Goal: Task Accomplishment & Management: Complete application form

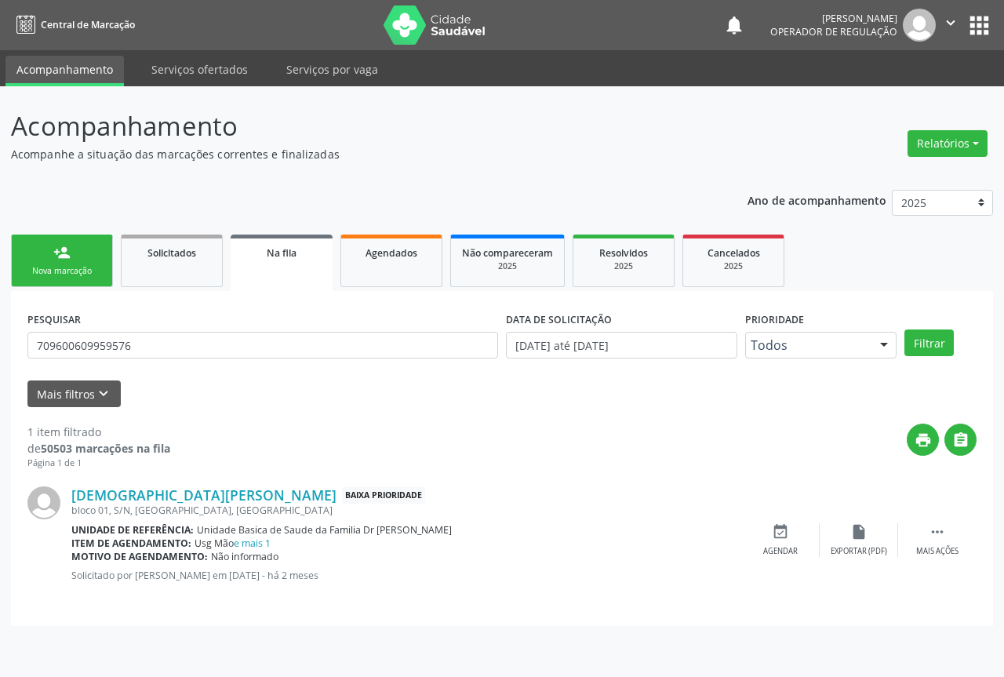
click at [295, 237] on link "Na fila" at bounding box center [282, 263] width 102 height 56
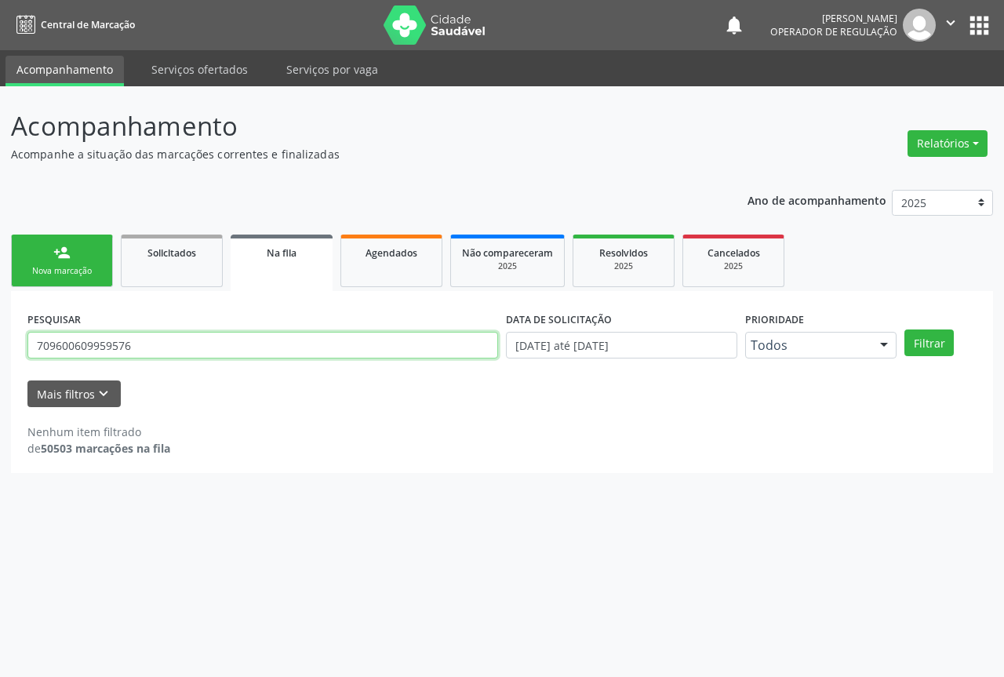
click at [162, 346] on input "709600609959576" at bounding box center [262, 345] width 471 height 27
type input "7"
type input "707408022225779"
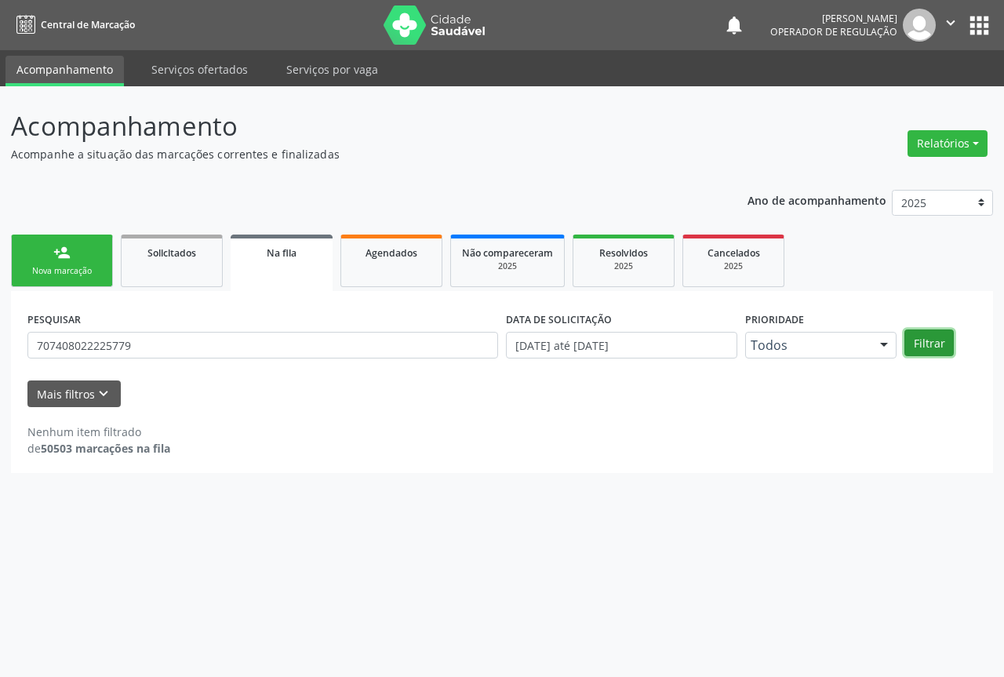
click at [928, 337] on button "Filtrar" at bounding box center [928, 342] width 49 height 27
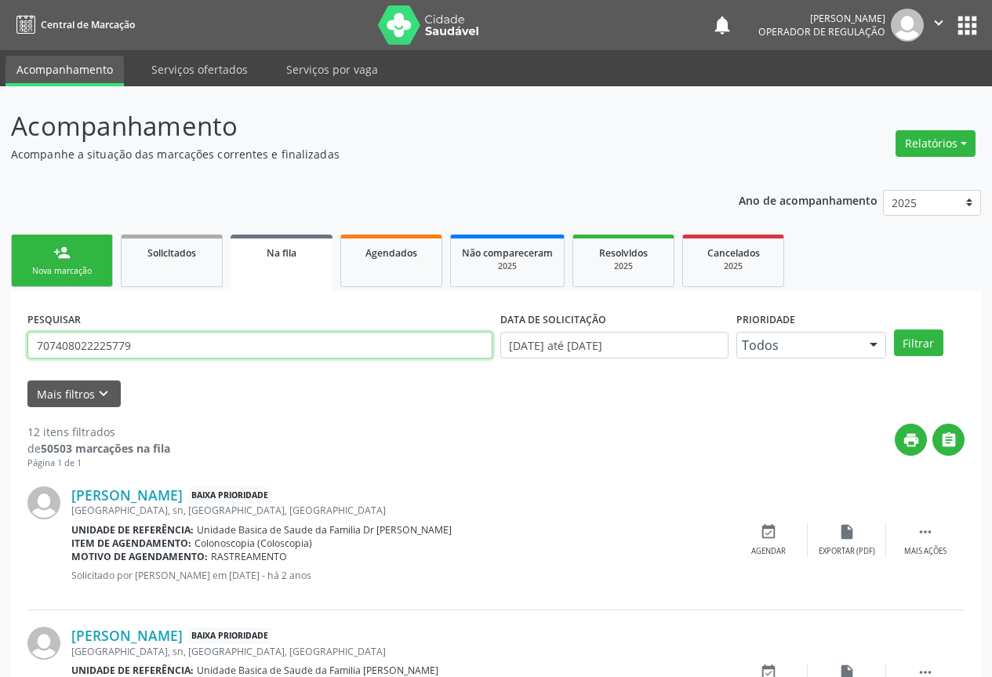
drag, startPoint x: 31, startPoint y: 342, endPoint x: 134, endPoint y: 342, distance: 103.5
click at [134, 342] on input "707408022225779" at bounding box center [259, 345] width 465 height 27
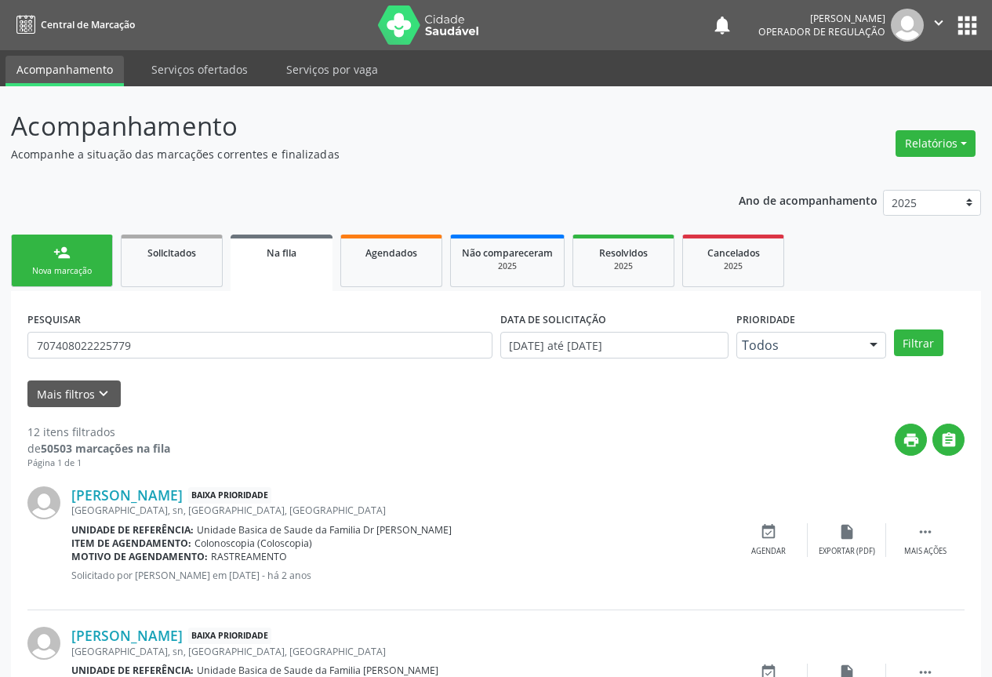
click at [56, 261] on link "person_add Nova marcação" at bounding box center [62, 261] width 102 height 53
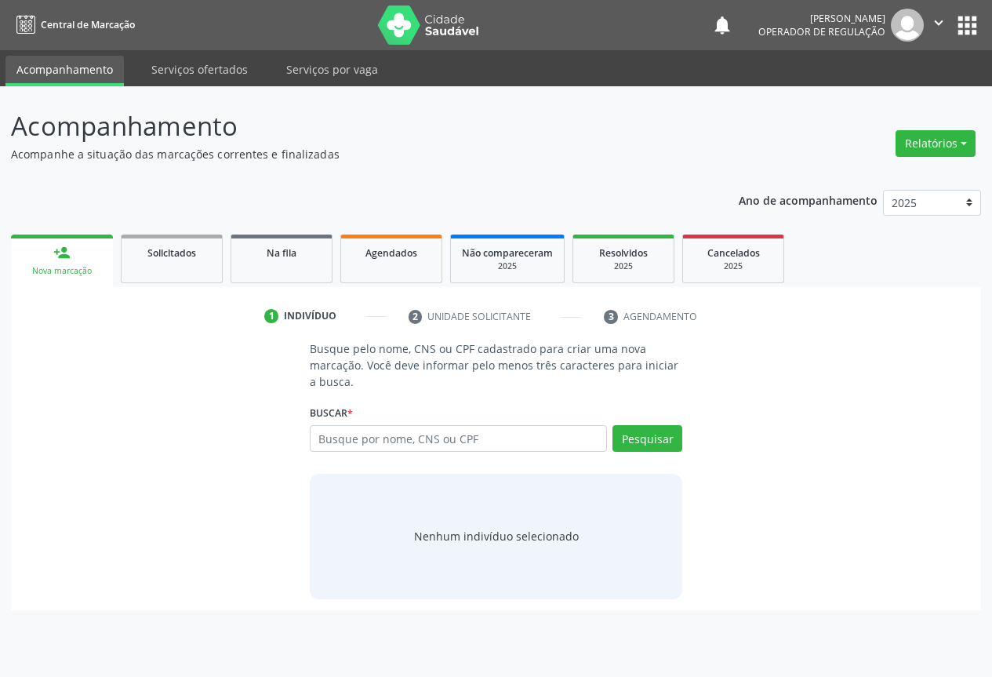
click at [56, 261] on link "person_add Nova marcação" at bounding box center [62, 261] width 102 height 53
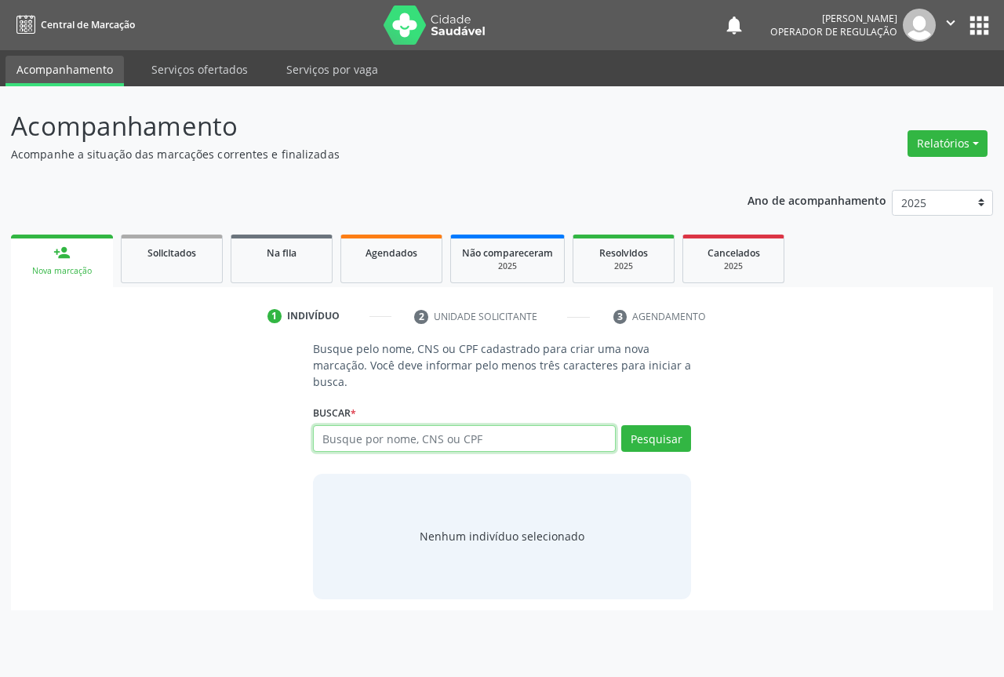
paste input "707408022225779"
type input "707408022225779"
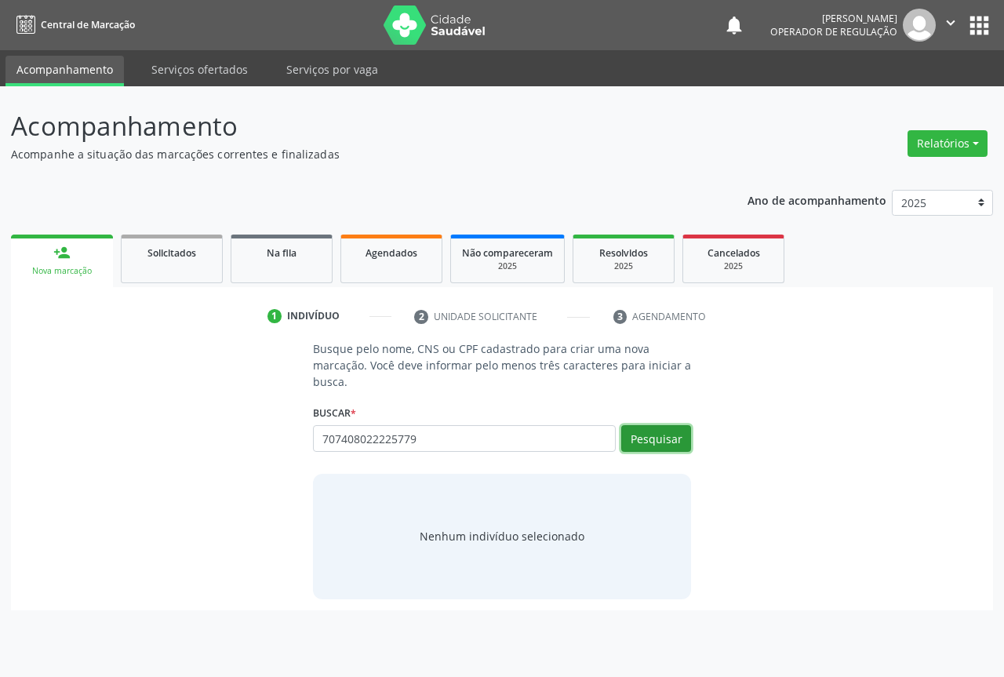
click at [661, 428] on button "Pesquisar" at bounding box center [656, 438] width 70 height 27
type input "707408022225779"
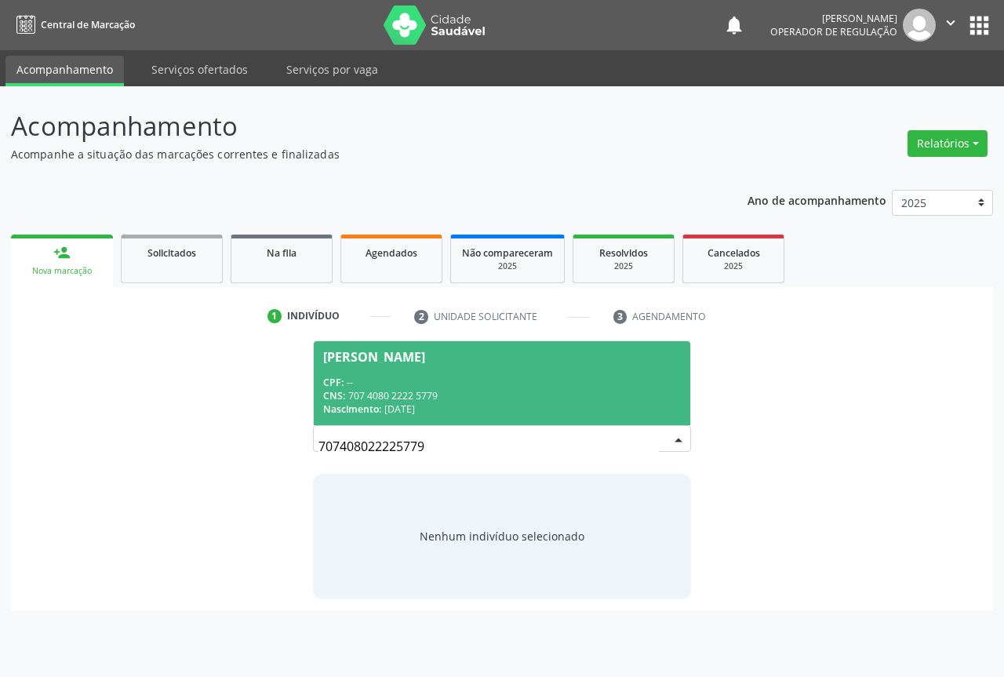
click at [400, 394] on div "CNS: 707 4080 2222 5779" at bounding box center [502, 395] width 358 height 13
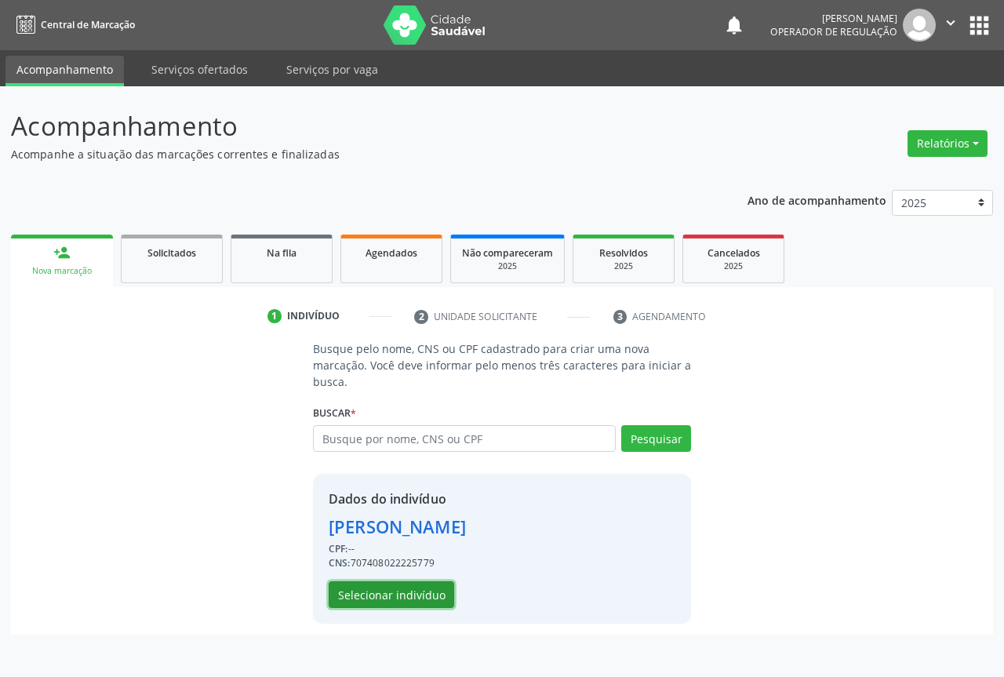
click at [398, 588] on button "Selecionar indivíduo" at bounding box center [392, 594] width 126 height 27
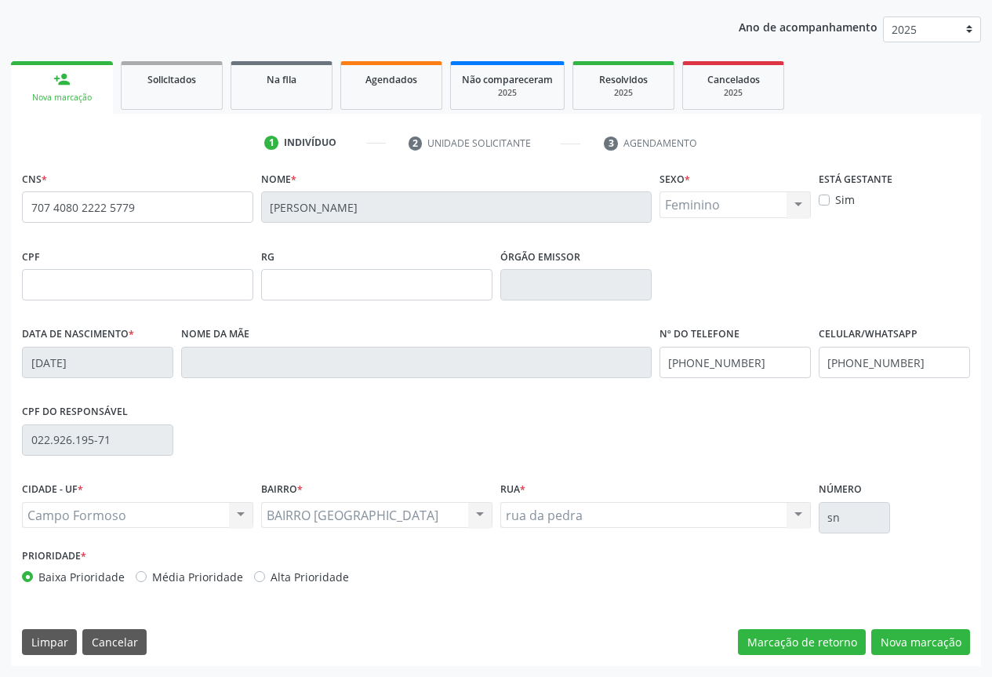
scroll to position [16, 0]
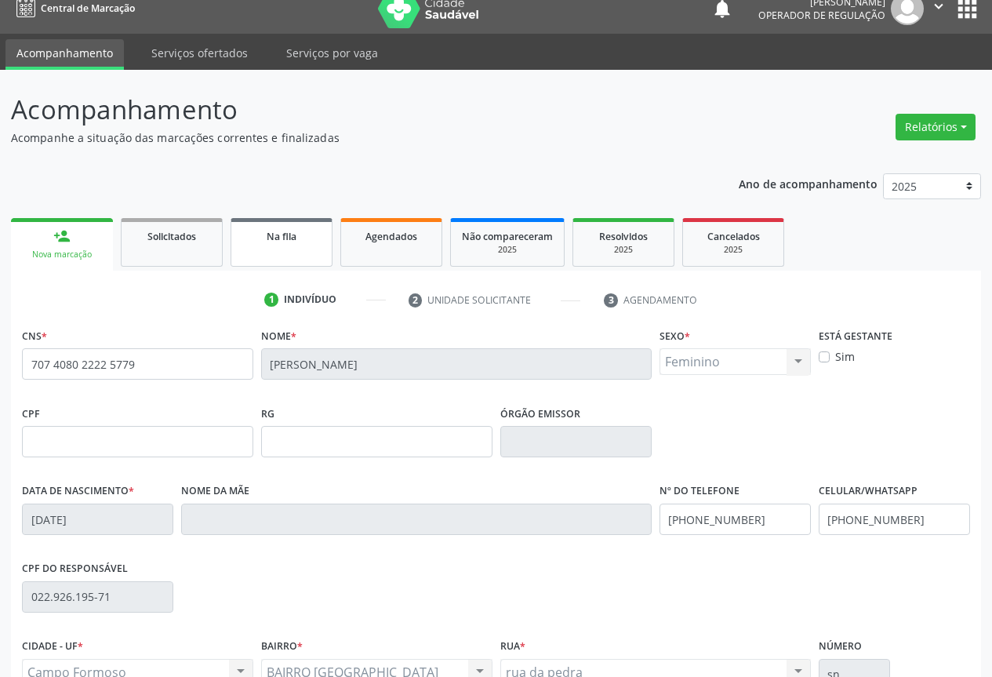
click at [282, 258] on link "Na fila" at bounding box center [282, 242] width 102 height 49
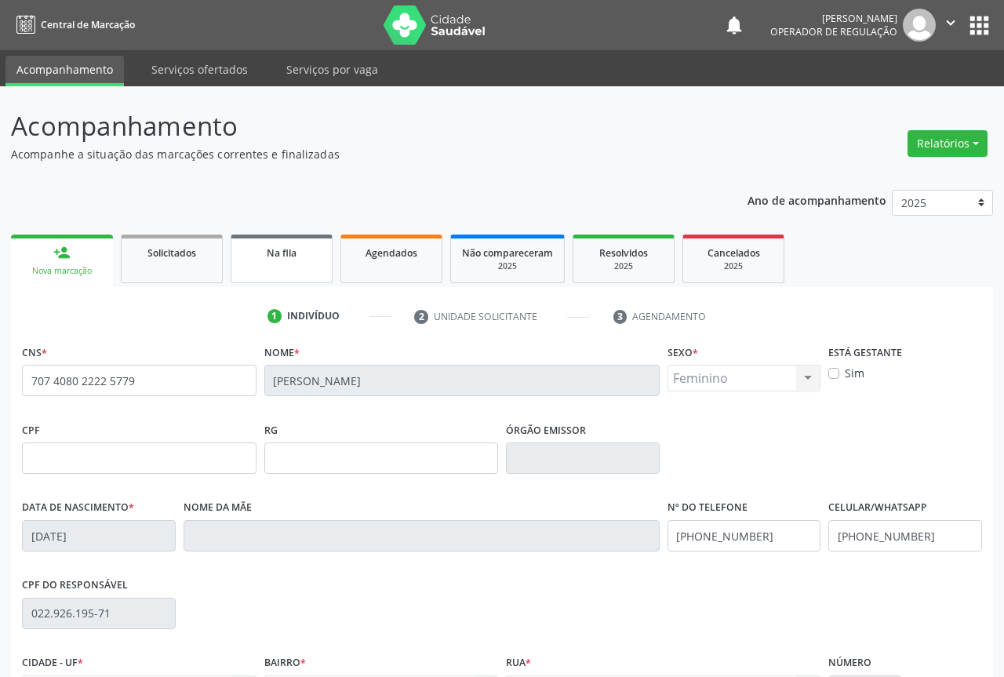
click at [282, 258] on span "Na fila" at bounding box center [282, 252] width 30 height 13
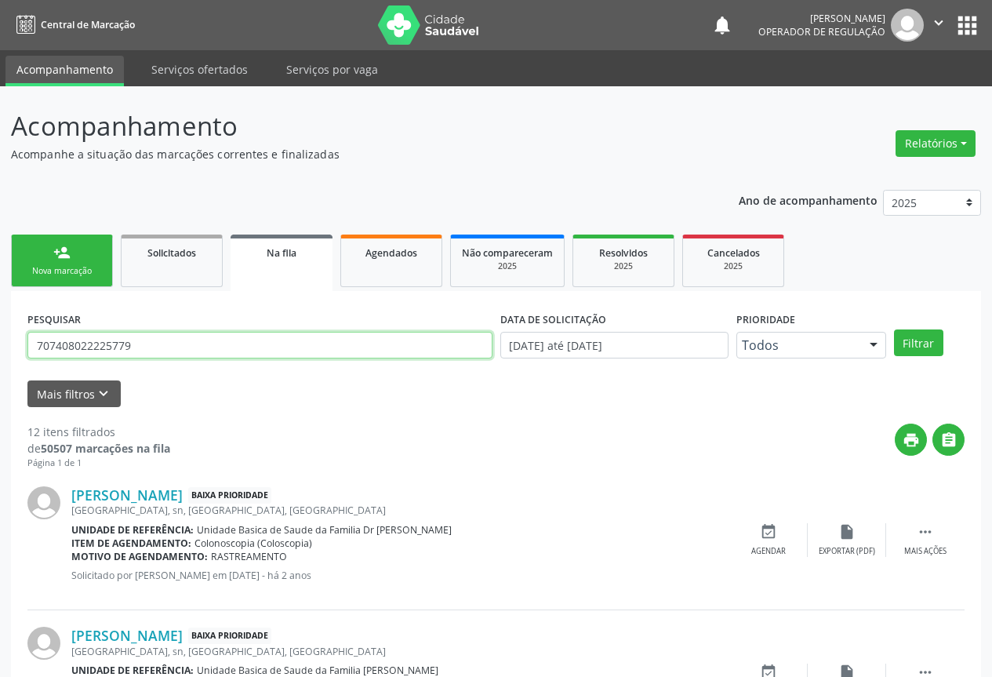
click at [142, 346] on input "707408022225779" at bounding box center [259, 345] width 465 height 27
type input "7"
type input "707803696260015"
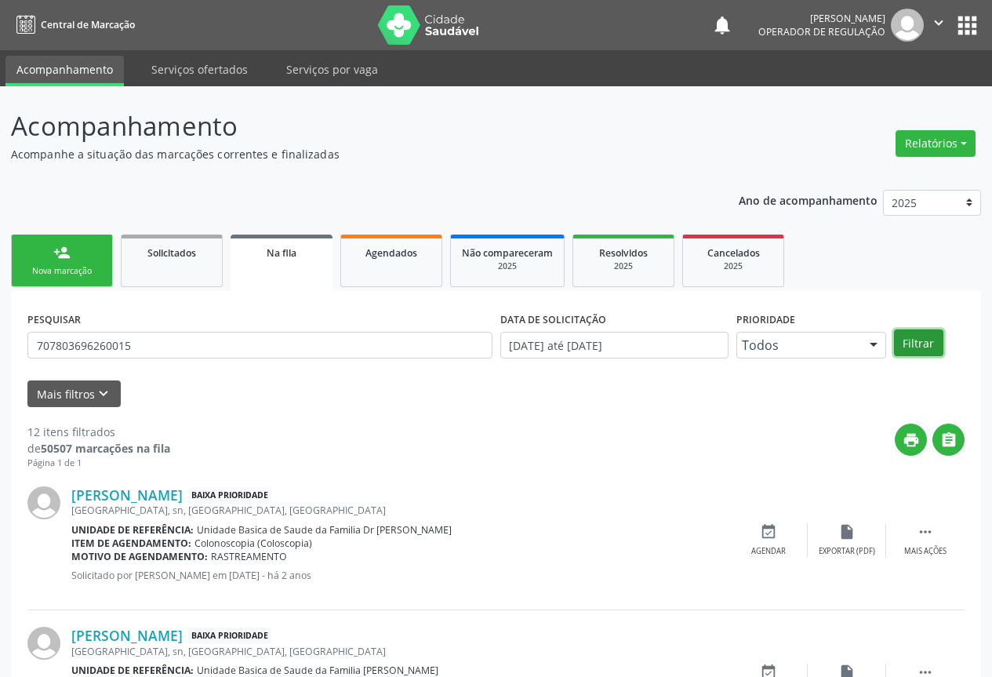
click at [908, 347] on button "Filtrar" at bounding box center [918, 342] width 49 height 27
click at [923, 333] on button "Filtrar" at bounding box center [918, 342] width 49 height 27
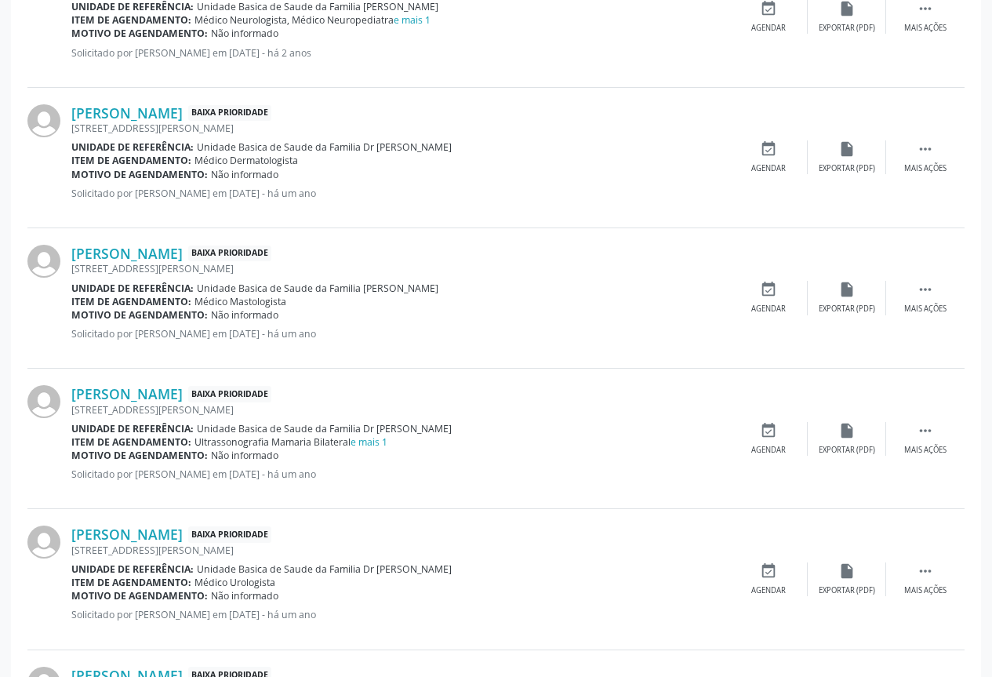
scroll to position [1973, 0]
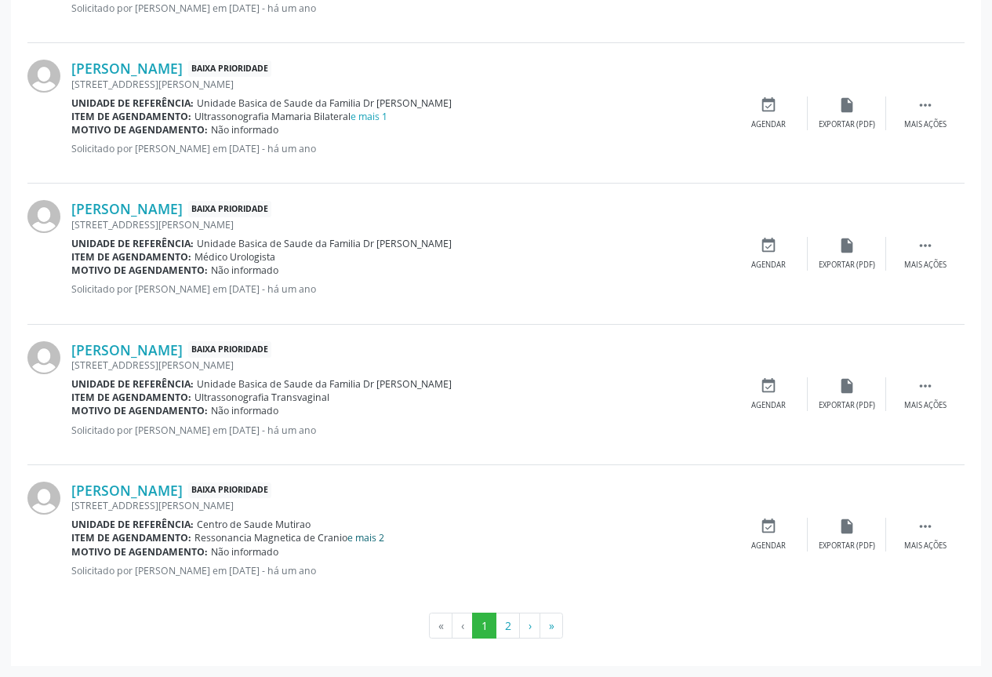
click at [365, 537] on link "e mais 2" at bounding box center [365, 537] width 37 height 13
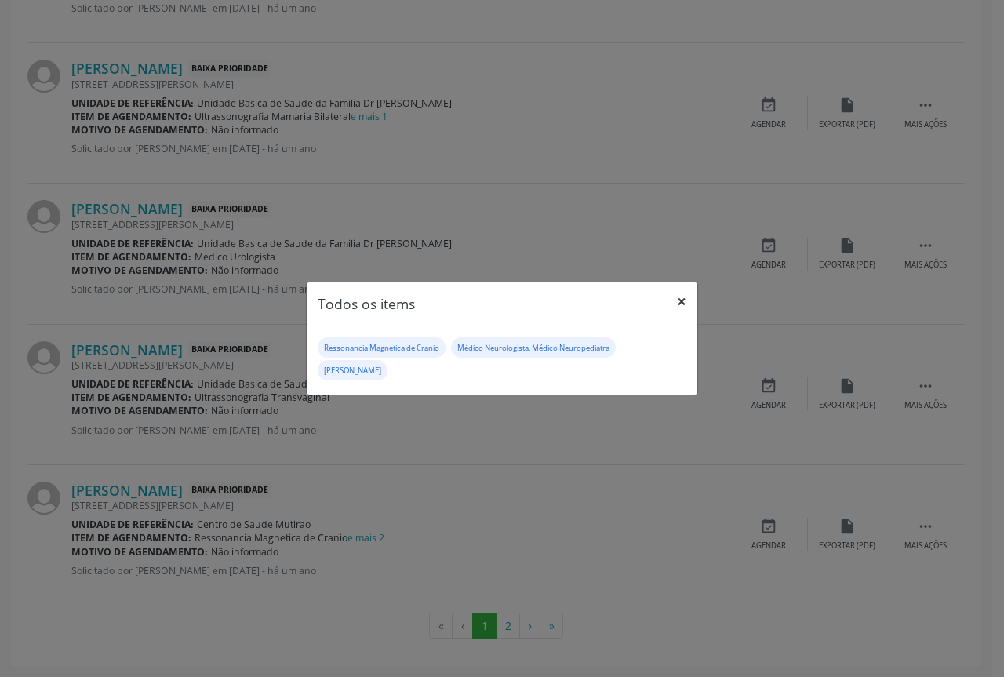
click at [681, 299] on button "×" at bounding box center [681, 301] width 31 height 38
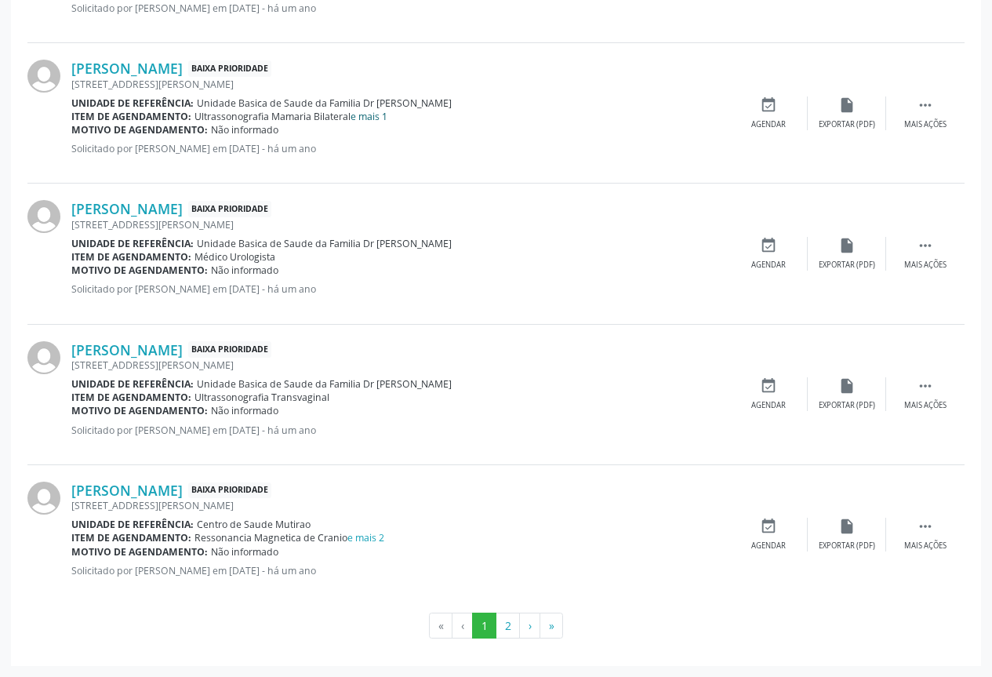
click at [370, 118] on link "e mais 1" at bounding box center [369, 116] width 37 height 13
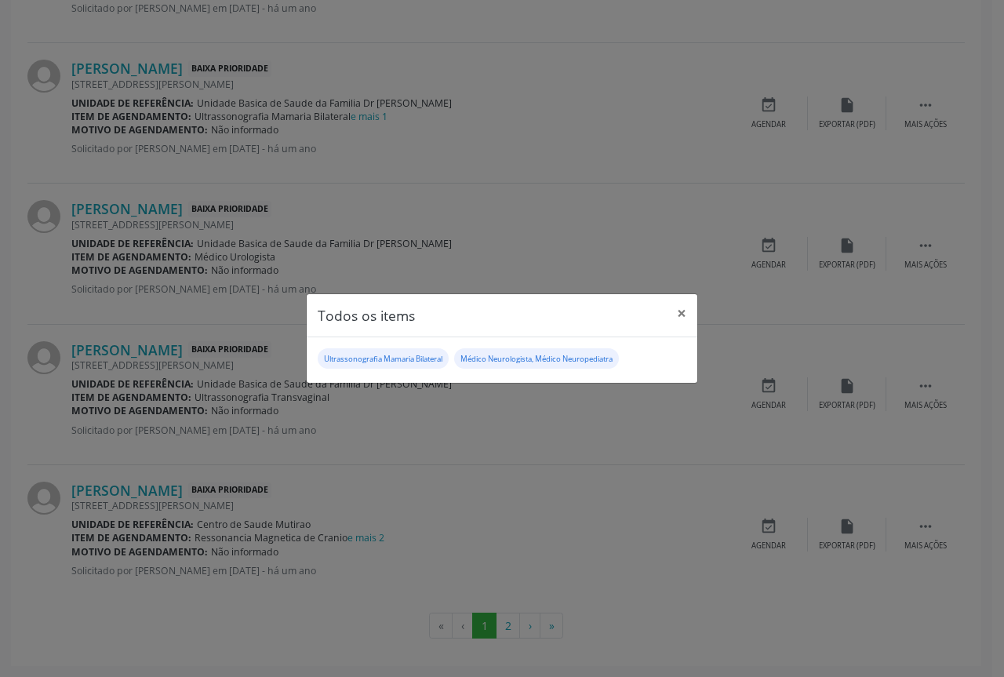
click at [510, 223] on div "Todos os items × Ultrassonografia Mamaria Bilateral Médico Neurologista, Médico…" at bounding box center [502, 338] width 1004 height 677
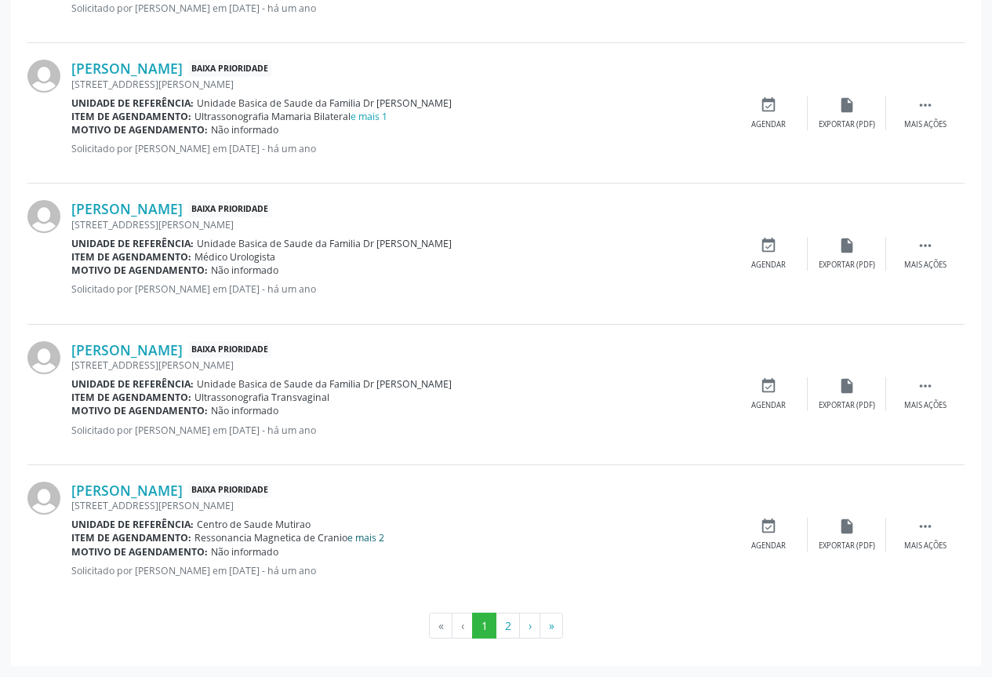
click at [363, 536] on link "e mais 2" at bounding box center [365, 537] width 37 height 13
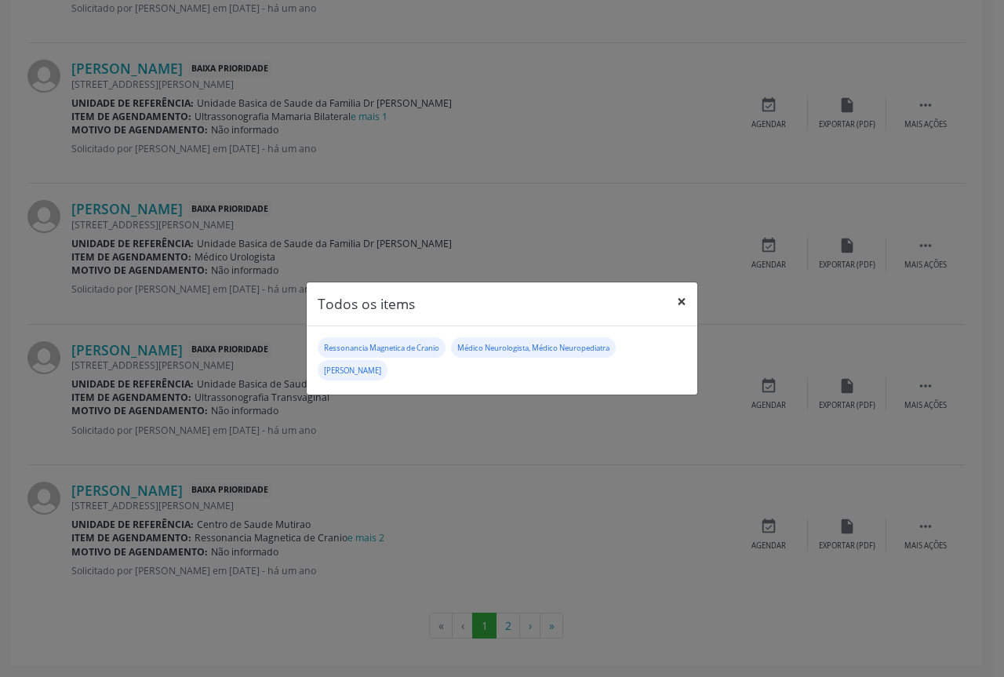
click at [686, 297] on button "×" at bounding box center [681, 301] width 31 height 38
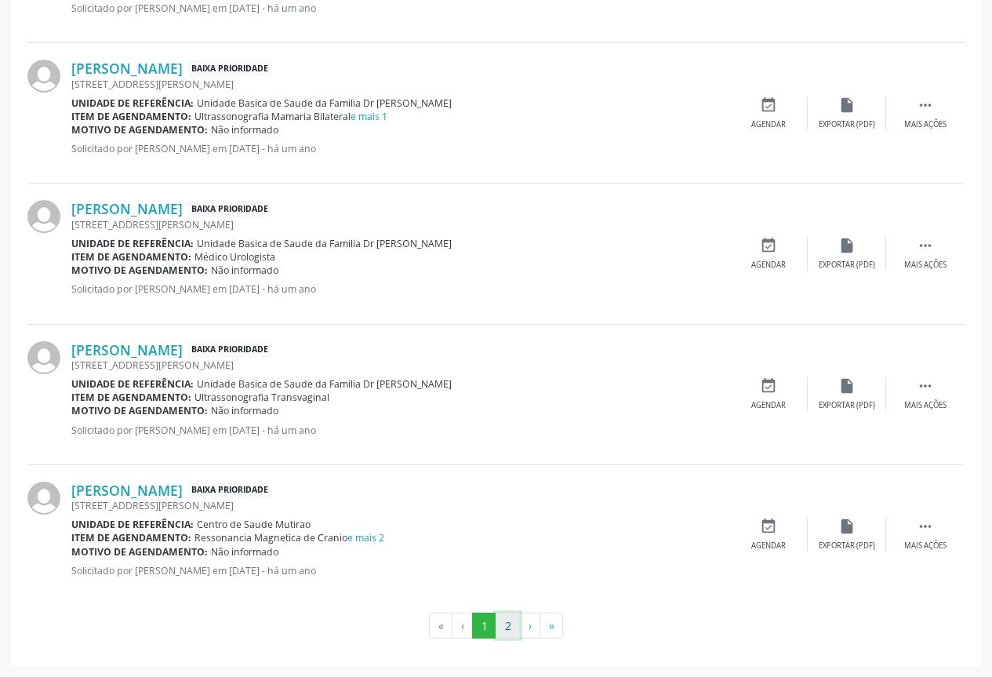
click at [513, 624] on button "2" at bounding box center [508, 626] width 24 height 27
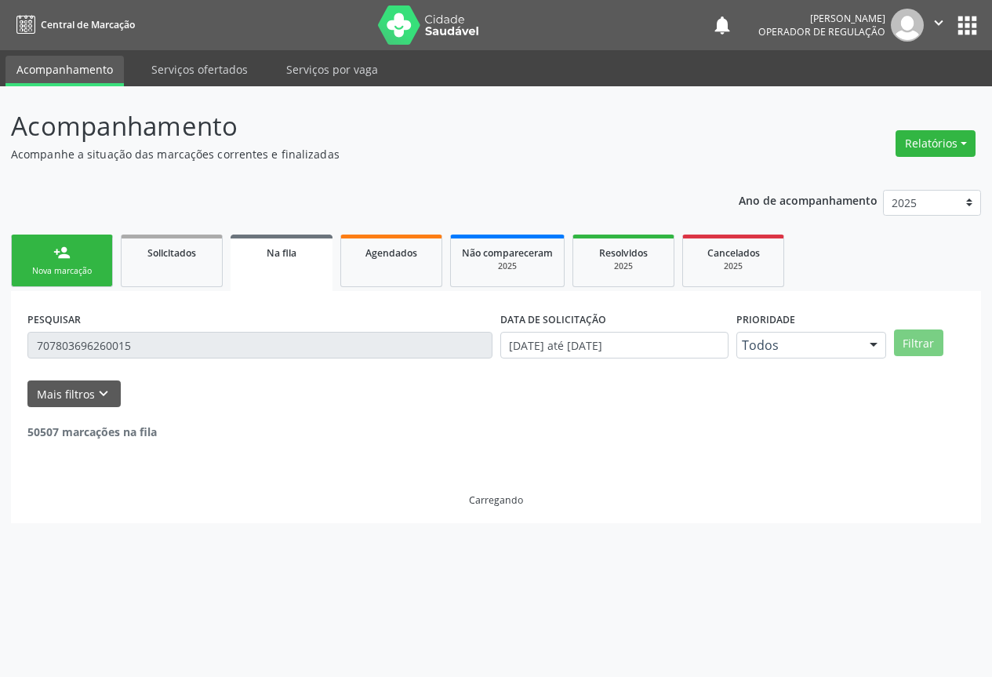
scroll to position [0, 0]
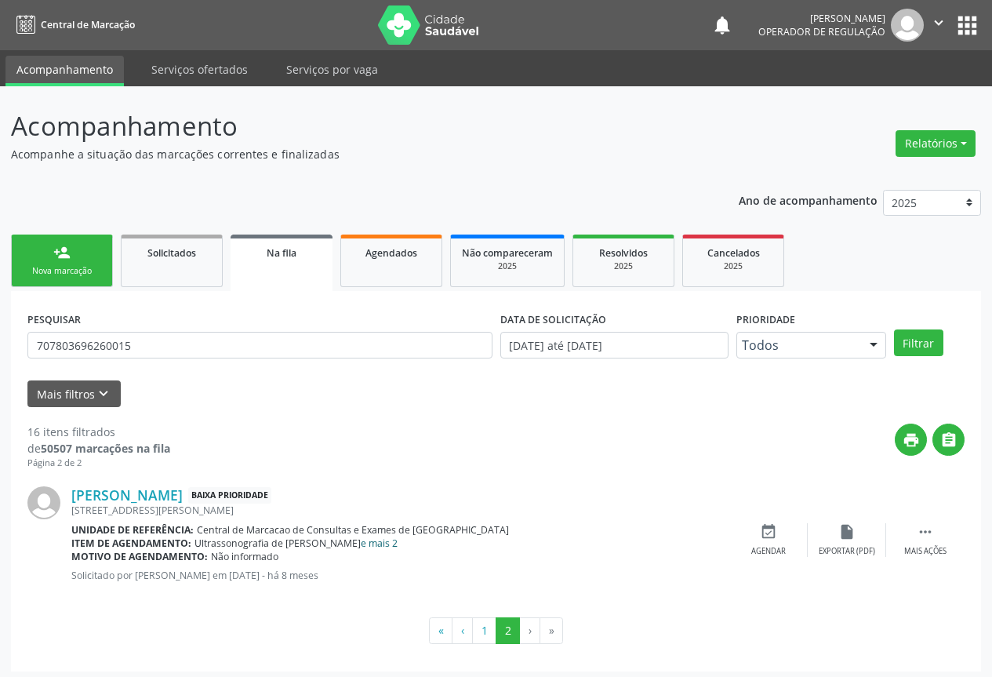
click at [391, 546] on link "e mais 2" at bounding box center [379, 543] width 37 height 13
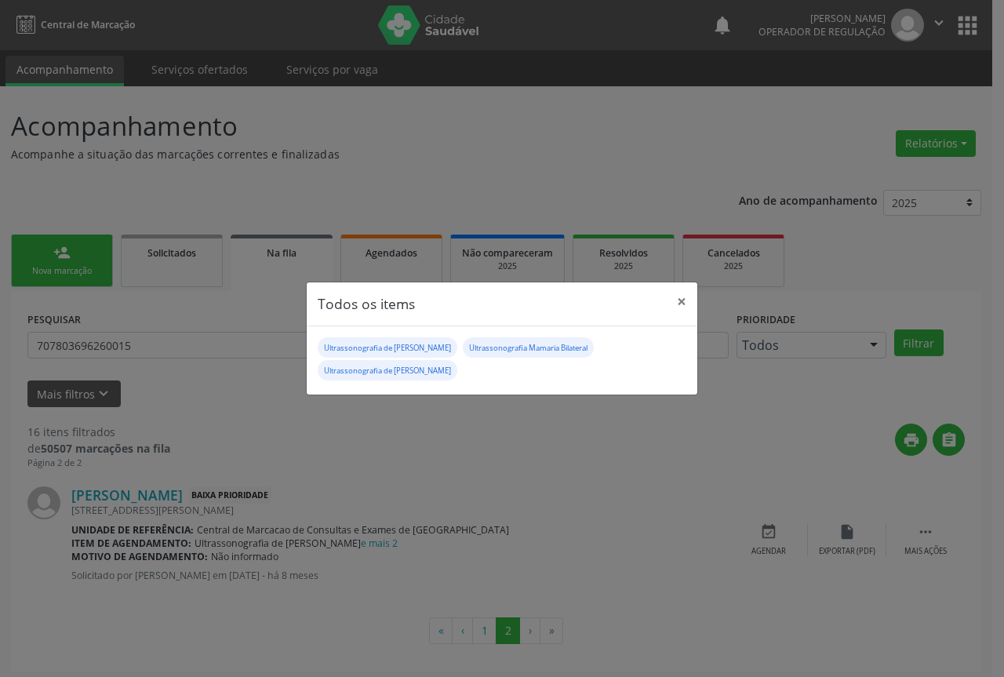
click at [453, 161] on div "Todos os items × Ultrassonografia de Aparelho Urinario Ultrassonografia Mamaria…" at bounding box center [502, 338] width 1004 height 677
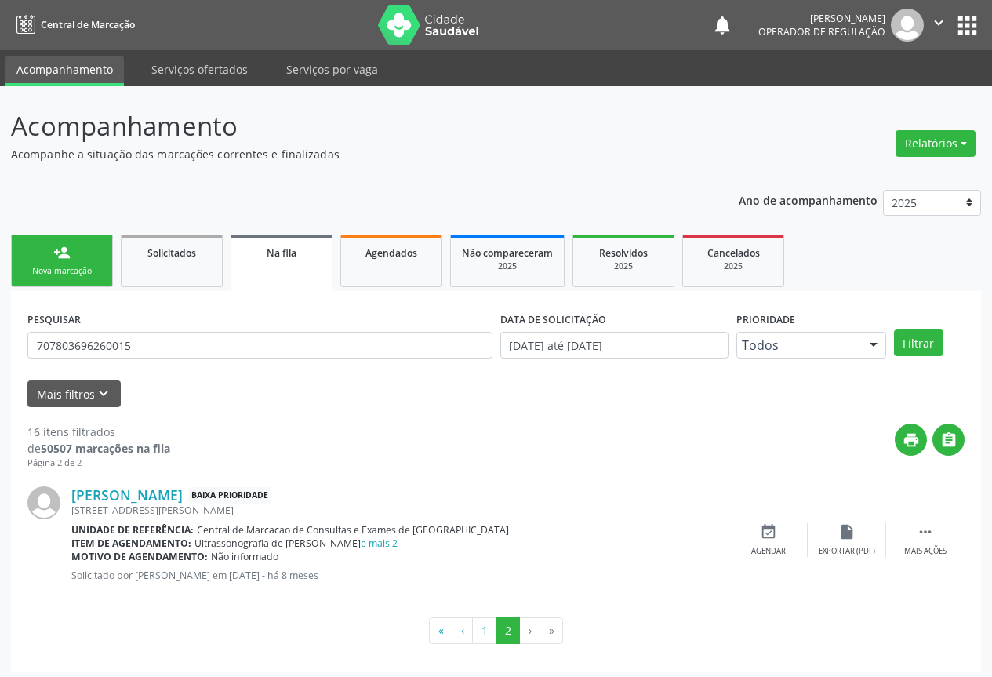
click at [84, 269] on div "Nova marcação" at bounding box center [62, 271] width 78 height 12
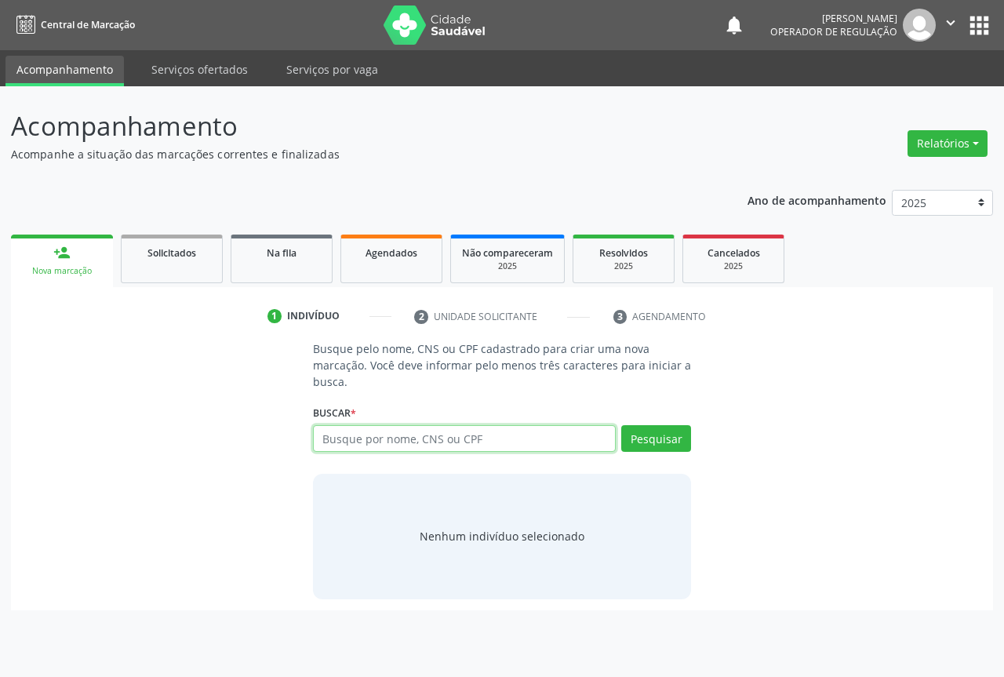
click at [372, 444] on input "text" at bounding box center [464, 438] width 303 height 27
type input "7087803696260015"
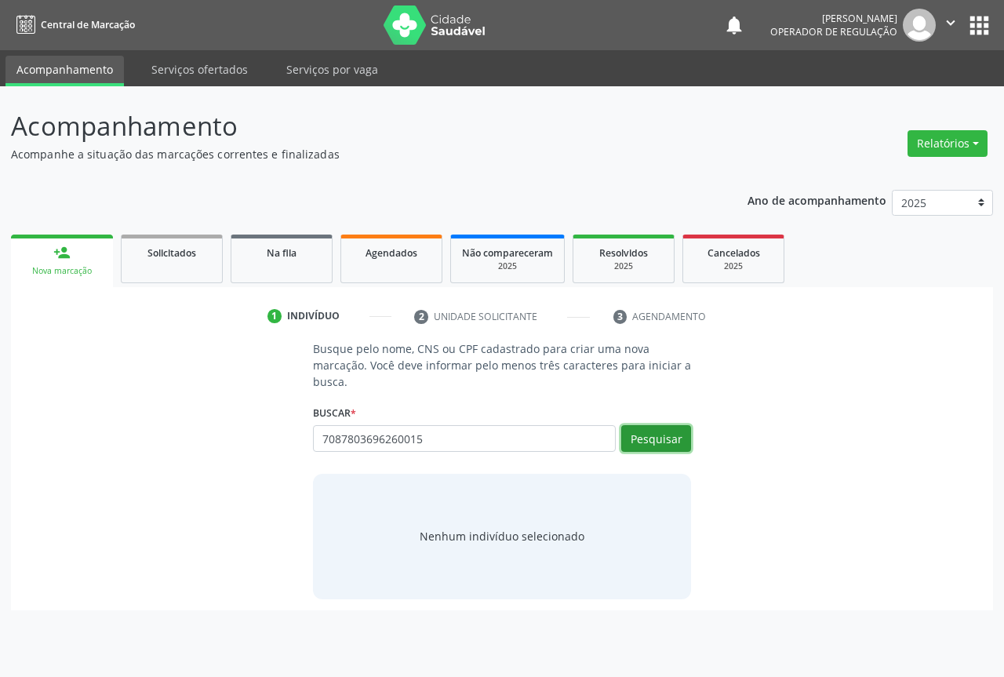
click at [658, 439] on button "Pesquisar" at bounding box center [656, 438] width 70 height 27
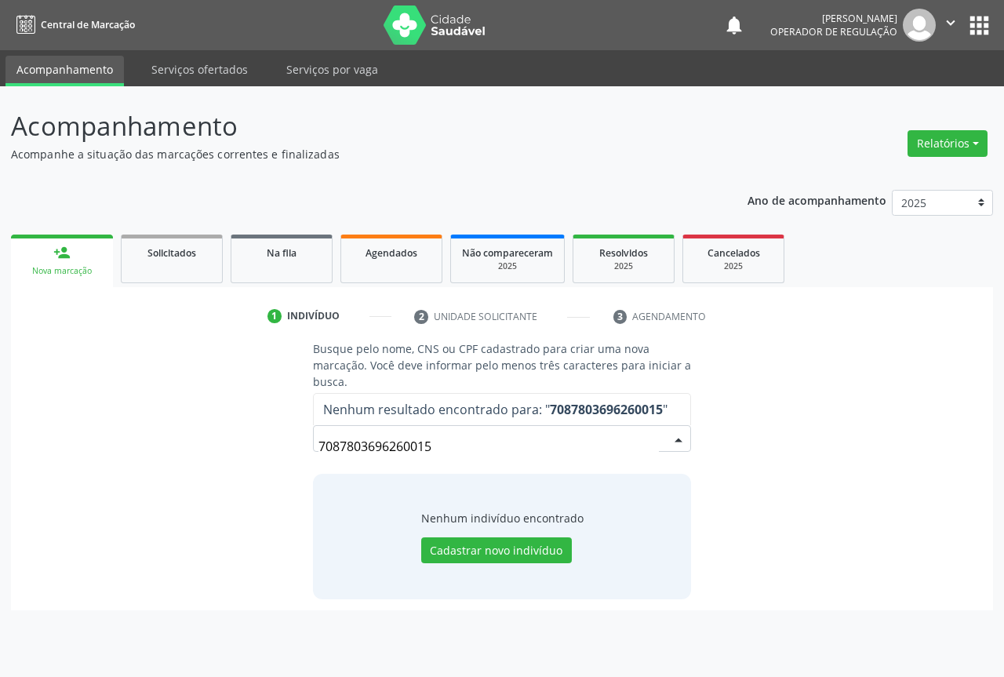
click at [450, 446] on input "7087803696260015" at bounding box center [488, 446] width 340 height 31
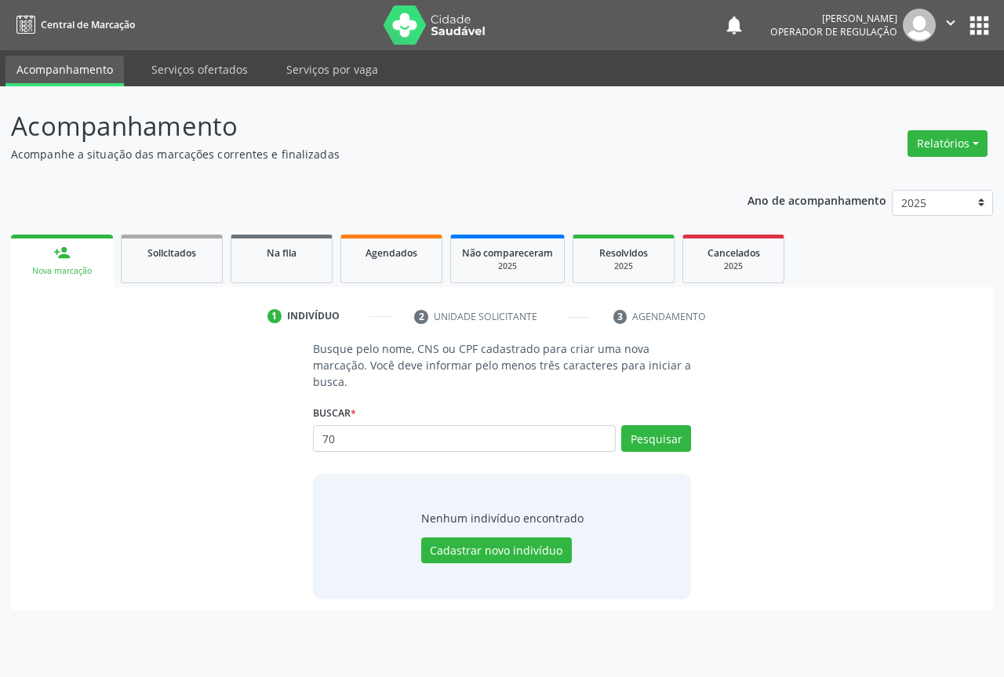
type input "7"
type input "707803696260015"
click at [480, 544] on button "Cadastrar novo indivíduo" at bounding box center [496, 550] width 151 height 27
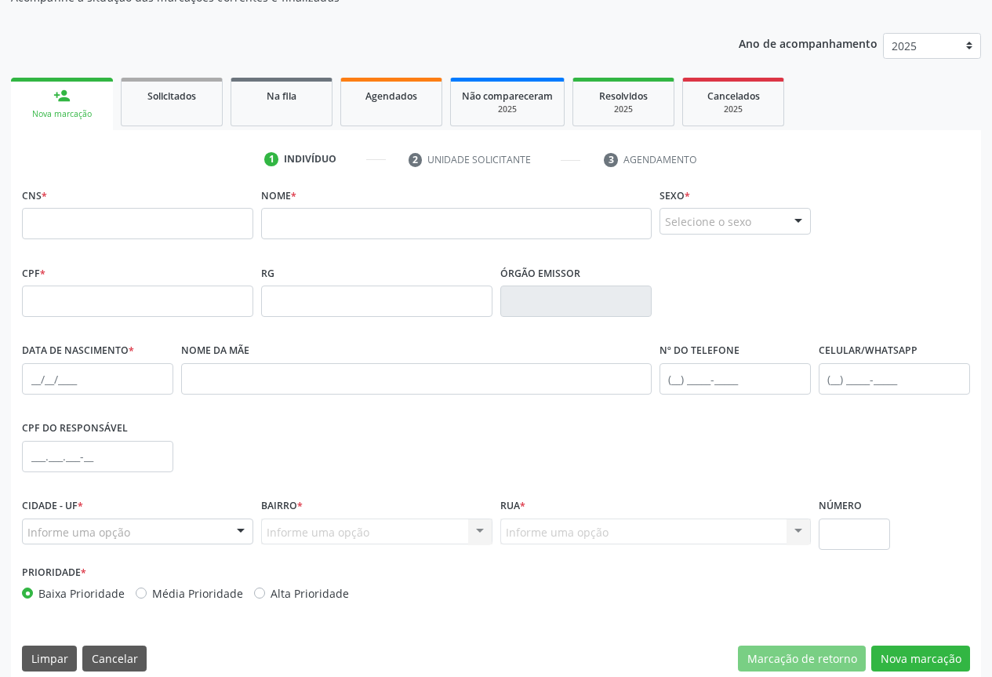
scroll to position [173, 0]
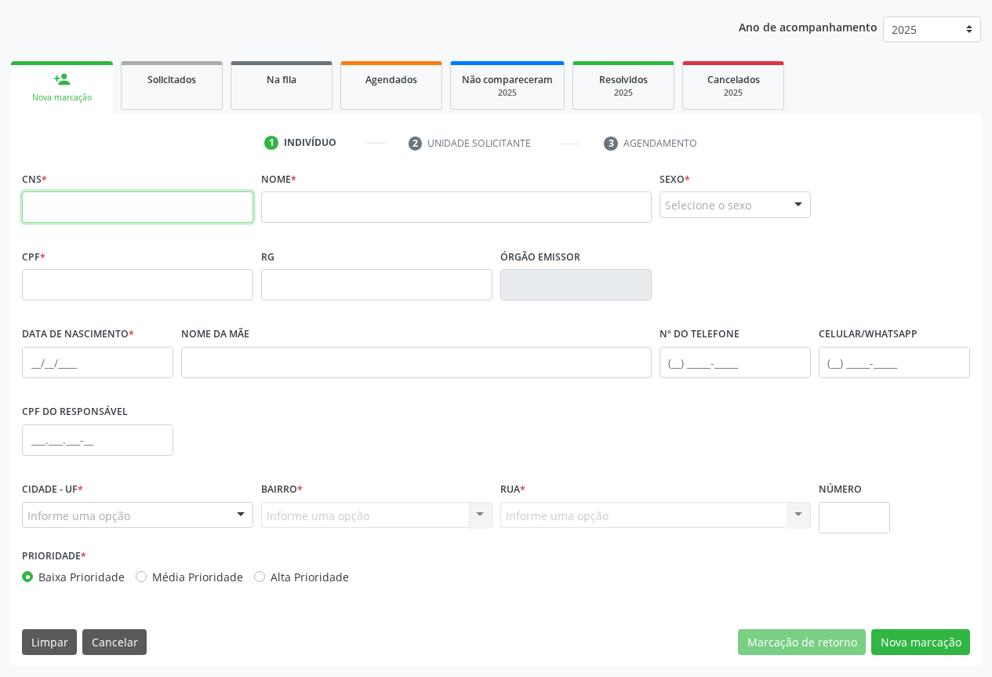
click at [96, 212] on input "text" at bounding box center [137, 206] width 231 height 31
type input "707 8036 9626 0015"
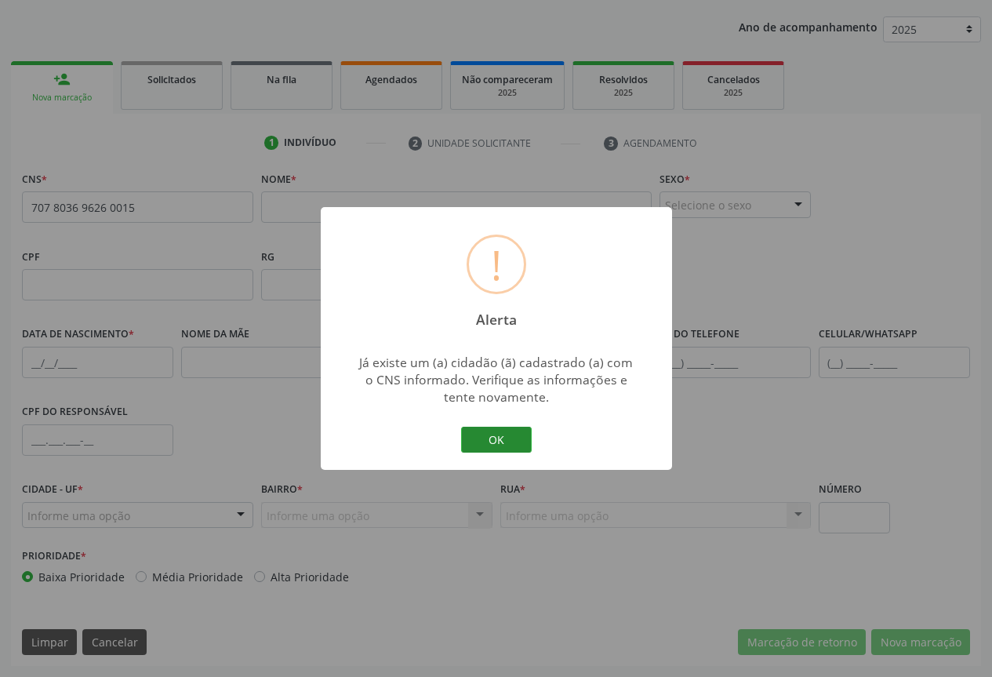
click at [526, 443] on button "OK" at bounding box center [496, 440] width 71 height 27
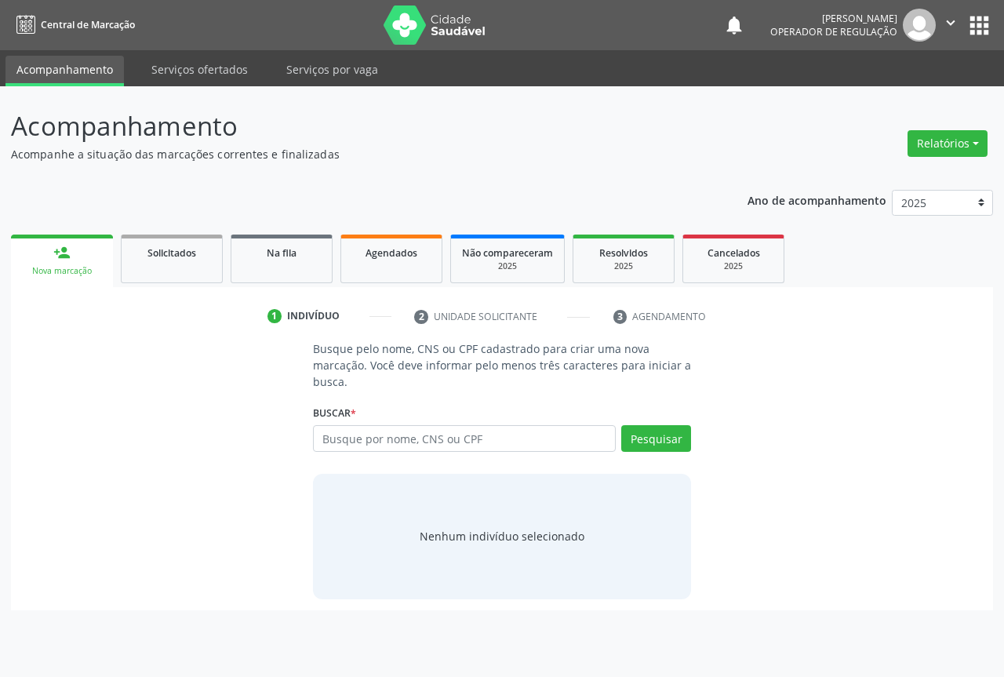
click at [384, 445] on input "text" at bounding box center [464, 438] width 303 height 27
type input "707803696260015"
click at [657, 440] on button "Pesquisar" at bounding box center [656, 438] width 70 height 27
type input "707803696260015"
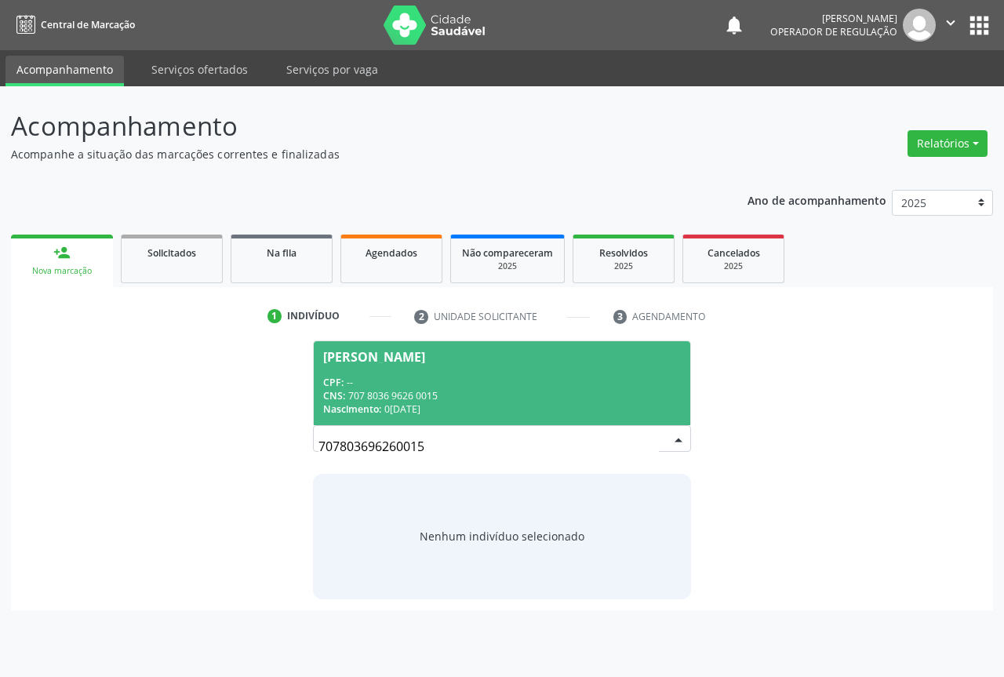
click at [377, 389] on div "CNS: 707 8036 9626 0015" at bounding box center [502, 395] width 358 height 13
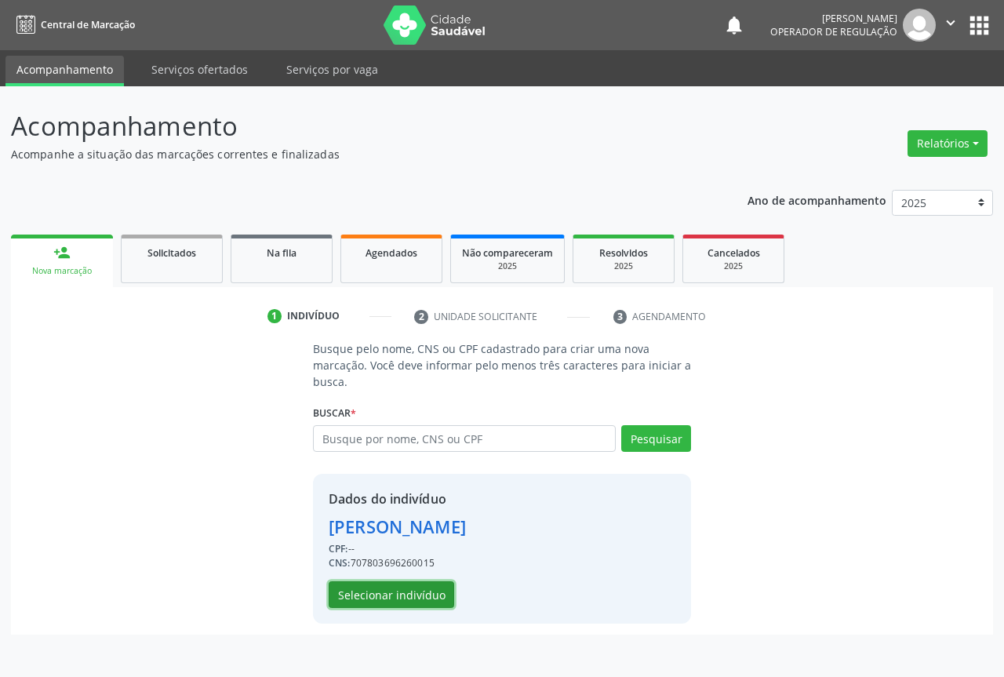
click at [370, 598] on button "Selecionar indivíduo" at bounding box center [392, 594] width 126 height 27
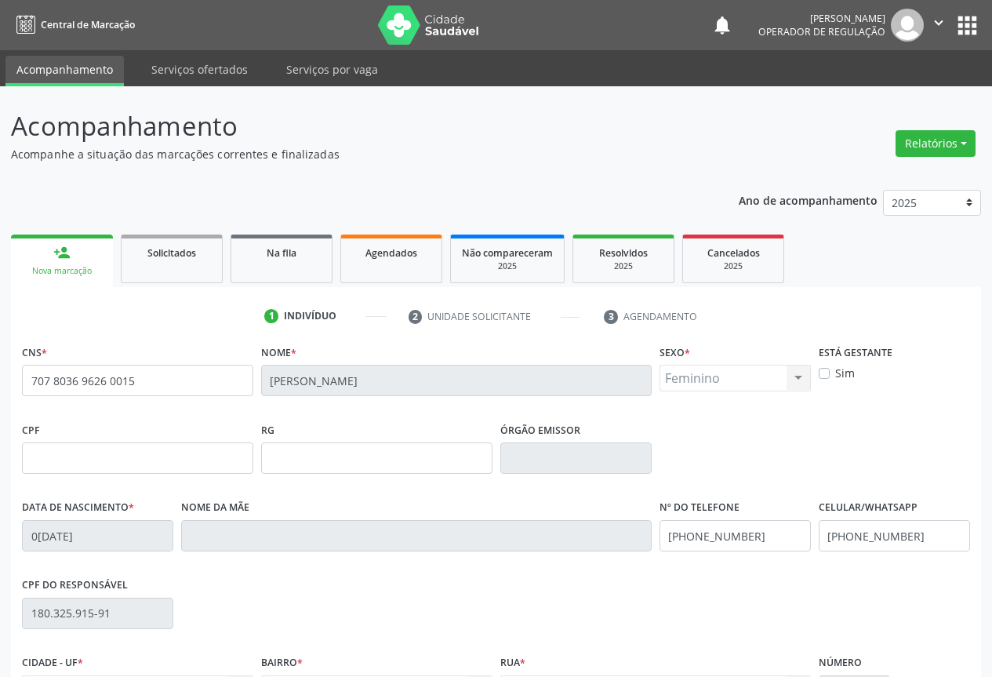
scroll to position [173, 0]
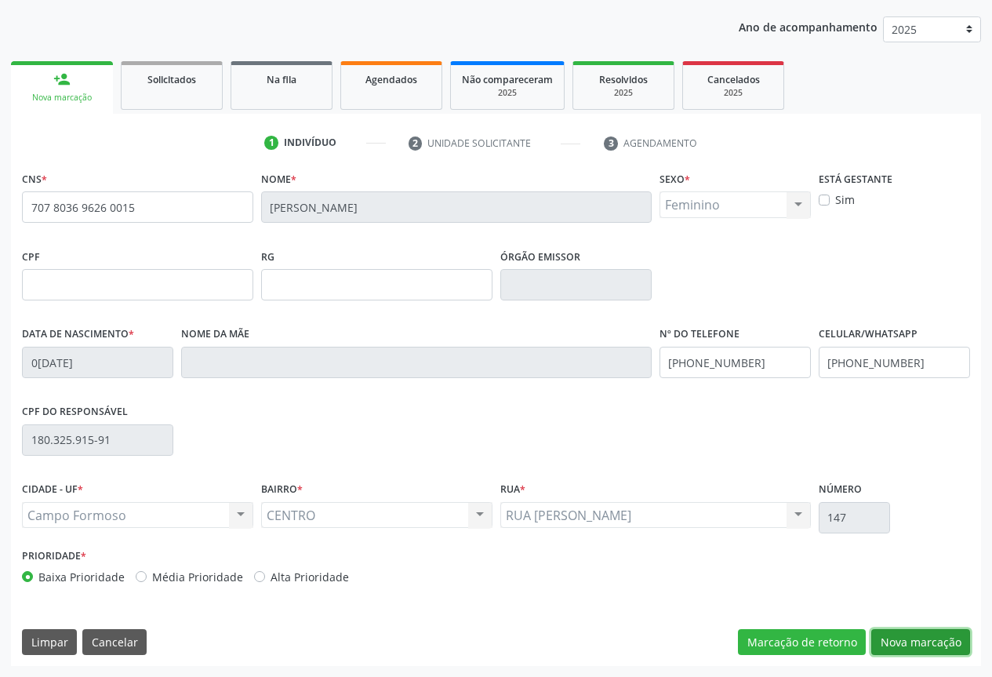
click at [905, 639] on button "Nova marcação" at bounding box center [920, 642] width 99 height 27
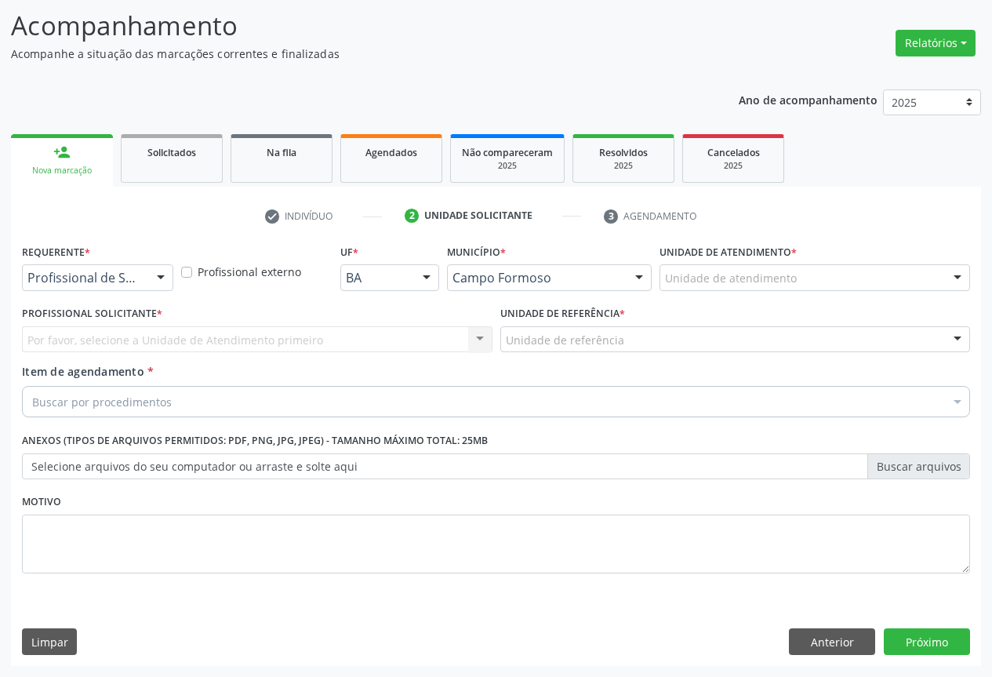
scroll to position [100, 0]
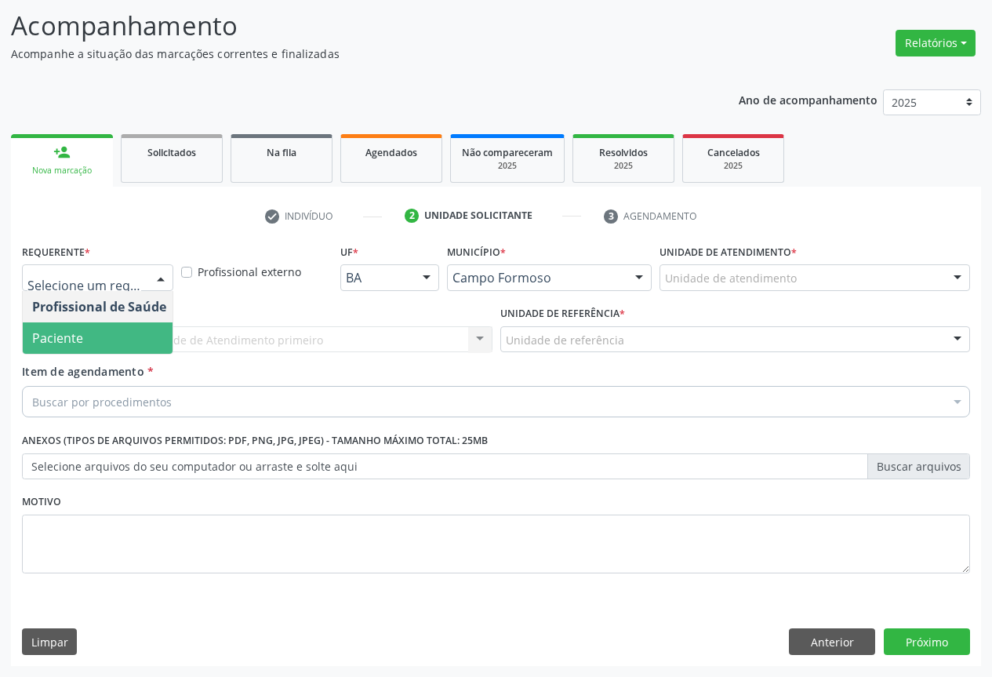
drag, startPoint x: 57, startPoint y: 336, endPoint x: 126, endPoint y: 339, distance: 68.3
click at [62, 336] on span "Paciente" at bounding box center [57, 337] width 51 height 17
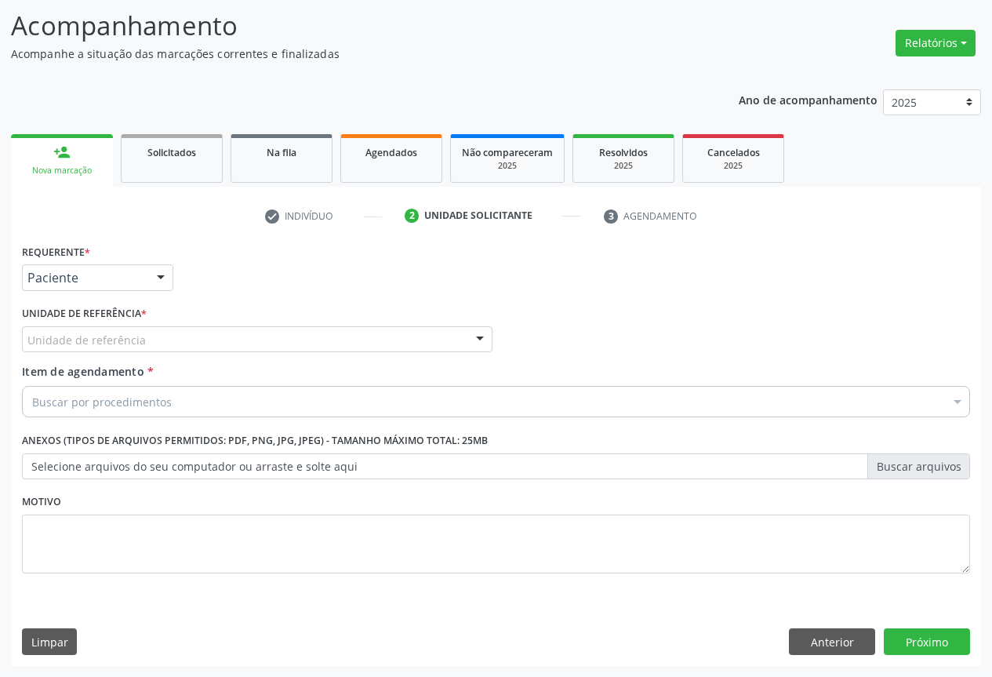
click at [147, 342] on div "Unidade de referência" at bounding box center [257, 339] width 471 height 27
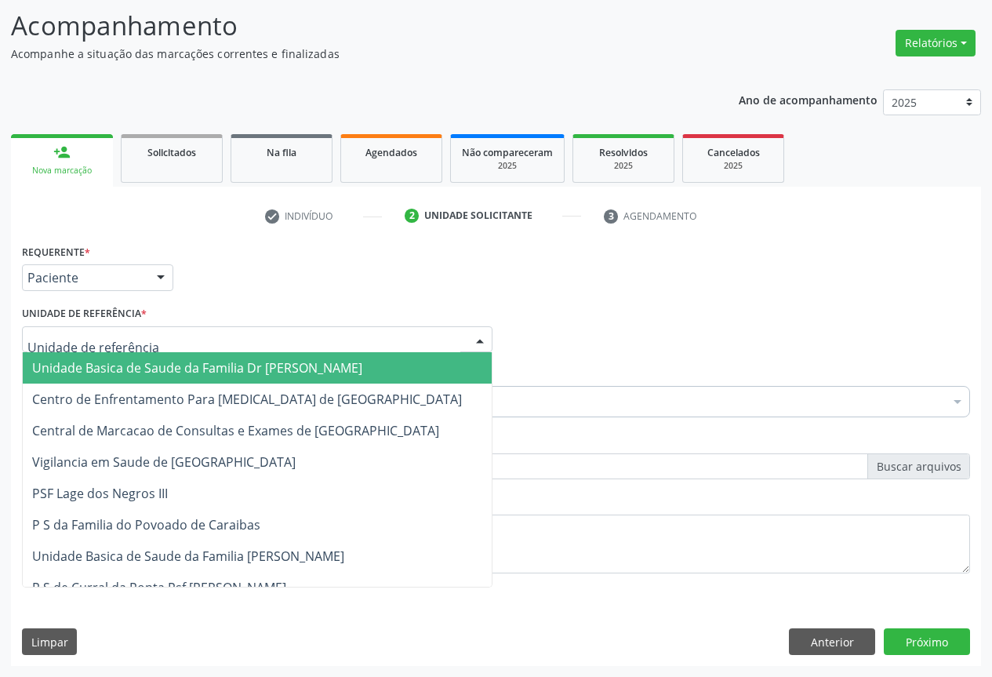
drag, startPoint x: 117, startPoint y: 371, endPoint x: 165, endPoint y: 401, distance: 56.4
click at [120, 372] on span "Unidade Basica de Saude da Familia Dr [PERSON_NAME]" at bounding box center [197, 367] width 330 height 17
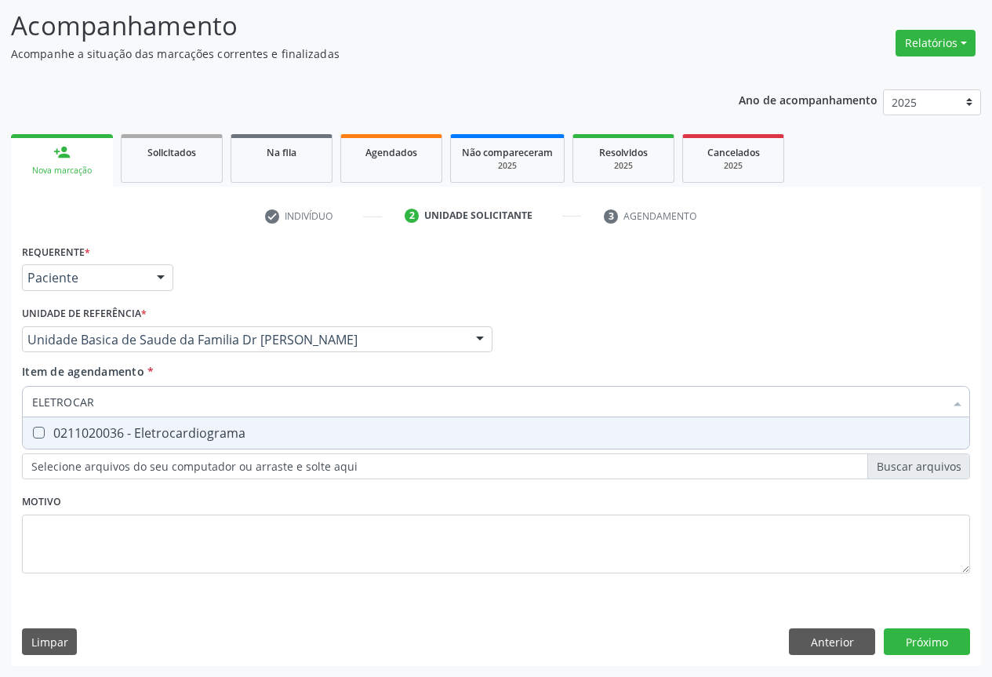
type input "ELETROCARD"
drag, startPoint x: 152, startPoint y: 431, endPoint x: 177, endPoint y: 442, distance: 27.4
click at [153, 431] on div "0211020036 - Eletrocardiograma" at bounding box center [496, 433] width 928 height 13
checkbox Eletrocardiograma "true"
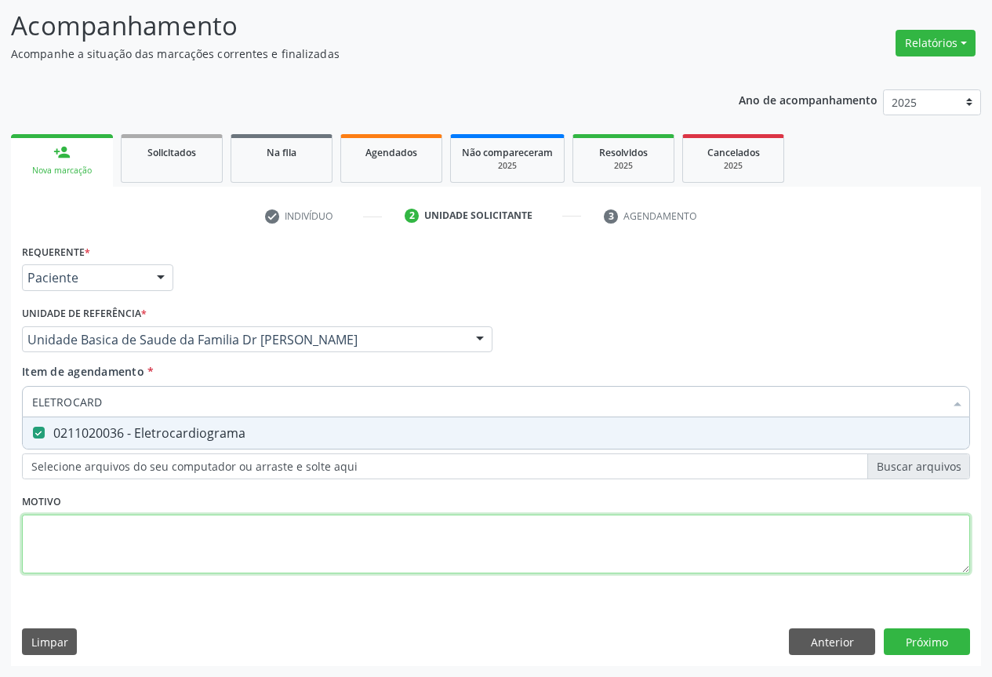
click at [287, 556] on div "Requerente * Paciente Profissional de Saúde Paciente Nenhum resultado encontrad…" at bounding box center [496, 417] width 948 height 355
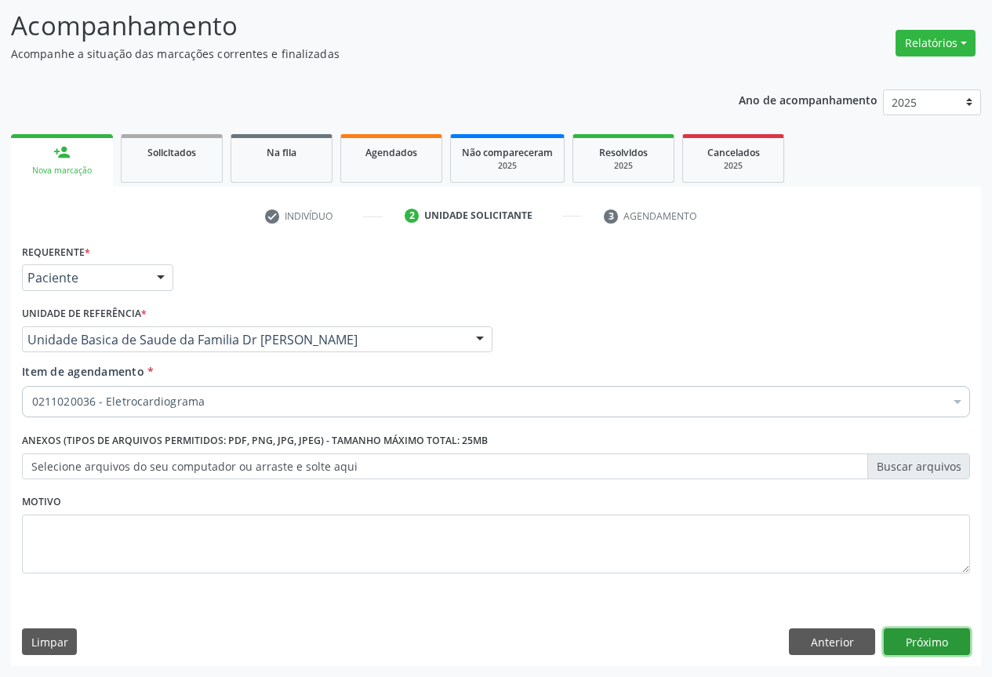
click at [906, 642] on button "Próximo" at bounding box center [927, 641] width 86 height 27
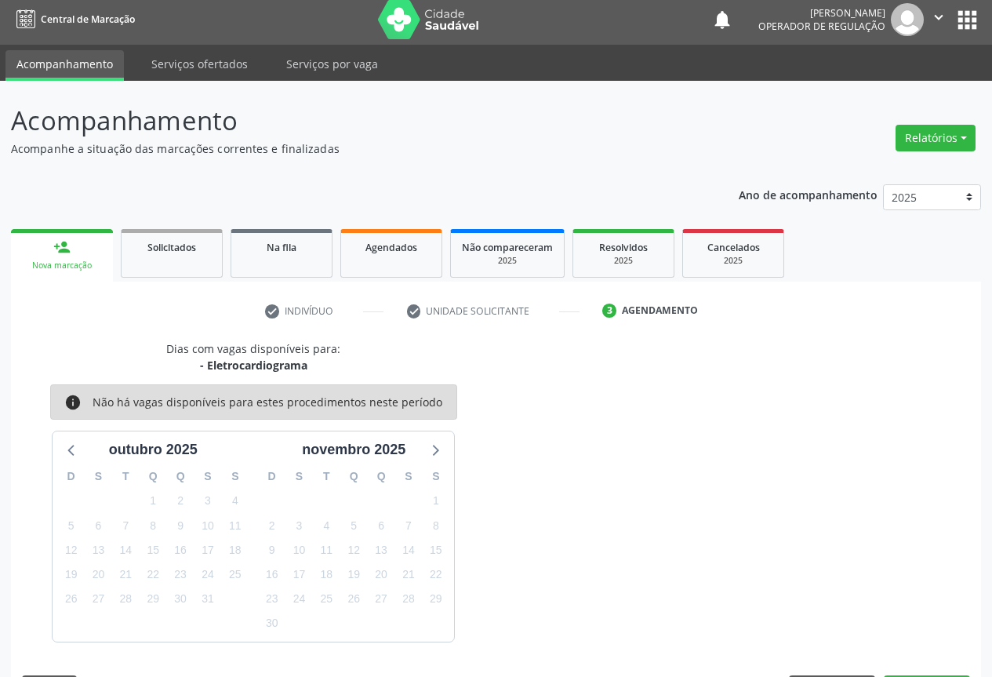
scroll to position [52, 0]
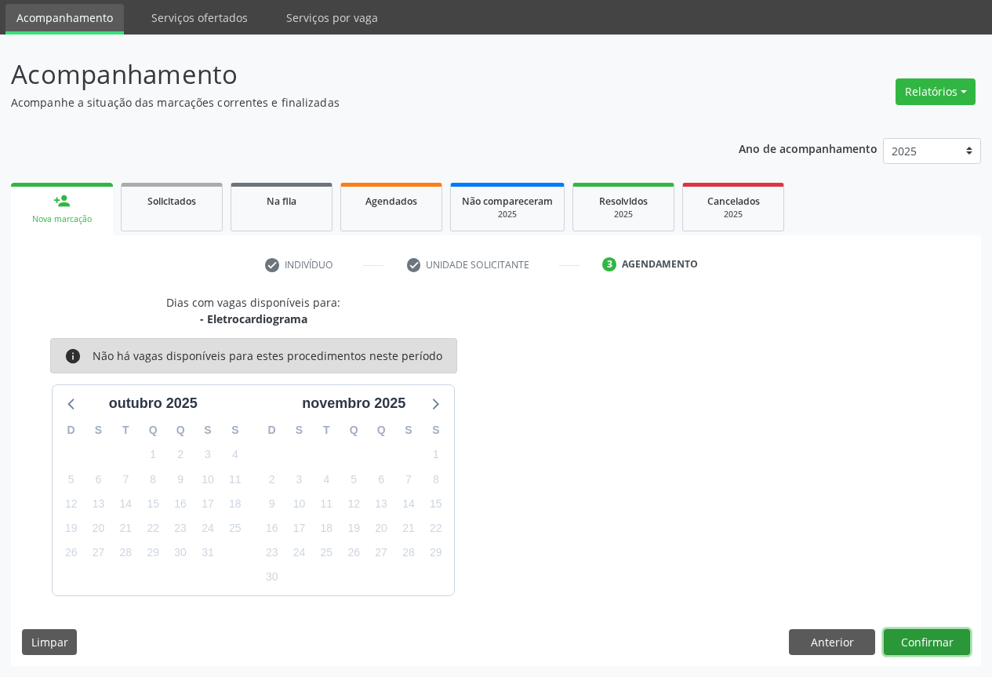
click at [923, 641] on button "Confirmar" at bounding box center [927, 642] width 86 height 27
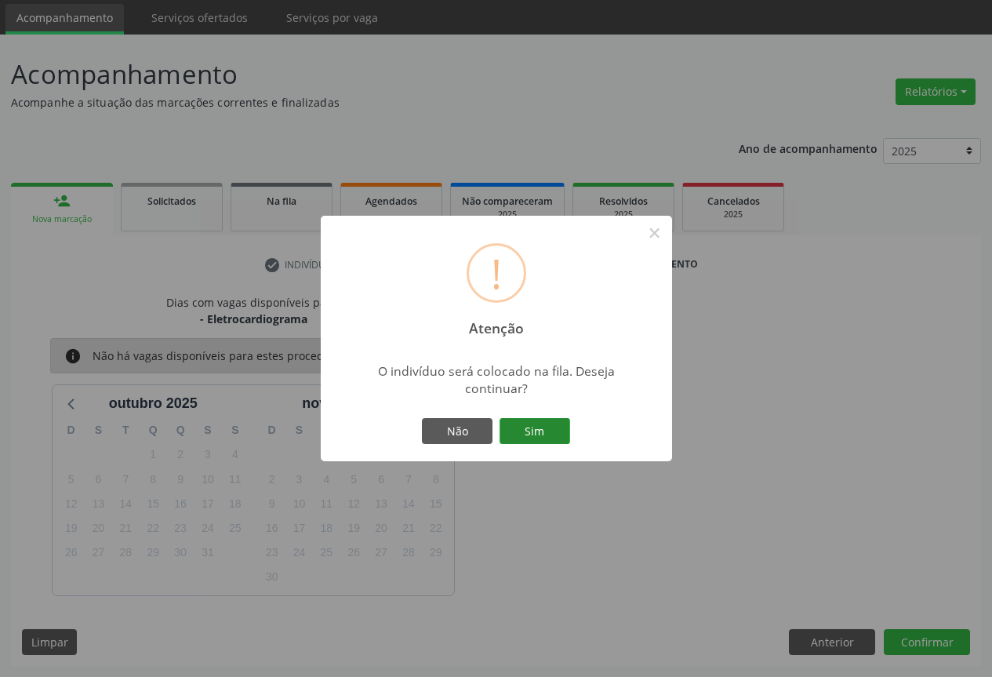
click at [512, 426] on button "Sim" at bounding box center [535, 431] width 71 height 27
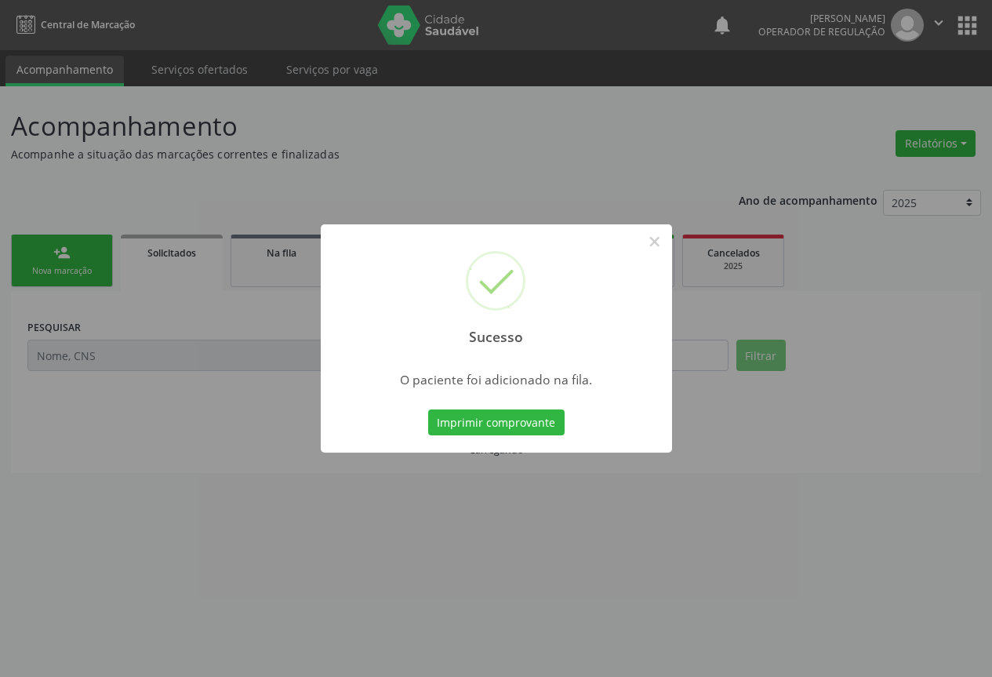
scroll to position [0, 0]
click at [526, 425] on button "Imprimir comprovante" at bounding box center [496, 422] width 136 height 27
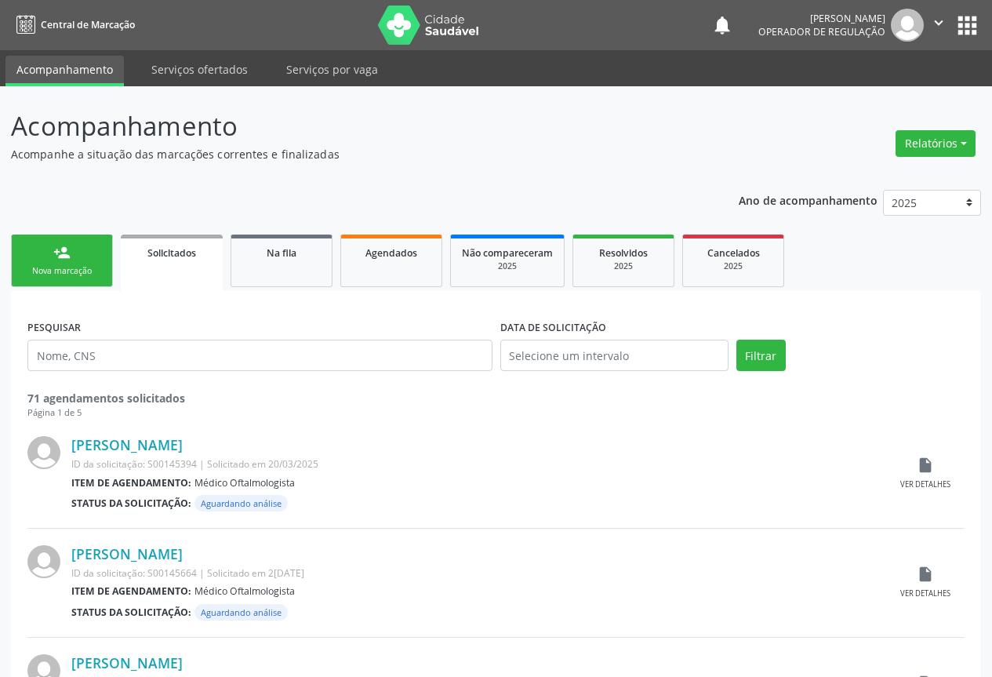
click at [72, 258] on link "person_add Nova marcação" at bounding box center [62, 261] width 102 height 53
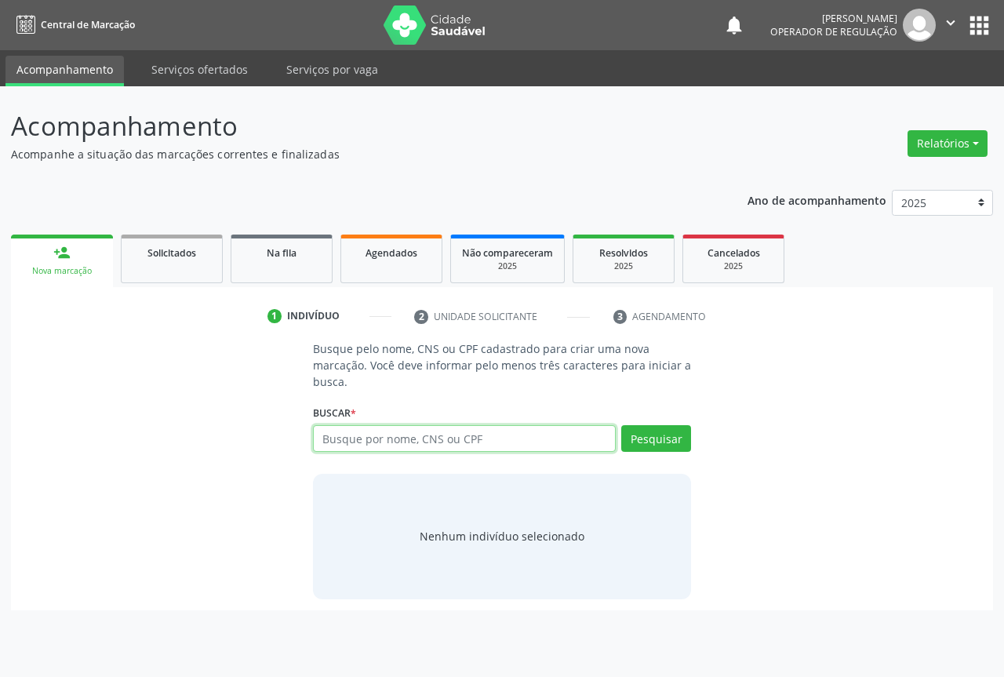
click at [426, 433] on input "text" at bounding box center [464, 438] width 303 height 27
type input "709207249143731"
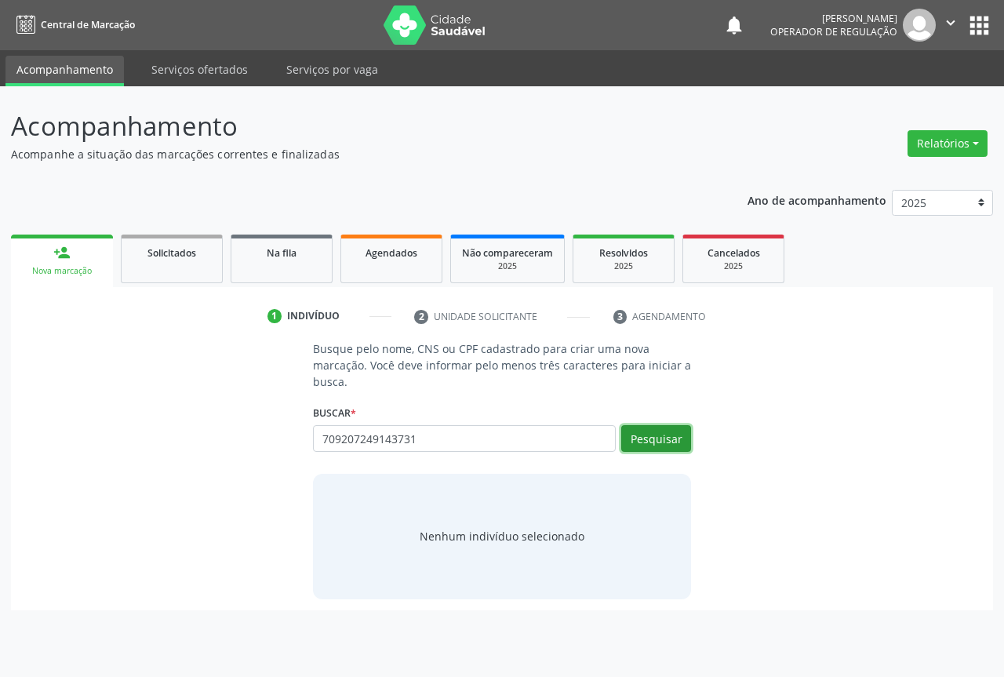
click at [664, 429] on button "Pesquisar" at bounding box center [656, 438] width 70 height 27
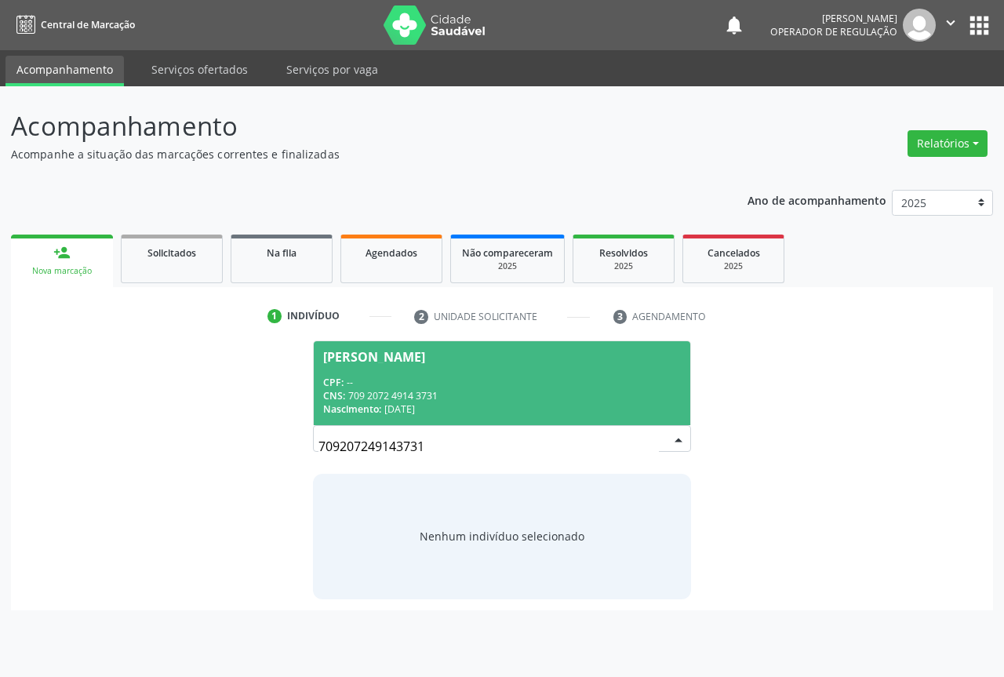
click at [366, 389] on div "CNS: 709 2072 4914 3731" at bounding box center [502, 395] width 358 height 13
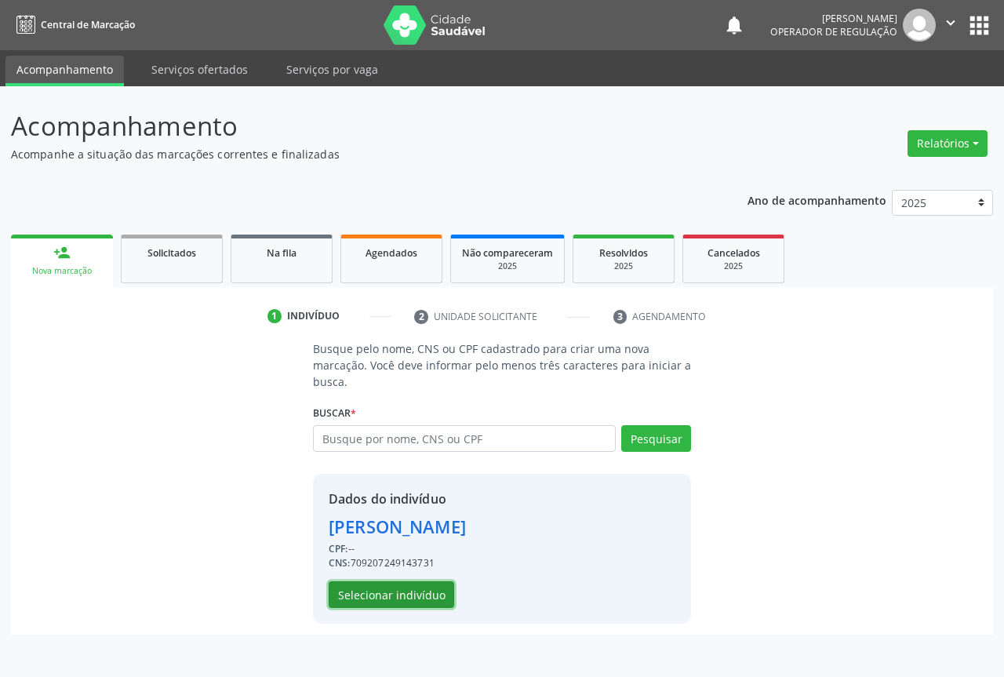
click at [388, 598] on button "Selecionar indivíduo" at bounding box center [392, 594] width 126 height 27
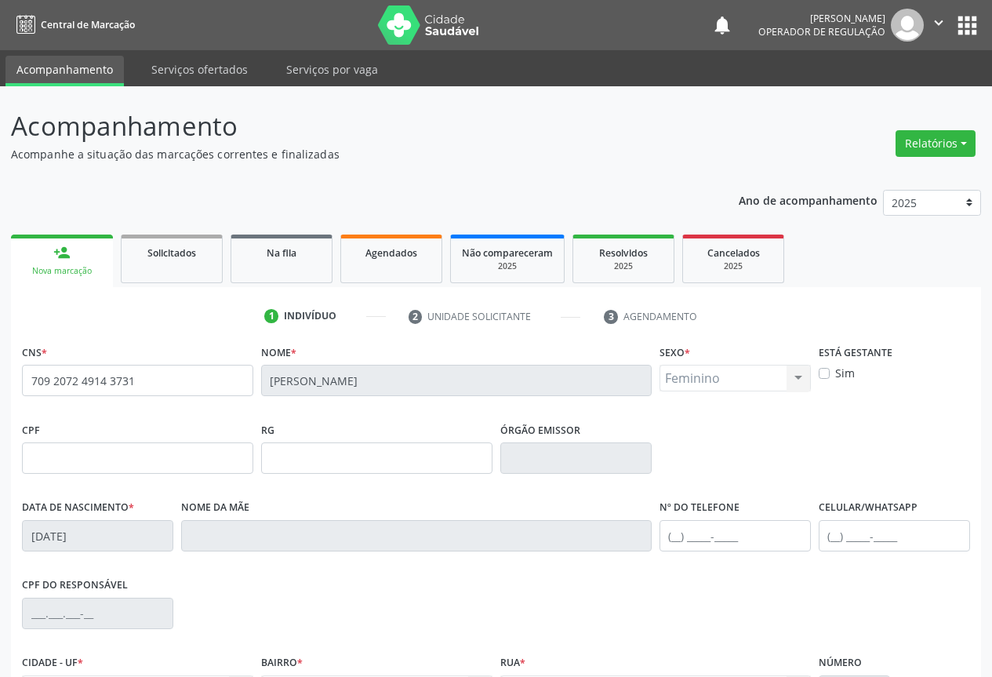
scroll to position [173, 0]
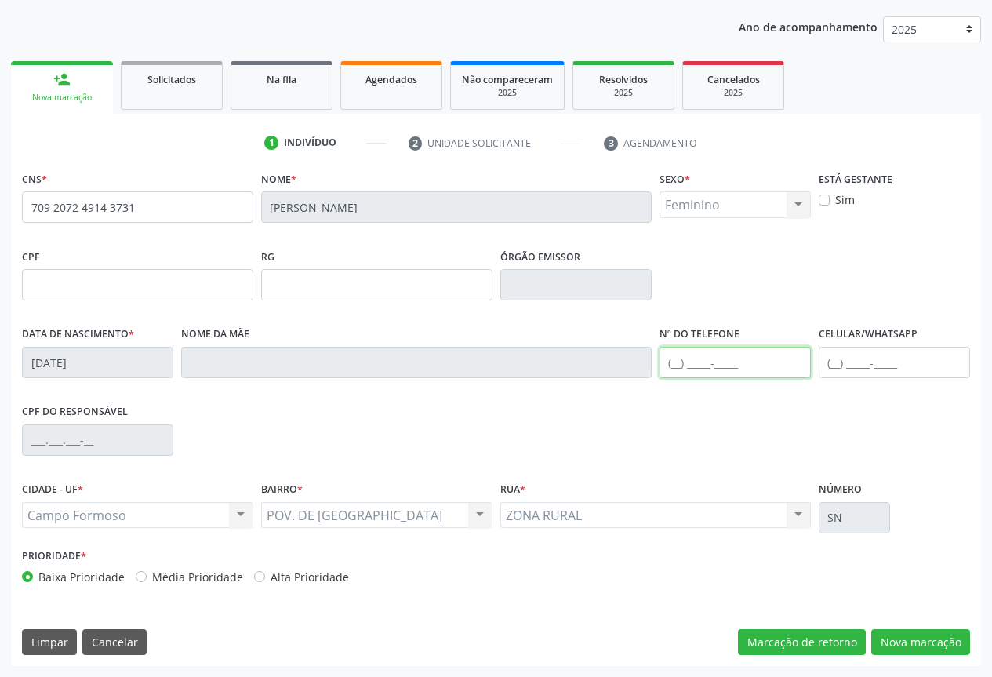
click at [733, 354] on input "text" at bounding box center [735, 362] width 151 height 31
type input "[PHONE_NUMBER]"
click at [903, 638] on button "Nova marcação" at bounding box center [920, 642] width 99 height 27
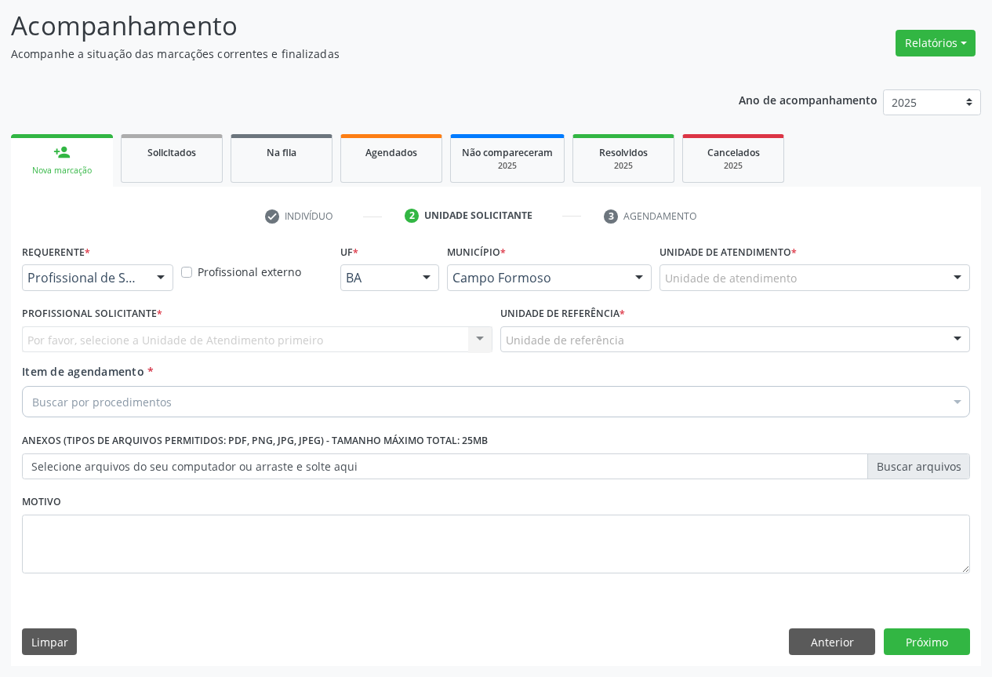
scroll to position [100, 0]
click at [149, 270] on div at bounding box center [161, 278] width 24 height 27
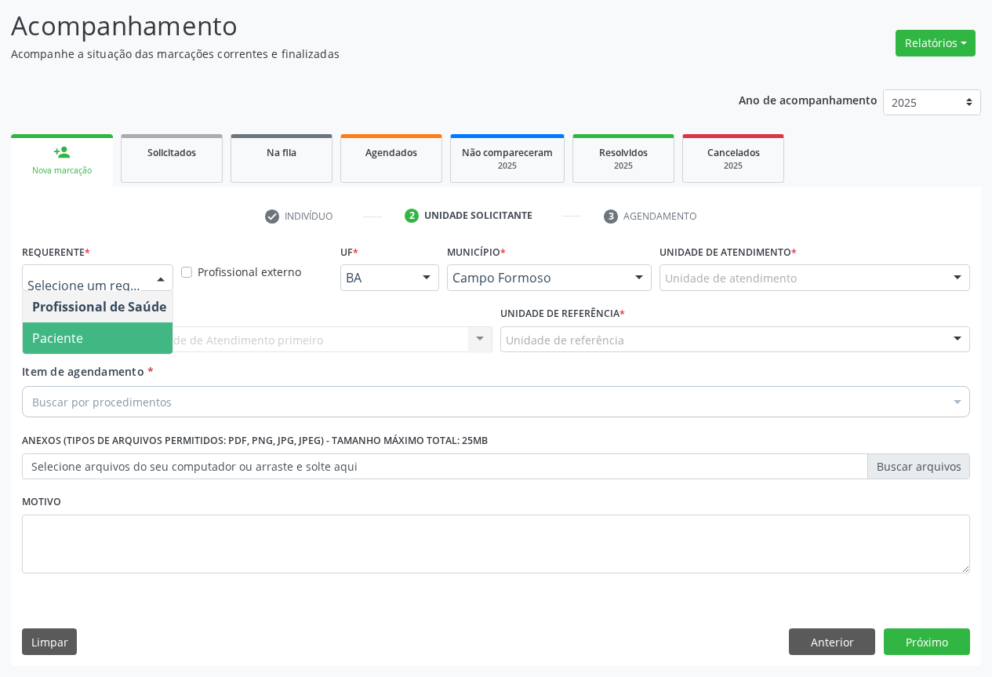
click at [80, 335] on span "Paciente" at bounding box center [57, 337] width 51 height 17
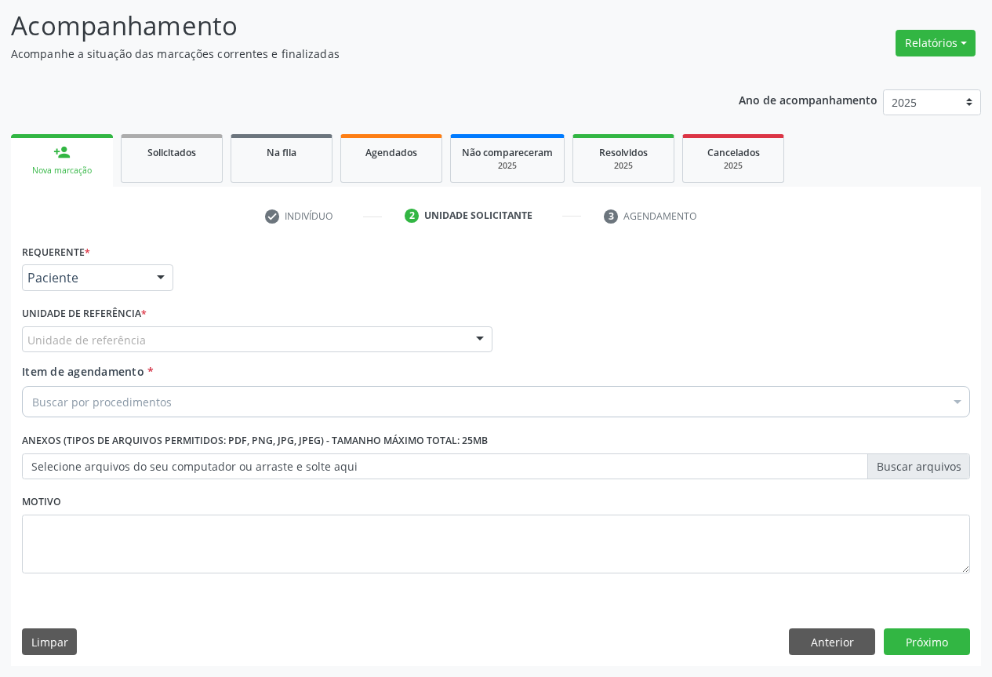
click at [489, 338] on div at bounding box center [480, 340] width 24 height 27
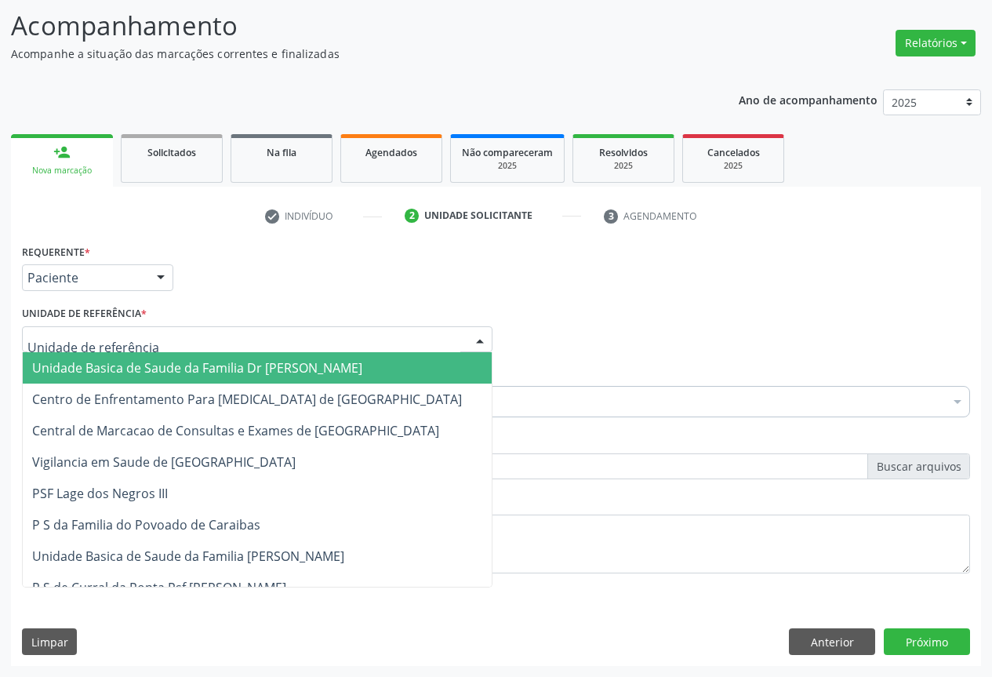
click at [129, 369] on span "Unidade Basica de Saude da Familia Dr [PERSON_NAME]" at bounding box center [197, 367] width 330 height 17
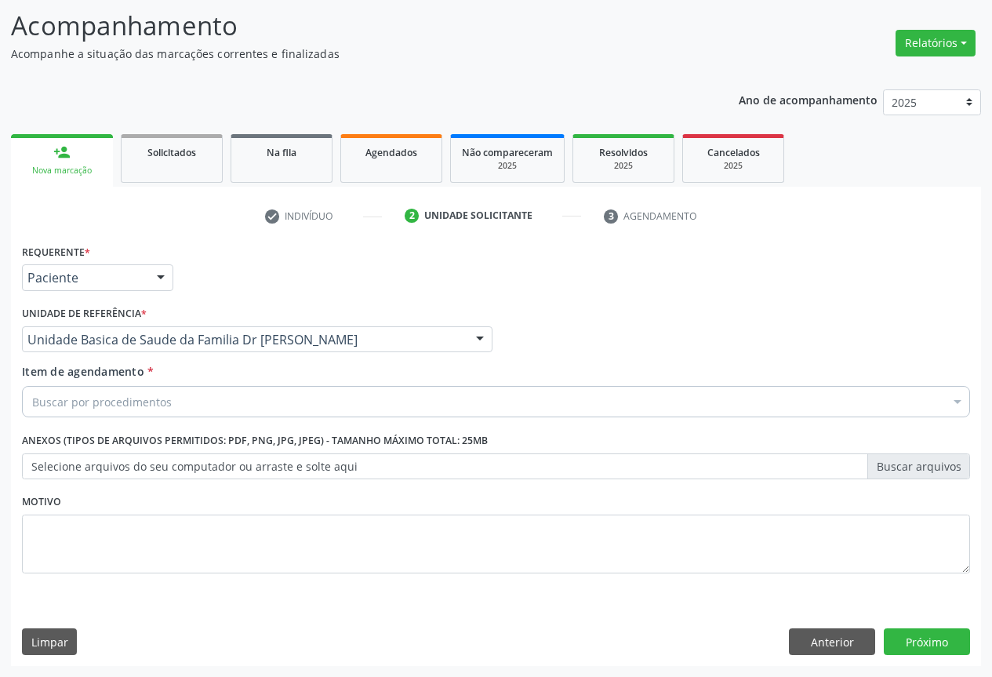
click at [950, 402] on div at bounding box center [958, 403] width 24 height 27
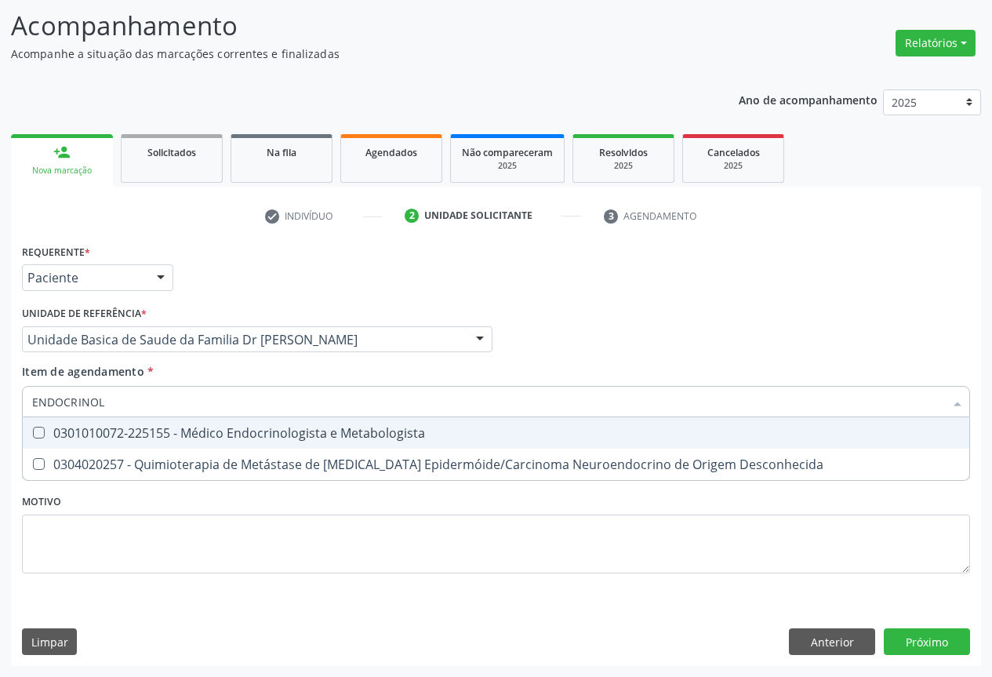
type input "ENDOCRINOLO"
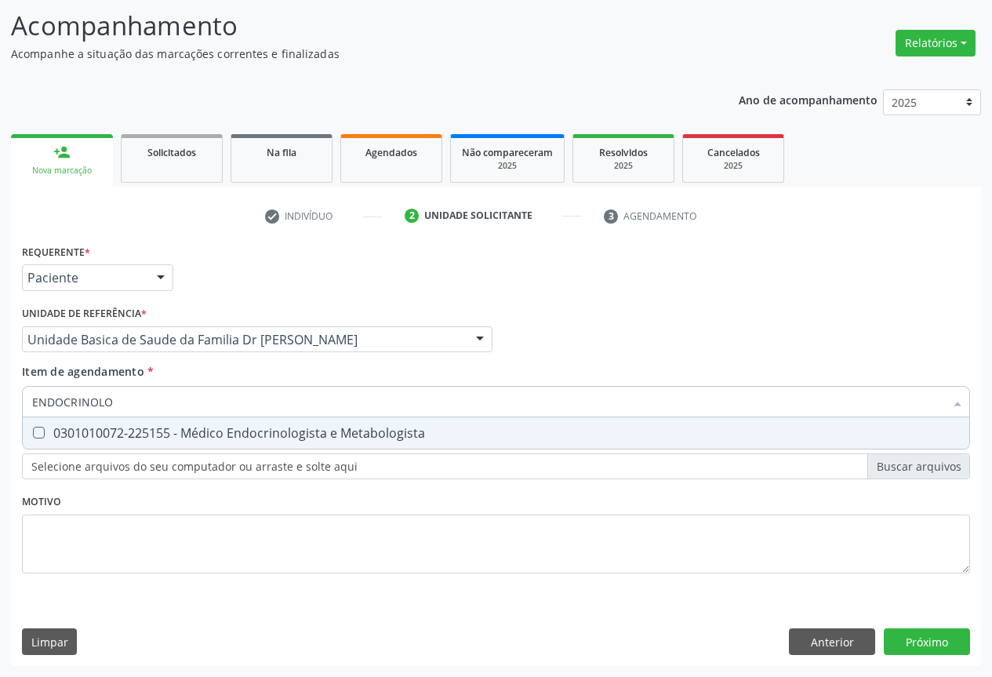
click at [331, 438] on div "0301010072-225155 - Médico Endocrinologista e Metabologista" at bounding box center [496, 433] width 928 height 13
checkbox Metabologista "true"
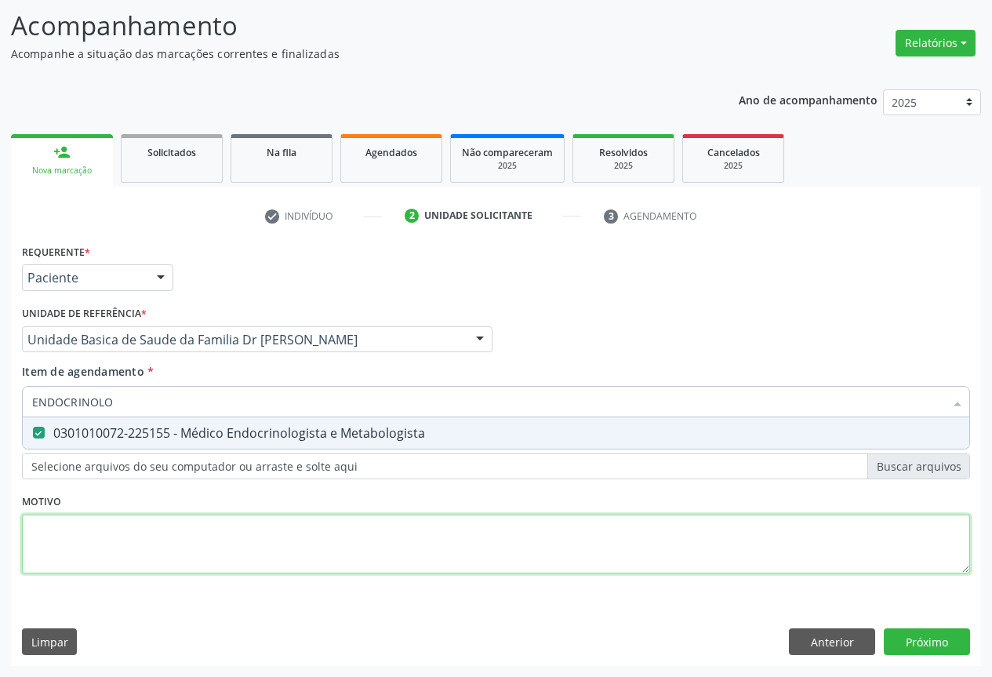
click at [434, 536] on div "Requerente * Paciente Profissional de Saúde Paciente Nenhum resultado encontrad…" at bounding box center [496, 417] width 948 height 355
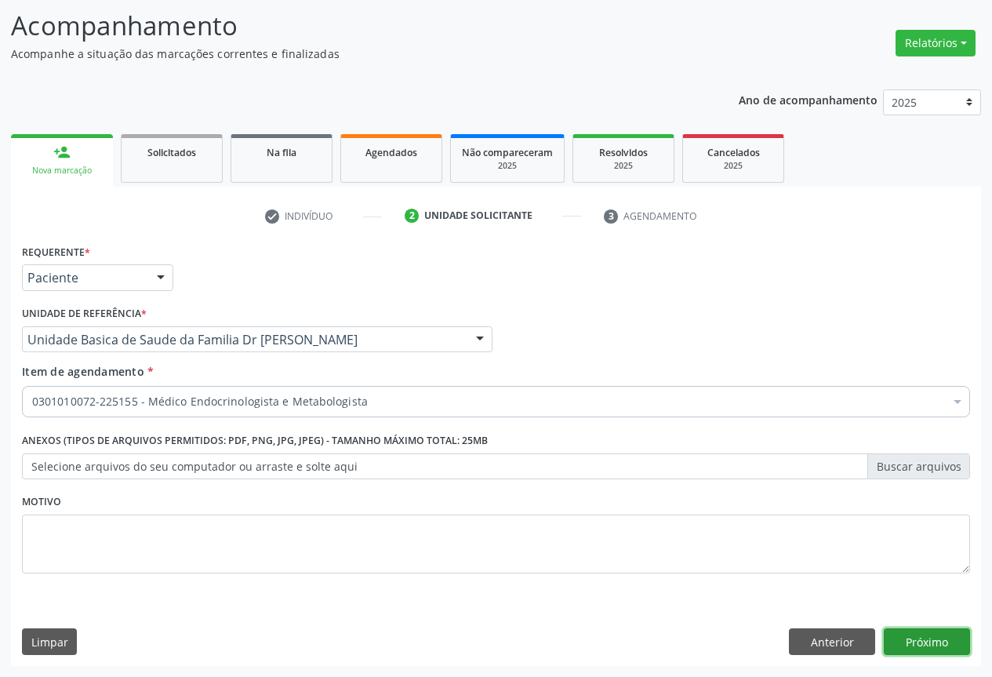
click at [933, 641] on button "Próximo" at bounding box center [927, 641] width 86 height 27
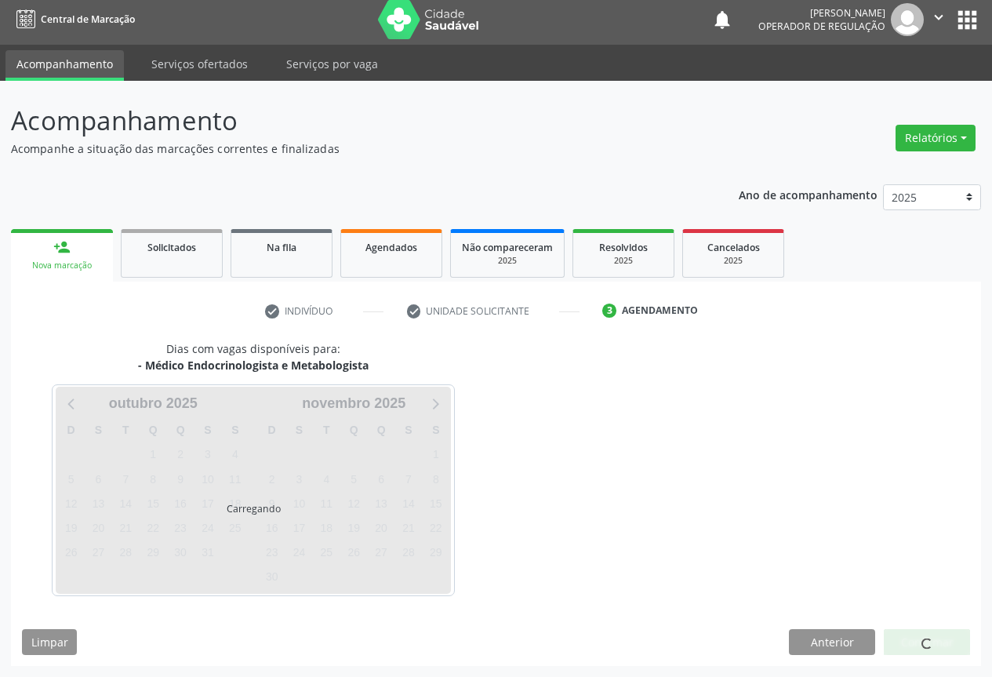
scroll to position [5, 0]
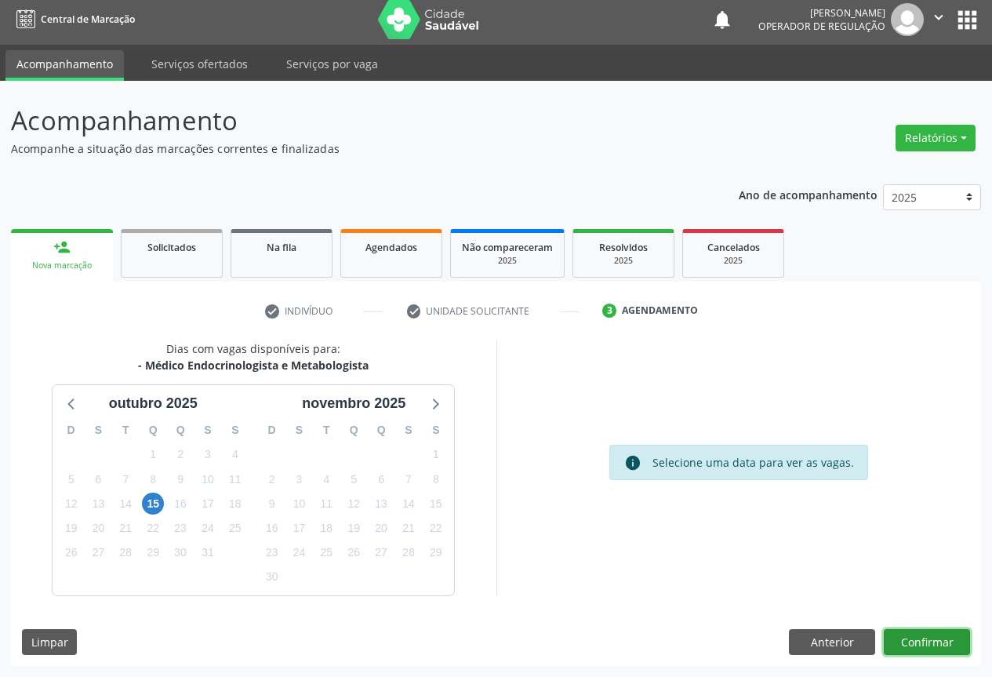
click at [942, 634] on button "Confirmar" at bounding box center [927, 642] width 86 height 27
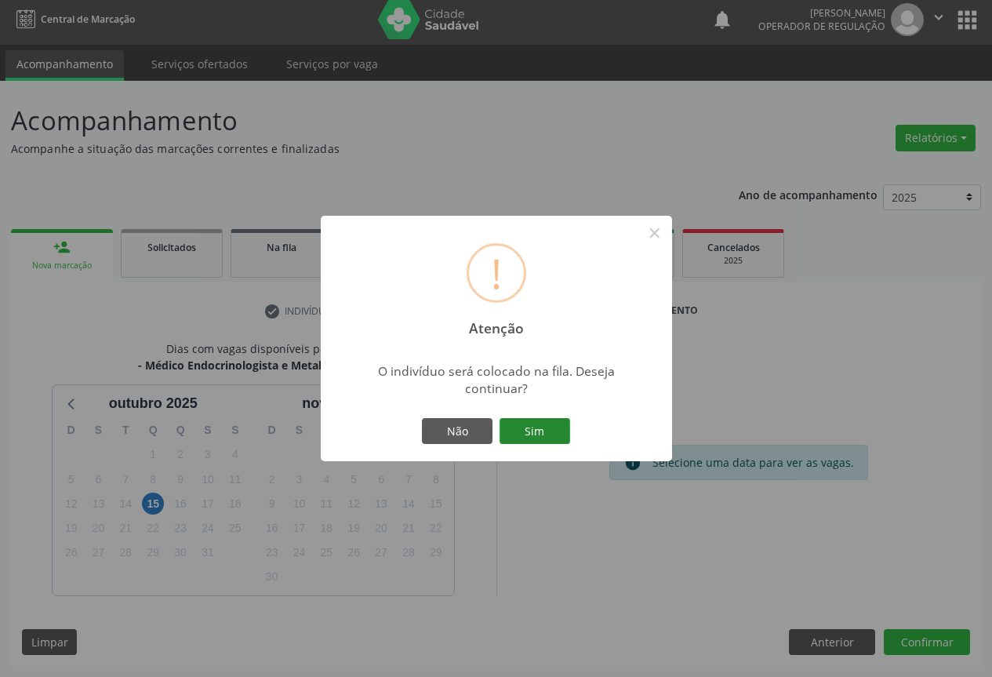
click at [532, 427] on button "Sim" at bounding box center [535, 431] width 71 height 27
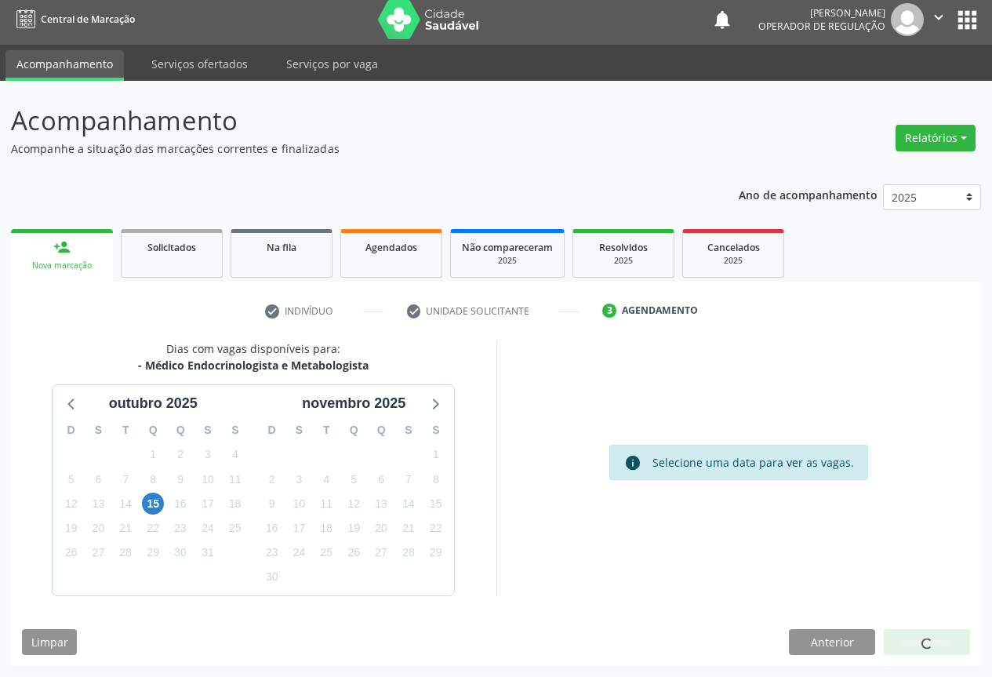
scroll to position [0, 0]
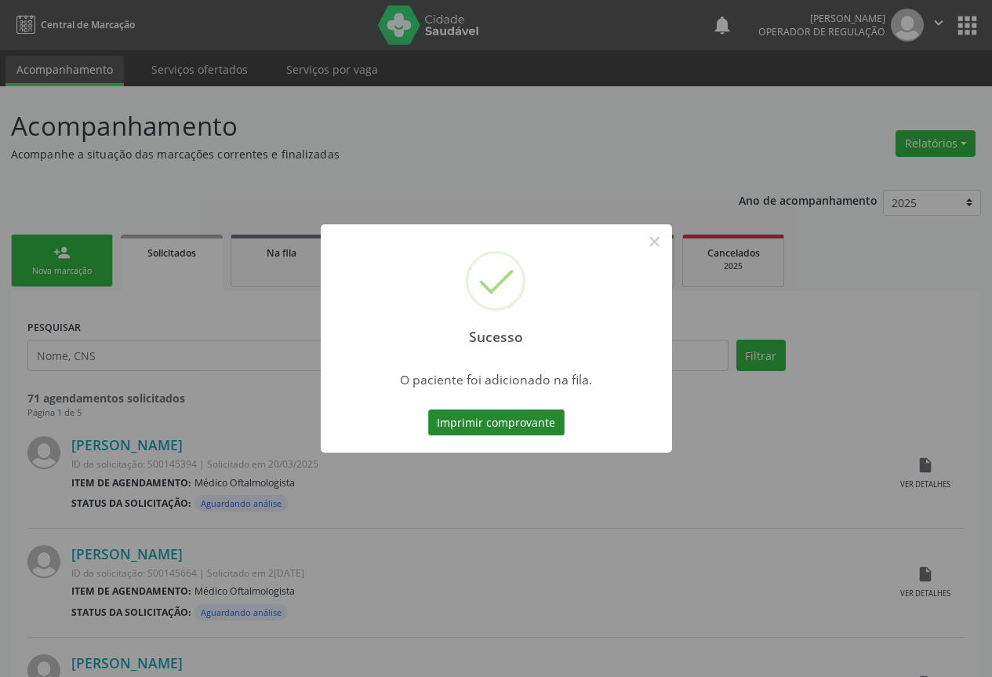
click at [488, 421] on button "Imprimir comprovante" at bounding box center [496, 422] width 136 height 27
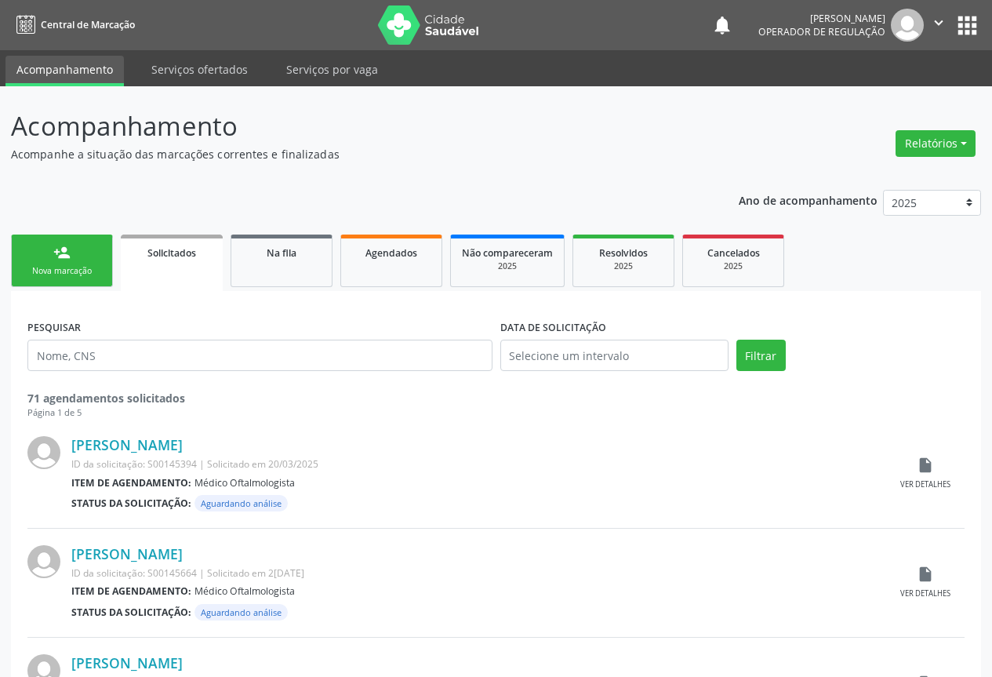
click at [55, 290] on ul "person_add Nova marcação Solicitados Na fila Agendados Não compareceram 2025 Re…" at bounding box center [496, 261] width 970 height 60
drag, startPoint x: 55, startPoint y: 290, endPoint x: 57, endPoint y: 274, distance: 16.6
click at [56, 285] on ul "person_add Nova marcação Solicitados Na fila Agendados Não compareceram 2025 Re…" at bounding box center [496, 261] width 970 height 60
click at [44, 254] on link "person_add Nova marcação" at bounding box center [62, 261] width 102 height 53
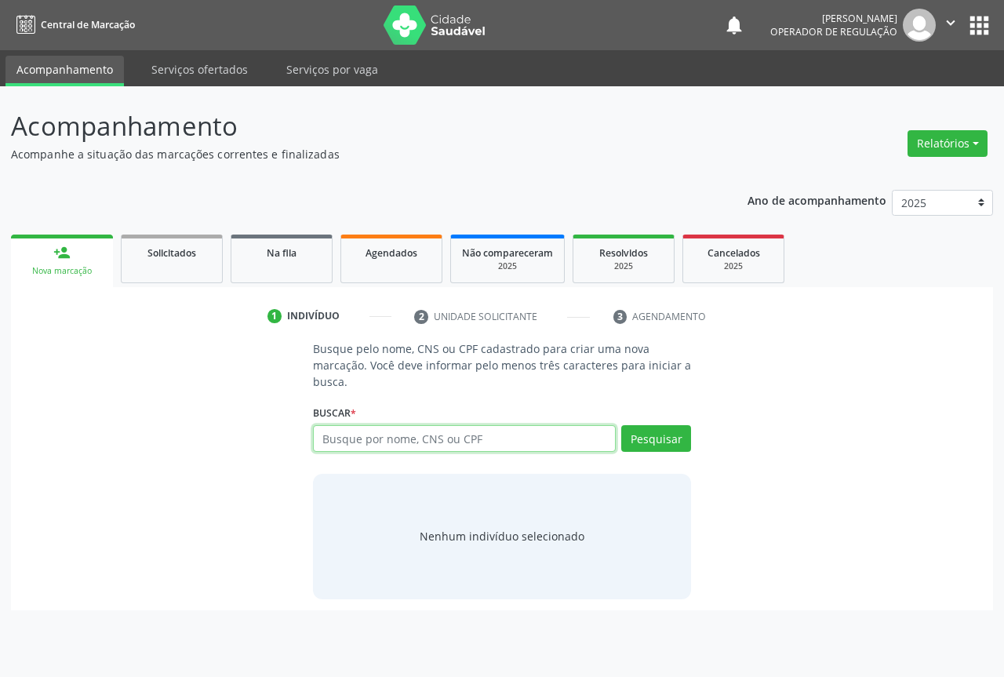
click at [399, 441] on input "text" at bounding box center [464, 438] width 303 height 27
type input "709600609959576"
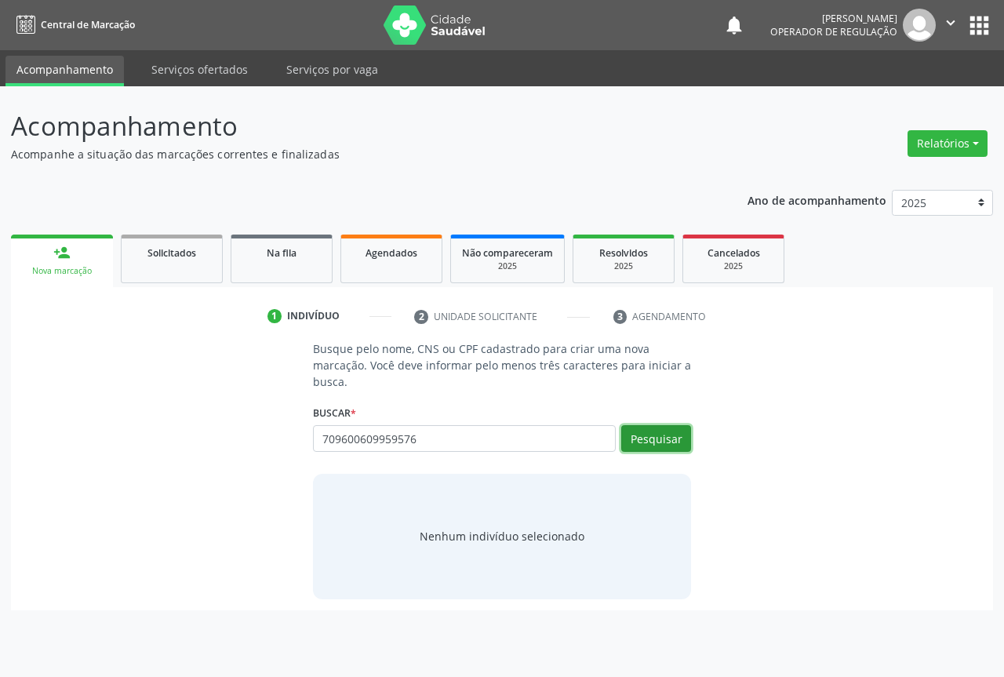
click at [665, 436] on button "Pesquisar" at bounding box center [656, 438] width 70 height 27
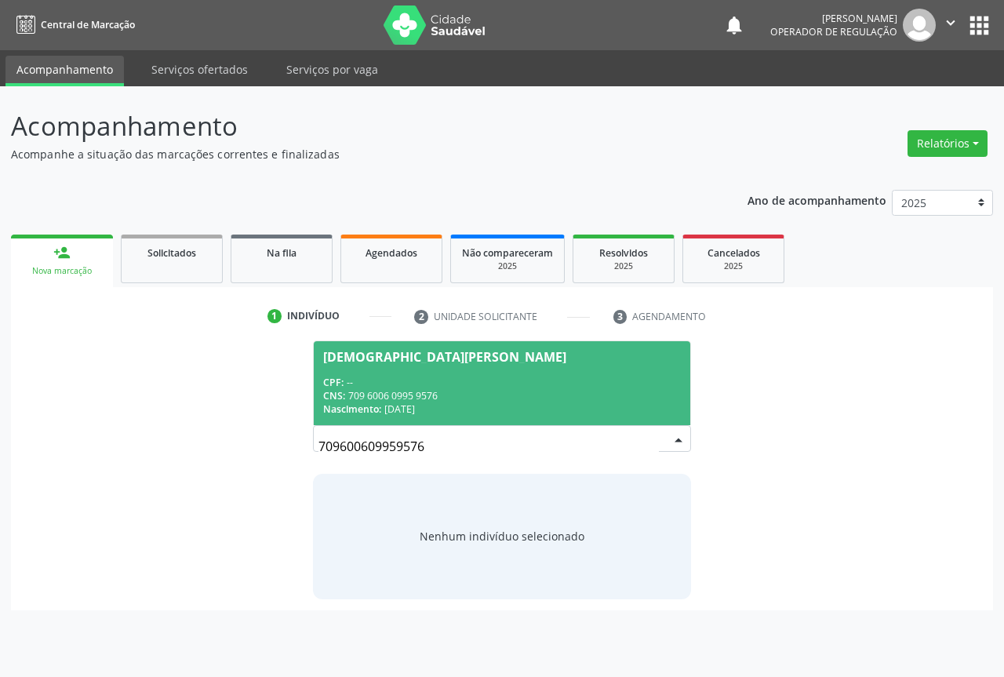
drag, startPoint x: 414, startPoint y: 389, endPoint x: 427, endPoint y: 384, distance: 13.7
click at [412, 389] on div "CNS: 709 6006 0995 9576" at bounding box center [502, 395] width 358 height 13
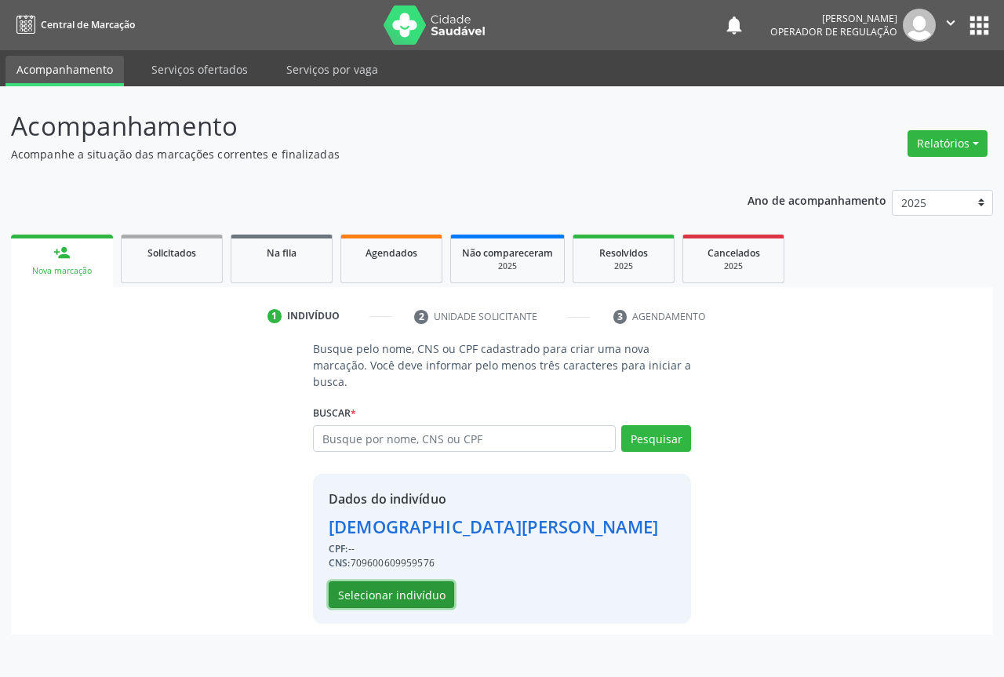
click at [397, 588] on button "Selecionar indivíduo" at bounding box center [392, 594] width 126 height 27
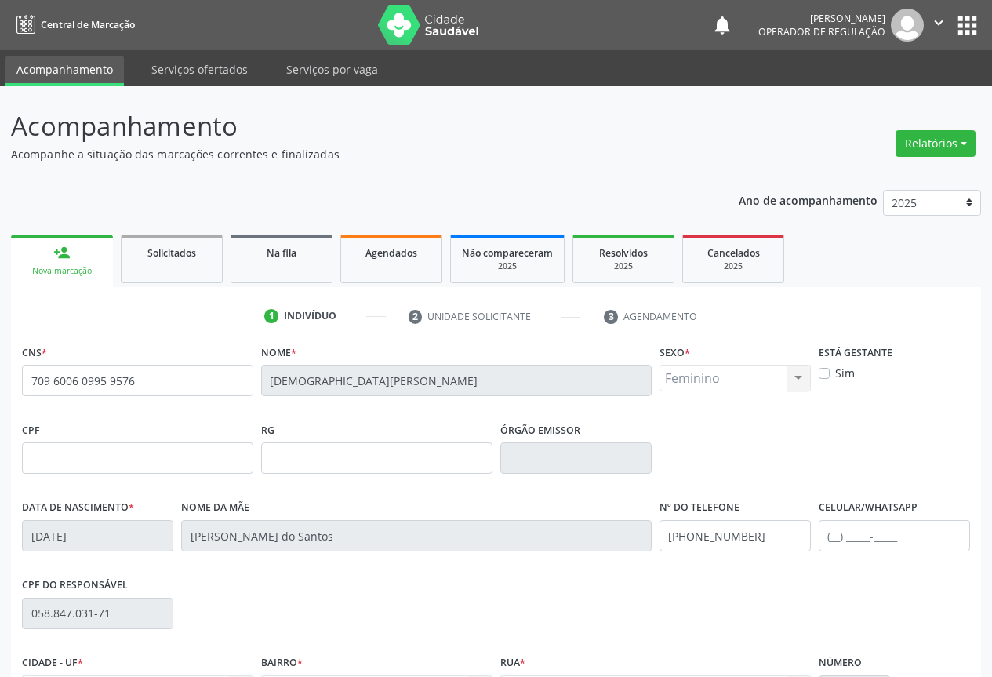
scroll to position [173, 0]
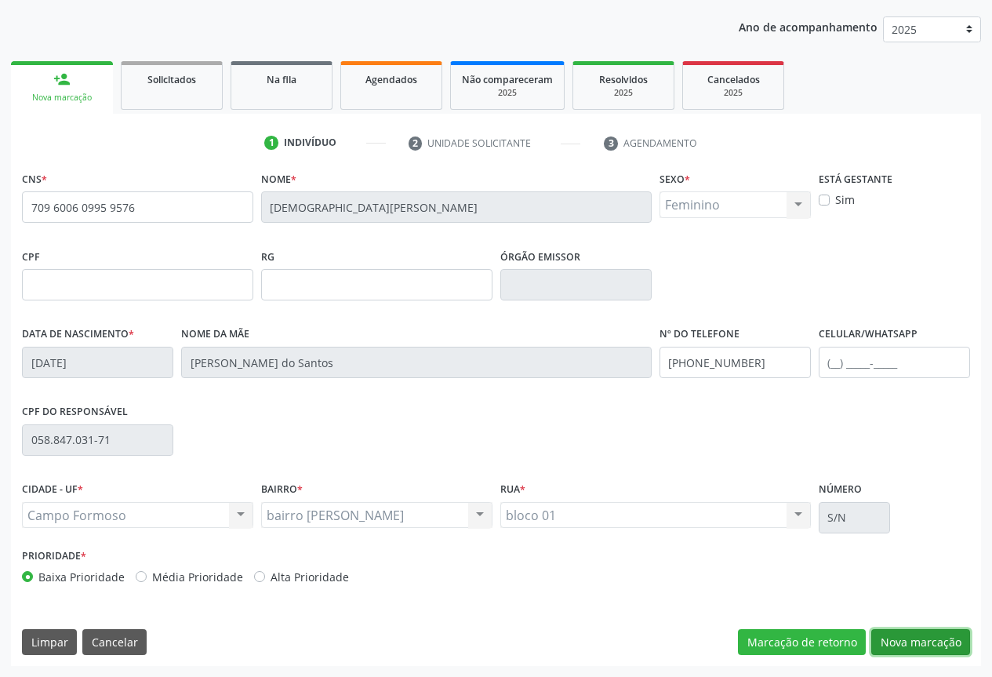
click at [903, 638] on button "Nova marcação" at bounding box center [920, 642] width 99 height 27
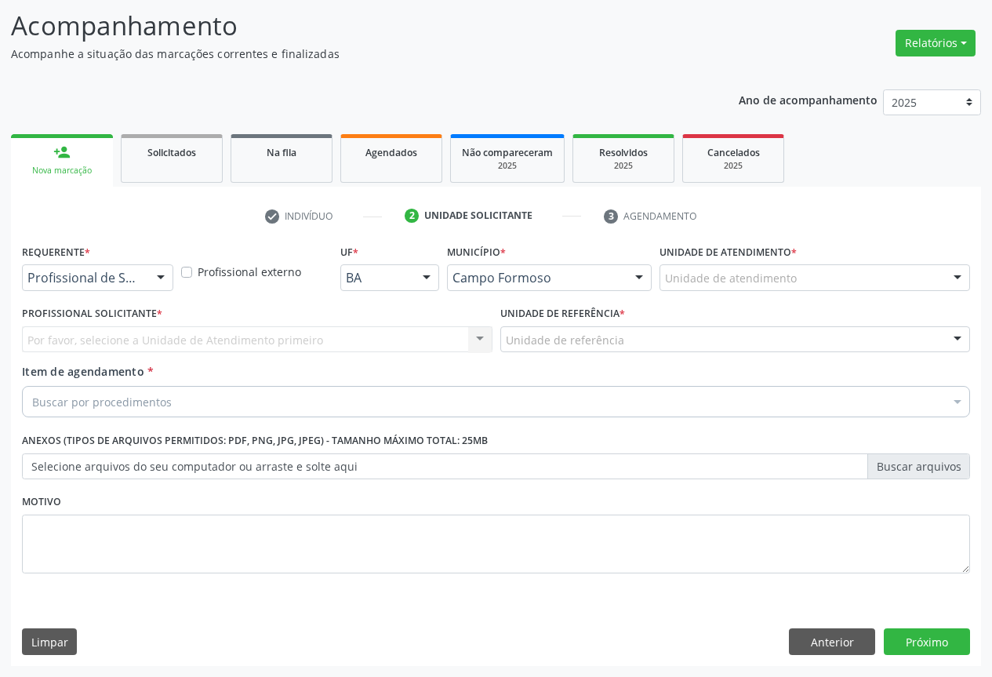
scroll to position [100, 0]
click at [147, 276] on div "Profissional de Saúde Profissional de Saúde Paciente Nenhum resultado encontrad…" at bounding box center [97, 277] width 151 height 27
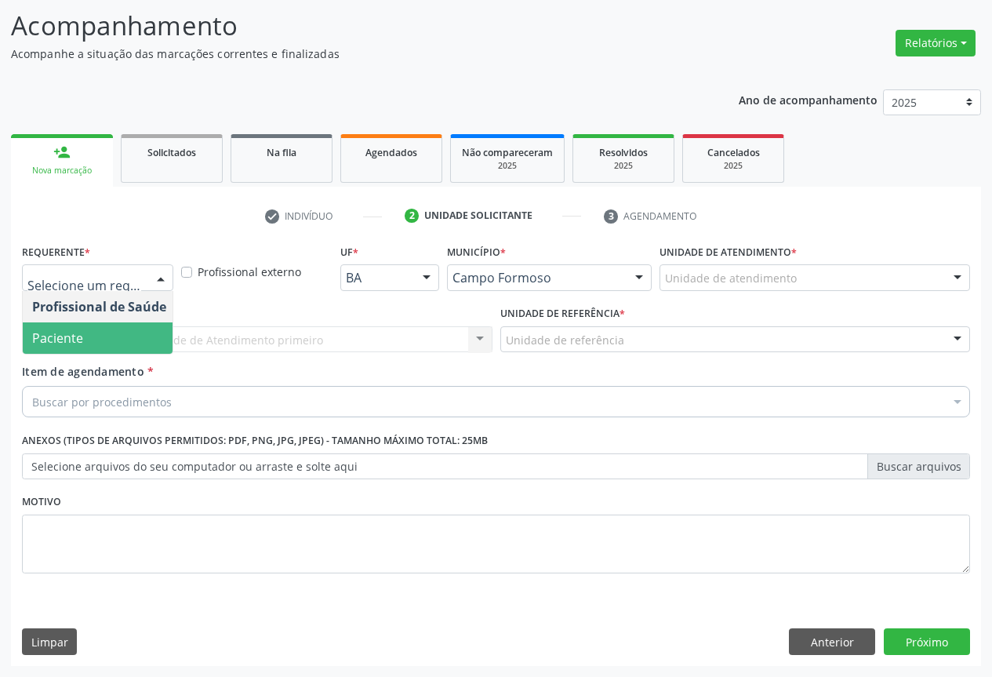
click at [69, 338] on span "Paciente" at bounding box center [57, 337] width 51 height 17
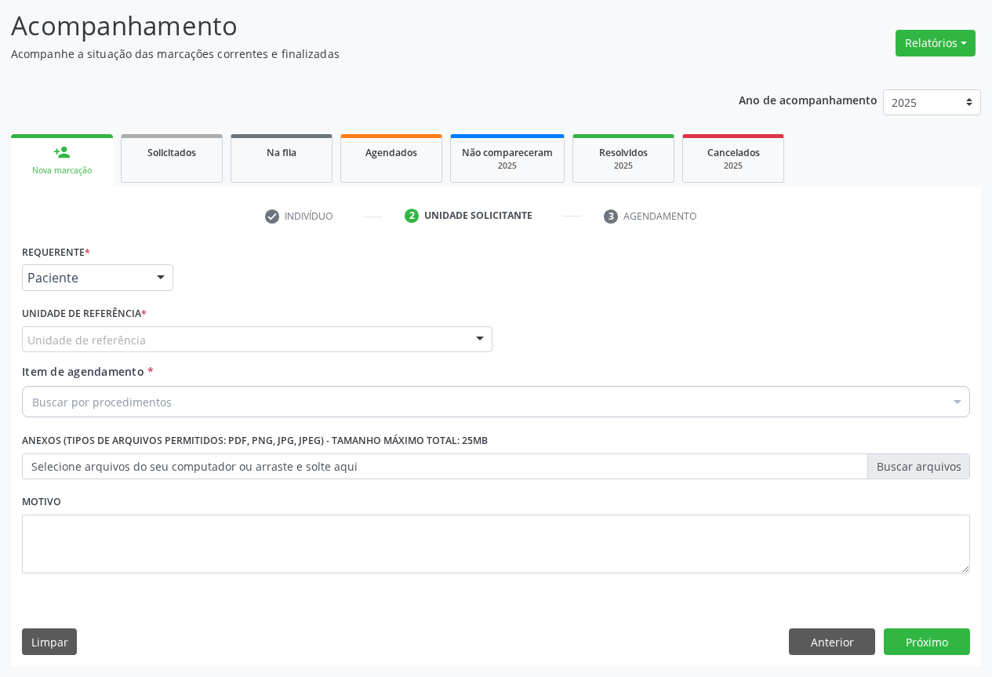
click at [303, 340] on div "Unidade de referência" at bounding box center [257, 339] width 471 height 27
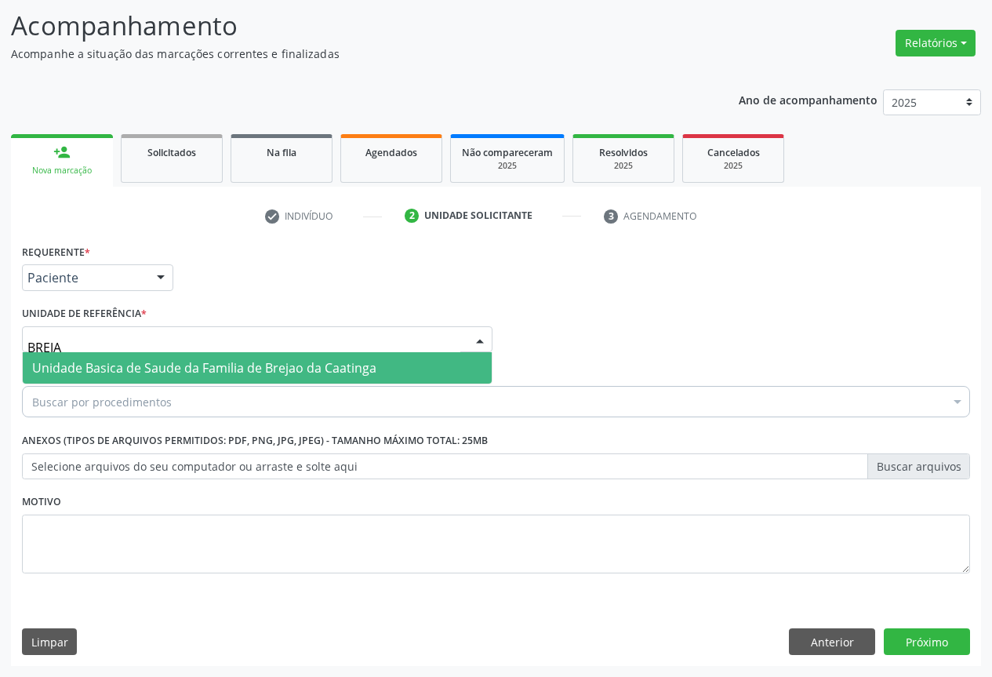
type input "BREJAO"
click at [192, 366] on span "Unidade Basica de Saude da Familia de Brejao da Caatinga" at bounding box center [204, 367] width 344 height 17
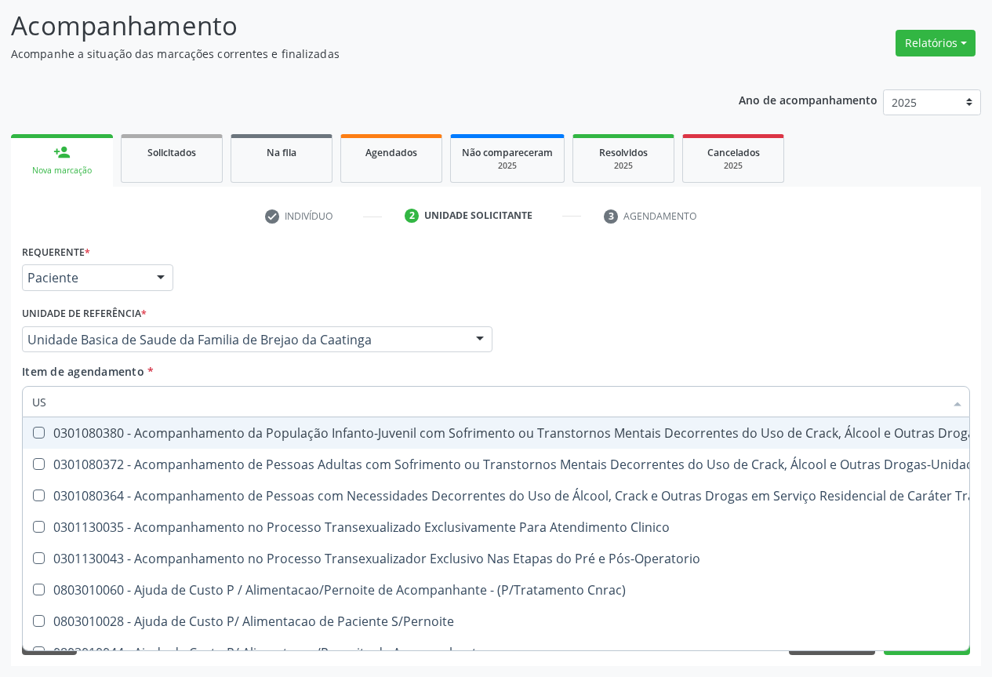
type input "USG"
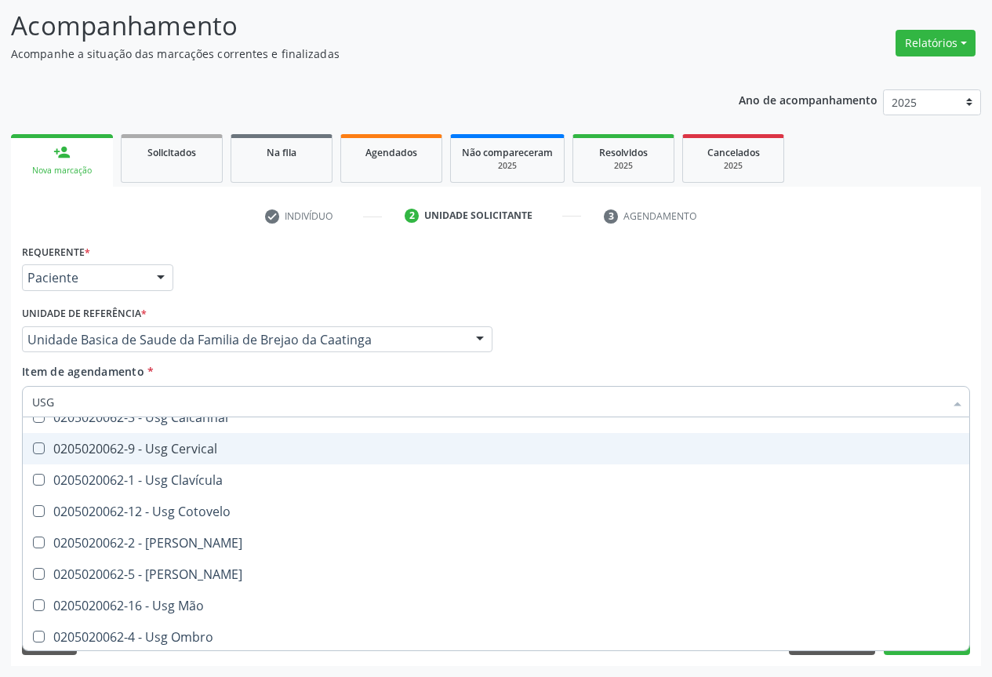
scroll to position [157, 0]
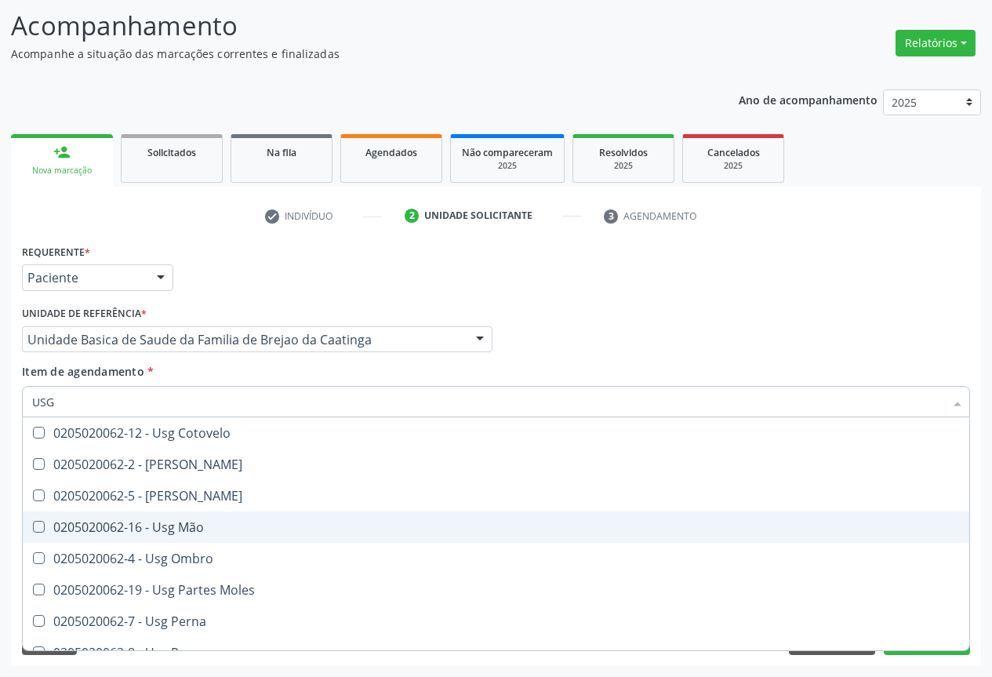
click at [187, 526] on div "0205020062-16 - Usg Mão" at bounding box center [496, 527] width 928 height 13
checkbox Mão "true"
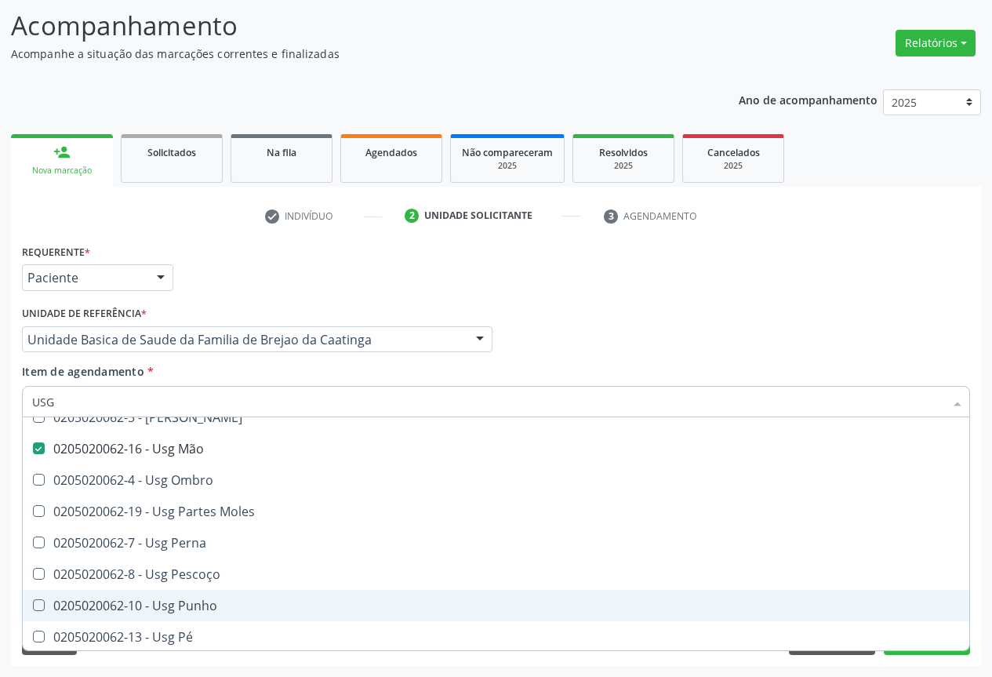
scroll to position [314, 0]
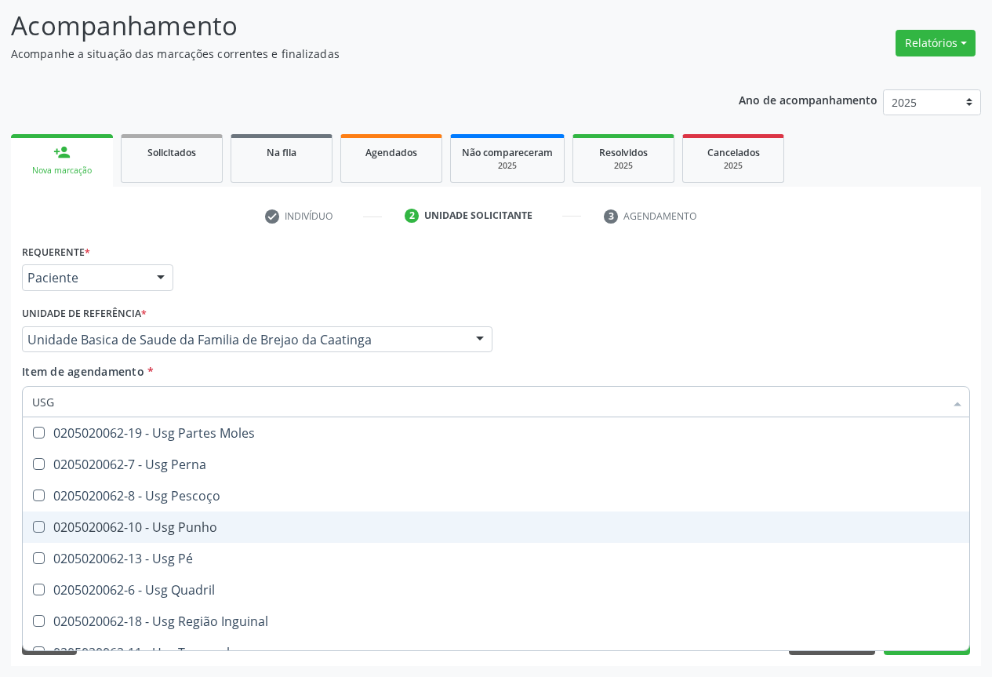
click at [180, 530] on div "0205020062-10 - Usg Punho" at bounding box center [496, 527] width 928 height 13
checkbox Punho "true"
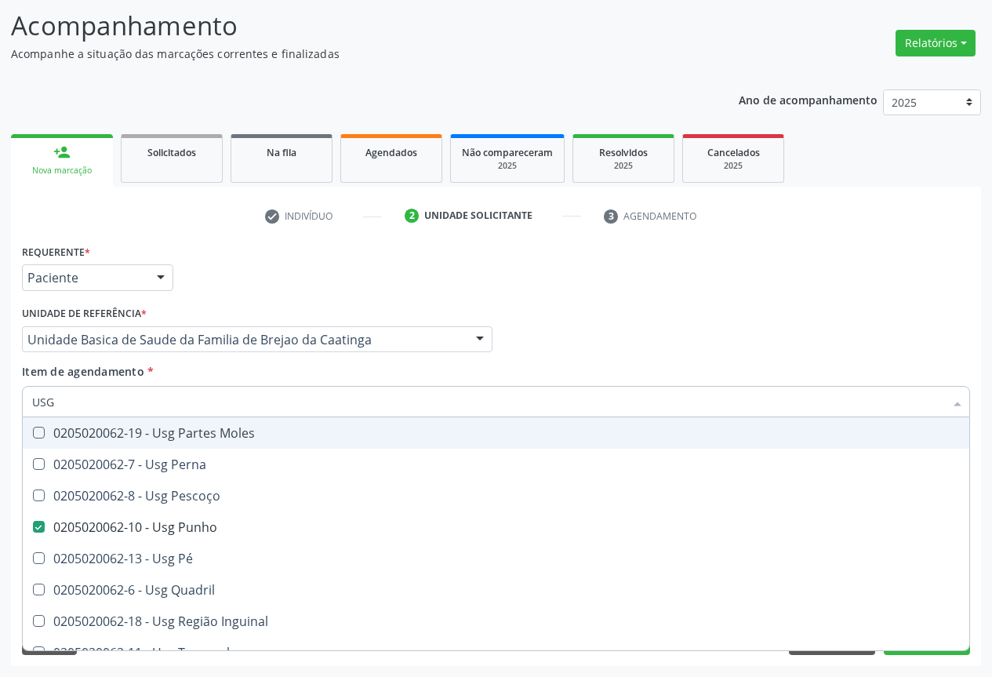
click at [580, 350] on div "Profissional Solicitante Por favor, selecione a Unidade de Atendimento primeiro…" at bounding box center [496, 332] width 956 height 61
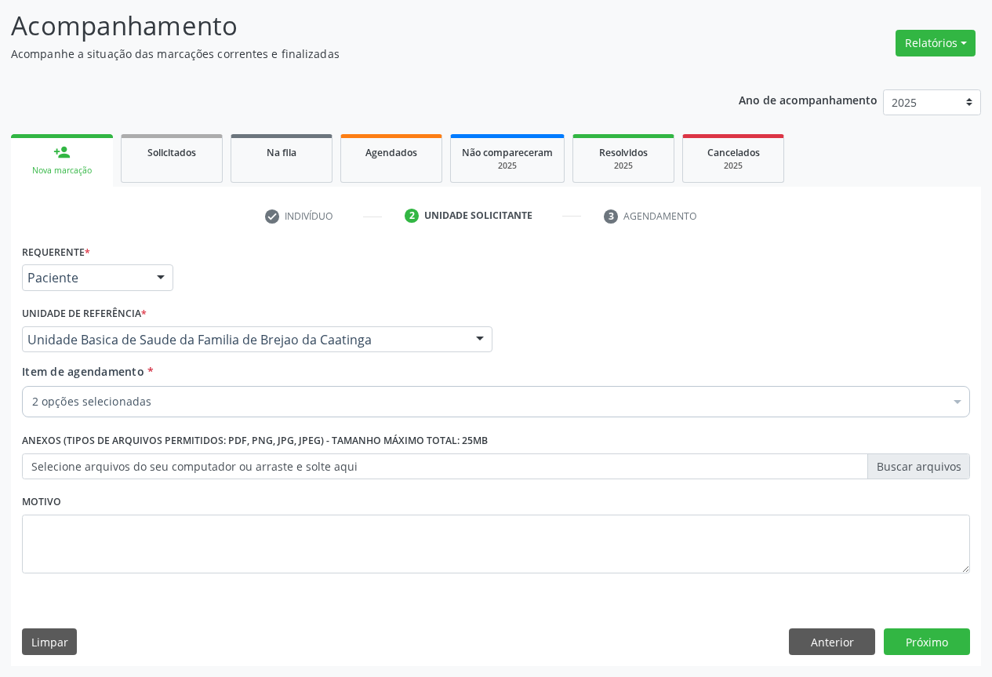
scroll to position [0, 0]
click at [912, 631] on button "Próximo" at bounding box center [927, 641] width 86 height 27
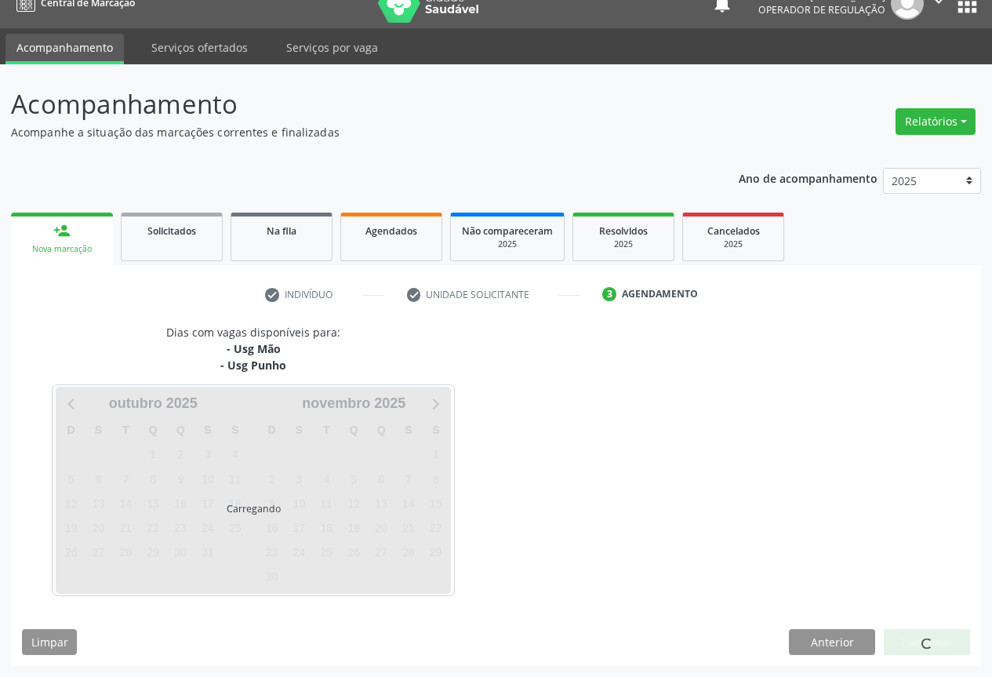
scroll to position [22, 0]
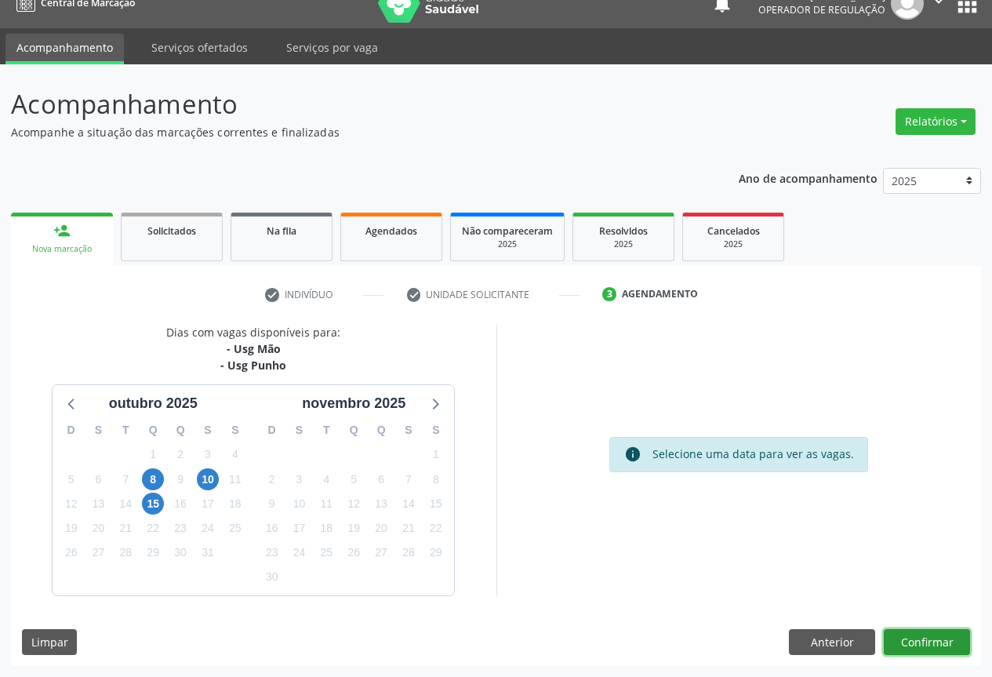
click at [915, 638] on button "Confirmar" at bounding box center [927, 642] width 86 height 27
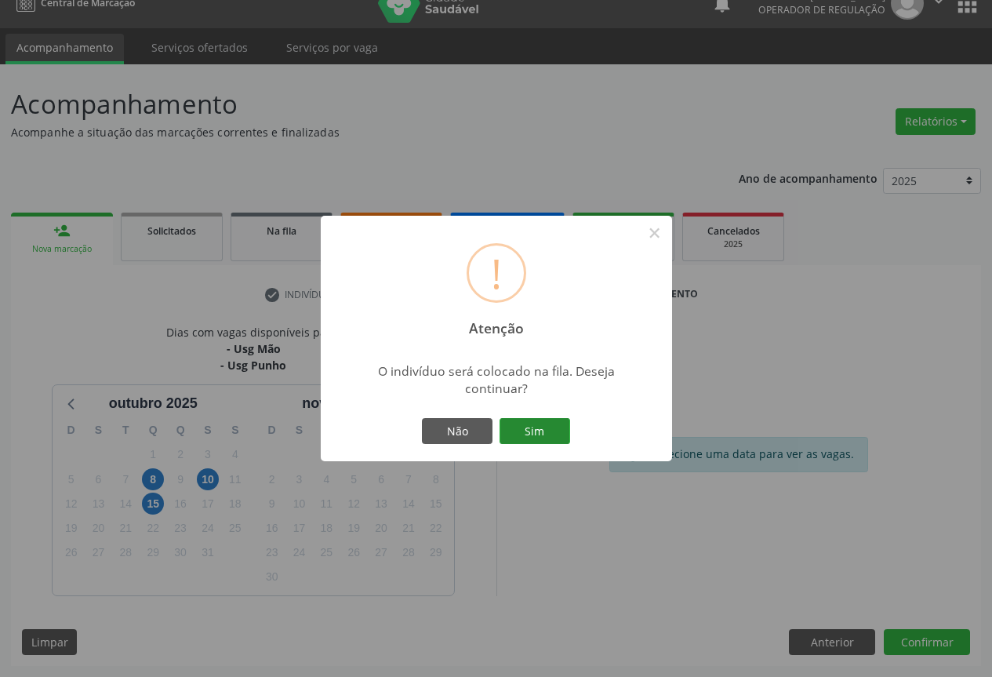
click at [529, 424] on button "Sim" at bounding box center [535, 431] width 71 height 27
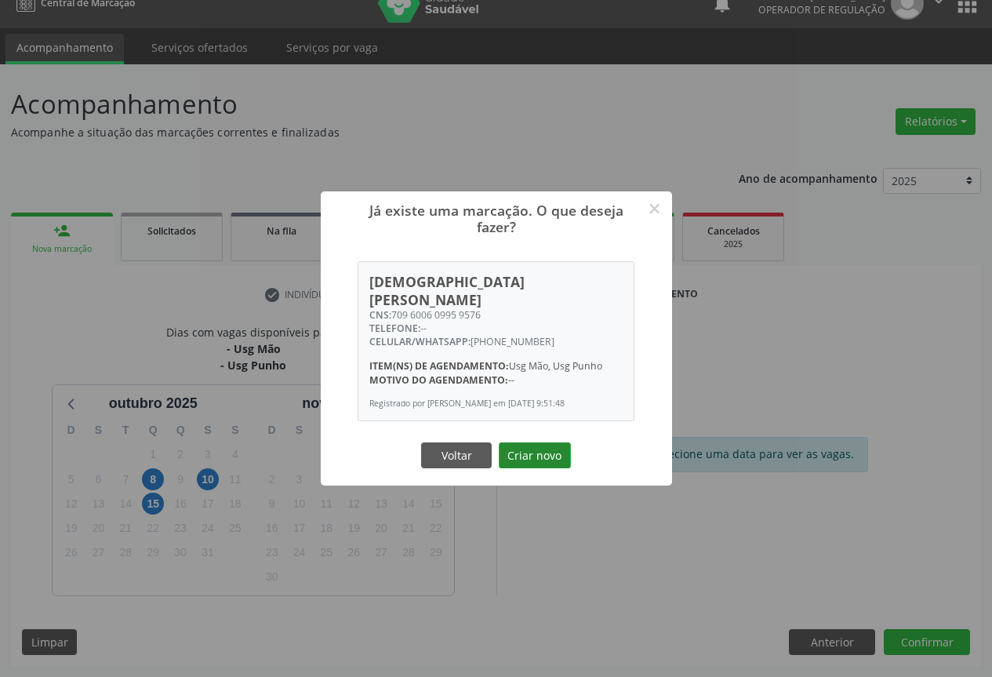
click at [533, 449] on button "Criar novo" at bounding box center [535, 455] width 72 height 27
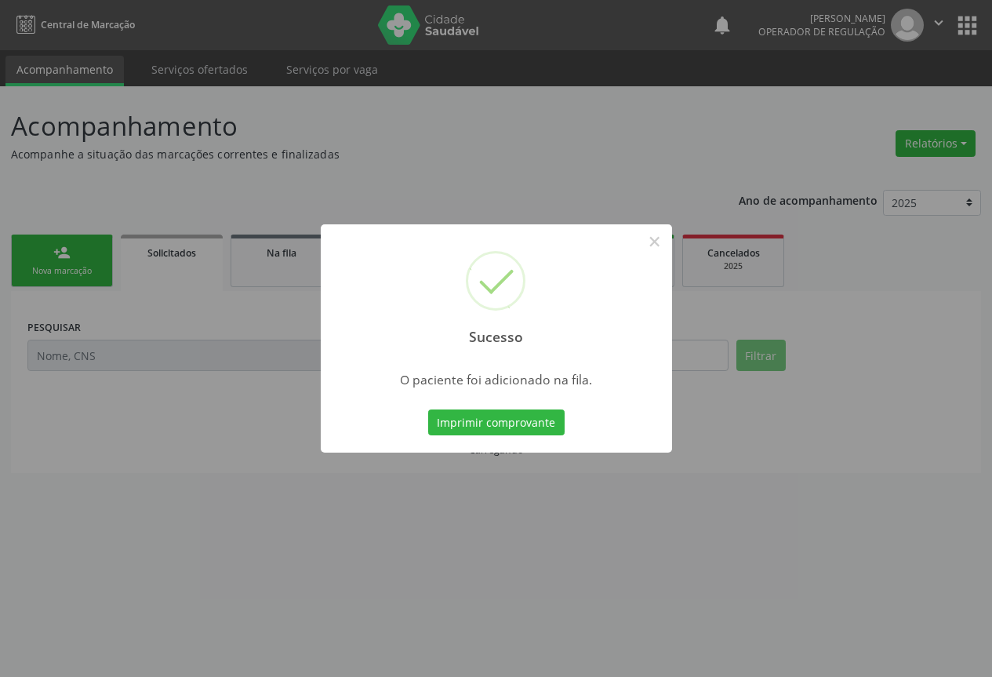
scroll to position [0, 0]
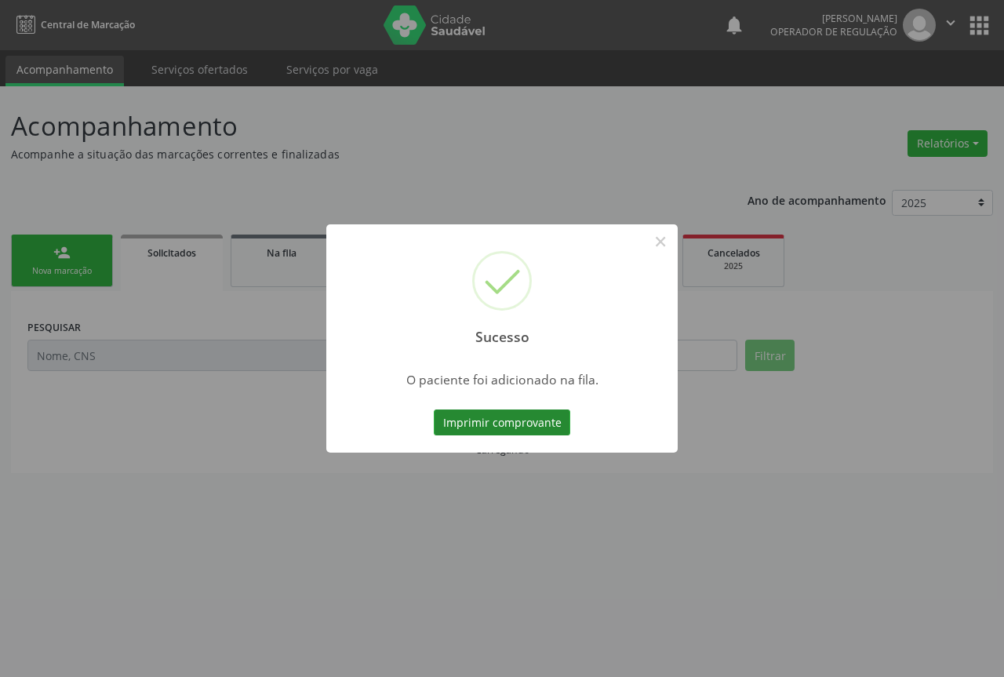
click at [520, 428] on button "Imprimir comprovante" at bounding box center [502, 422] width 136 height 27
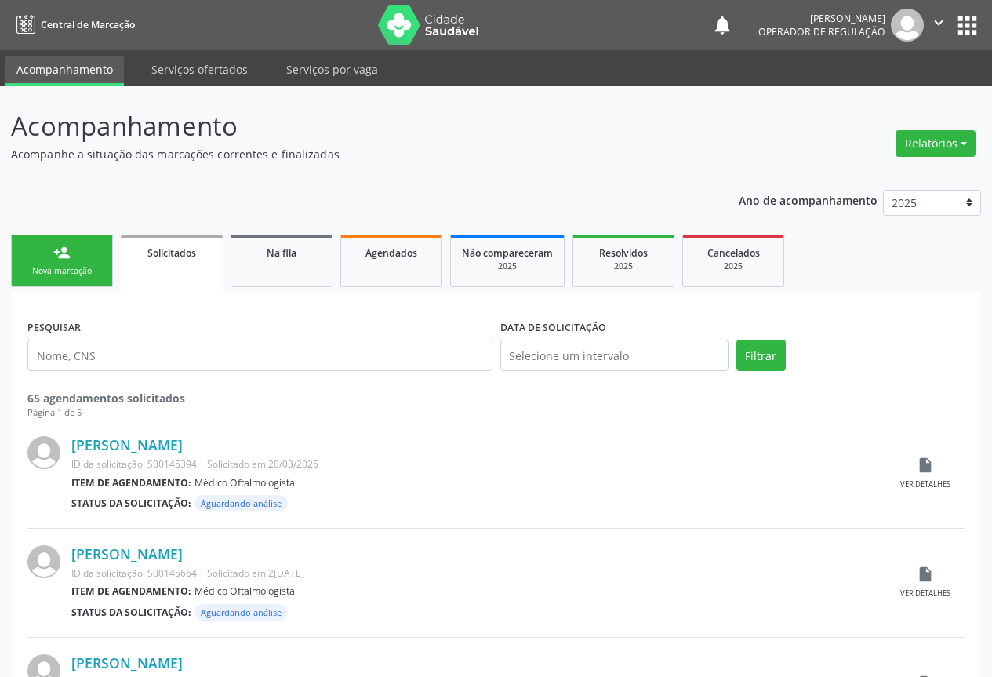
click at [71, 263] on link "person_add Nova marcação" at bounding box center [62, 261] width 102 height 53
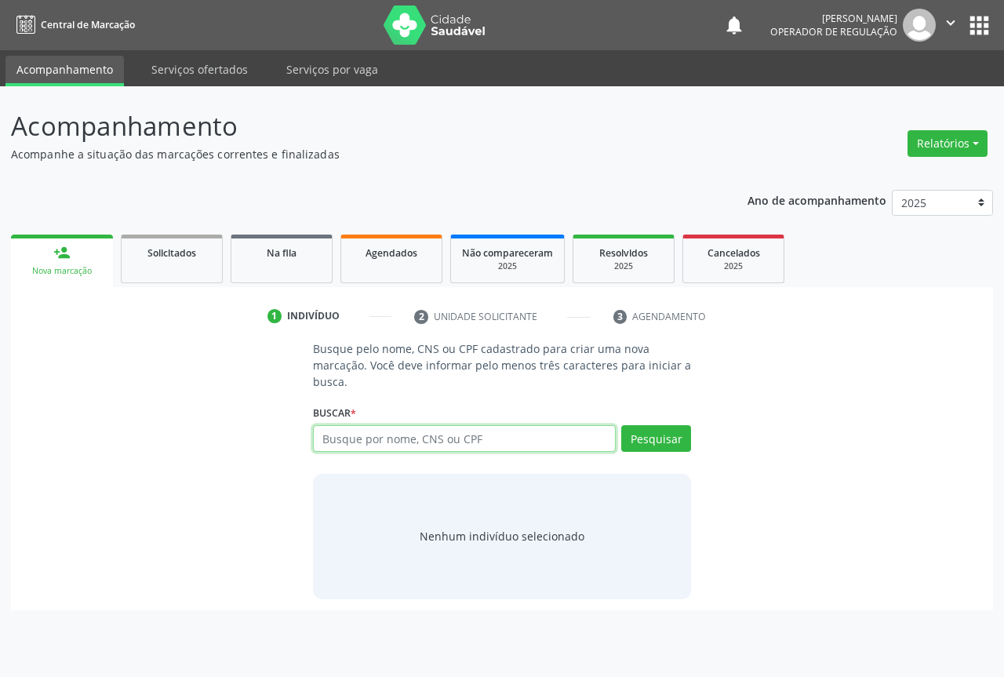
click at [366, 438] on input "text" at bounding box center [464, 438] width 303 height 27
type input "700800463739881"
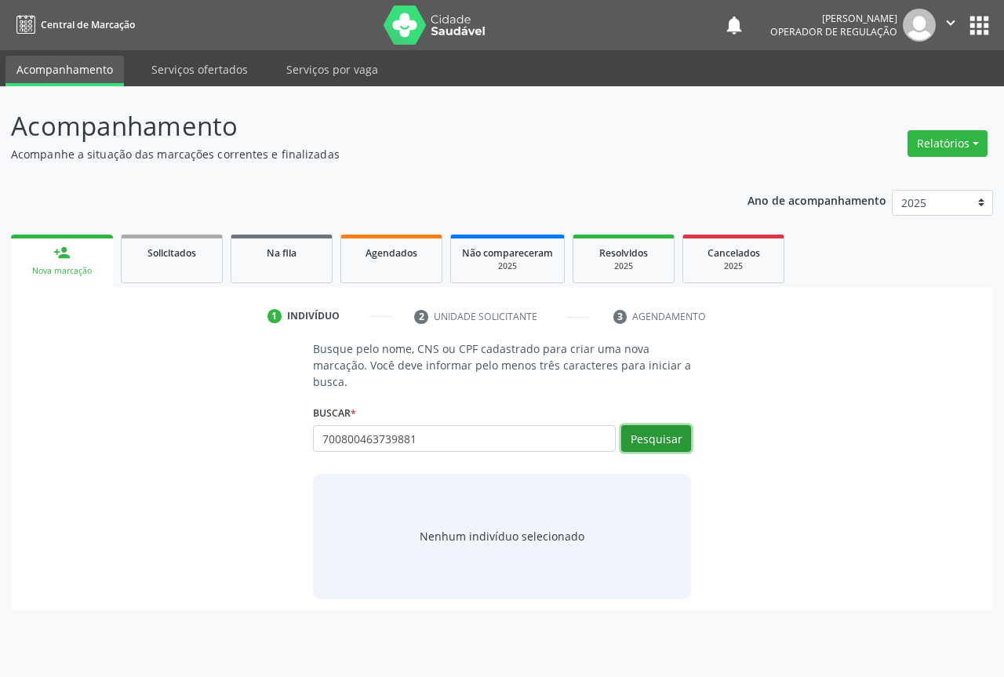
click at [653, 432] on button "Pesquisar" at bounding box center [656, 438] width 70 height 27
type input "700800463739881"
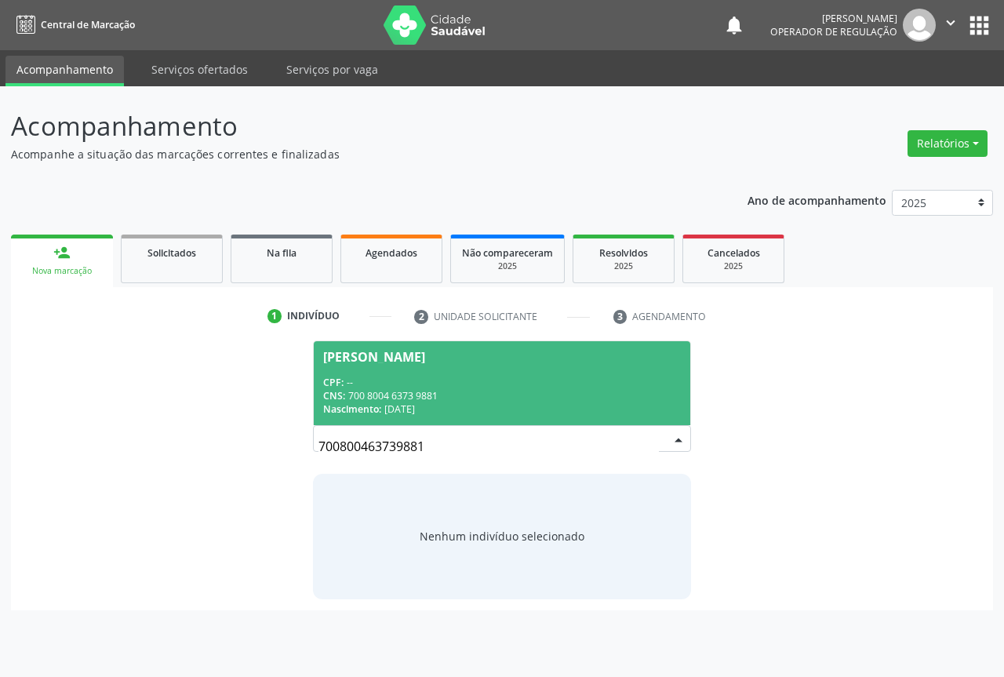
drag, startPoint x: 380, startPoint y: 377, endPoint x: 577, endPoint y: 496, distance: 230.2
click at [384, 376] on div "CPF: --" at bounding box center [502, 382] width 358 height 13
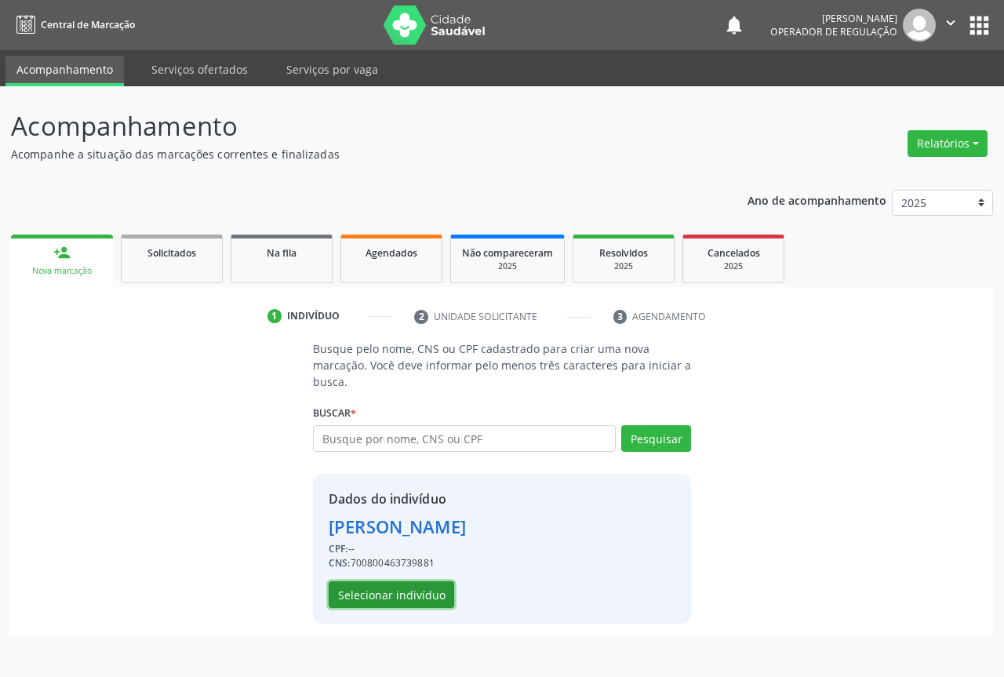
click at [389, 591] on button "Selecionar indivíduo" at bounding box center [392, 594] width 126 height 27
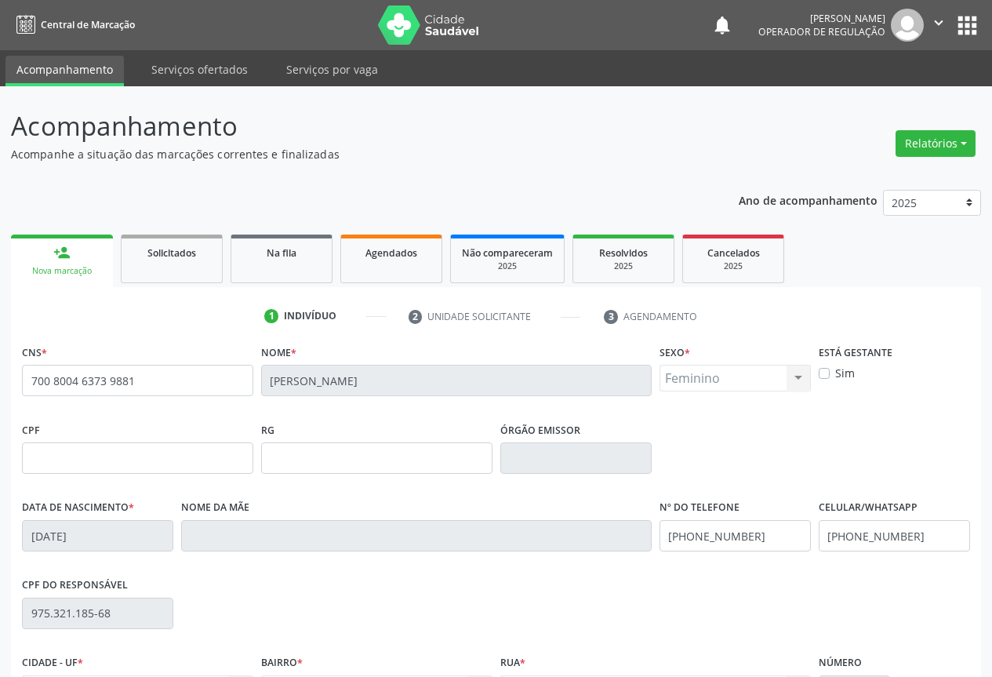
scroll to position [173, 0]
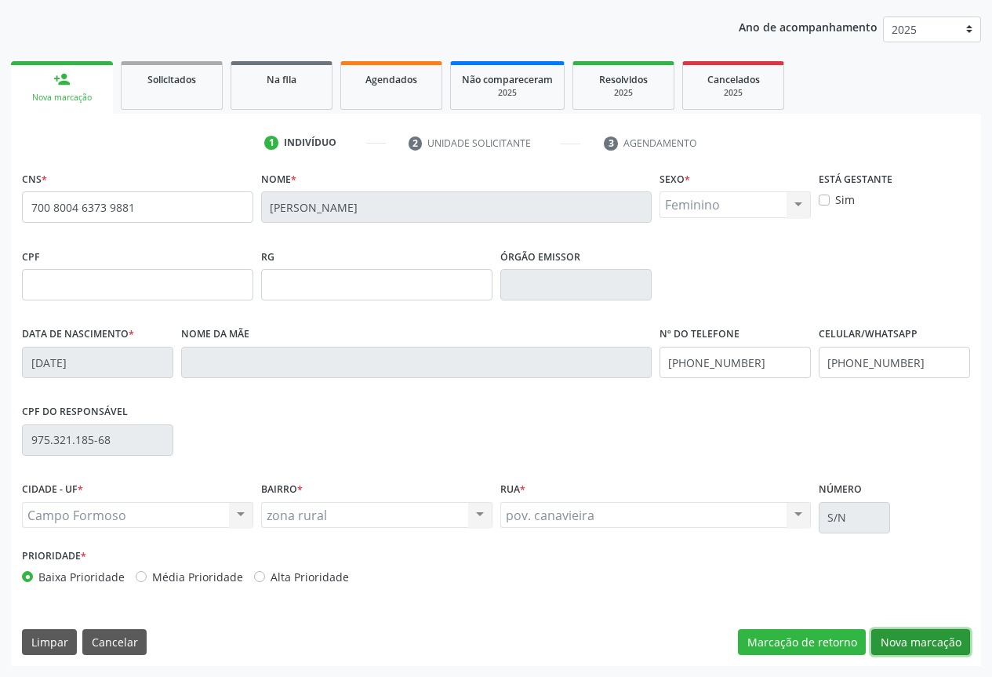
click at [929, 642] on button "Nova marcação" at bounding box center [920, 642] width 99 height 27
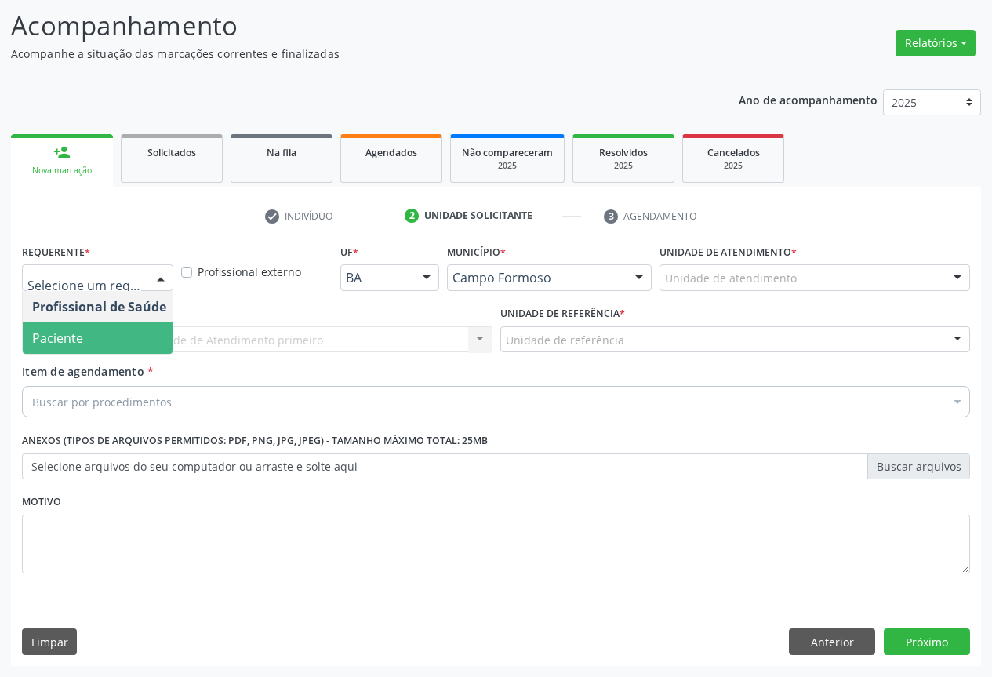
click at [69, 335] on span "Paciente" at bounding box center [57, 337] width 51 height 17
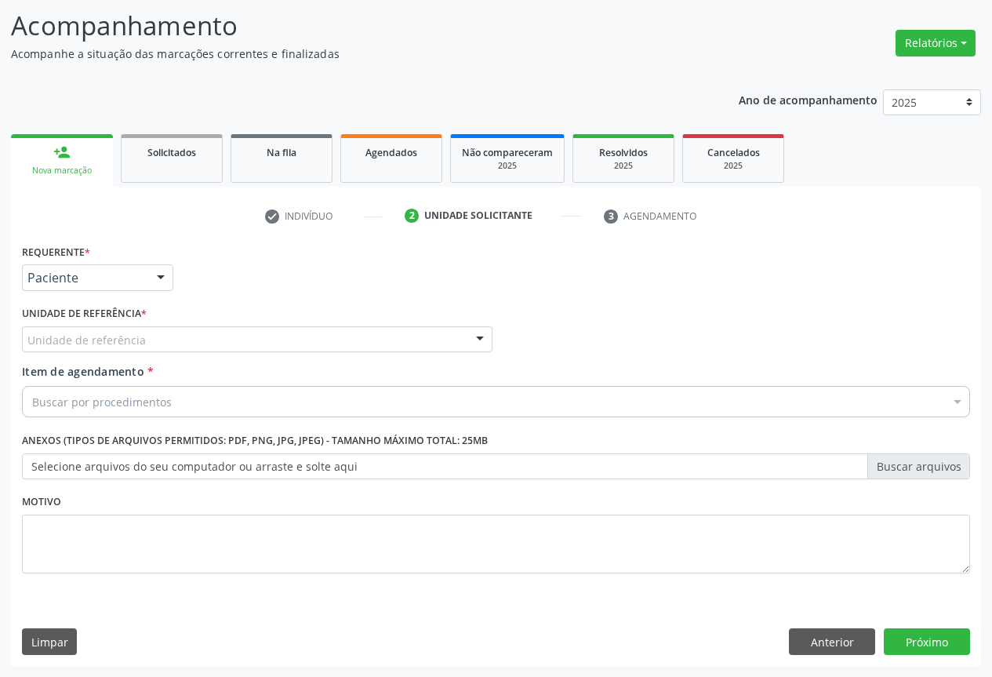
click at [272, 335] on div "Unidade de referência" at bounding box center [257, 339] width 471 height 27
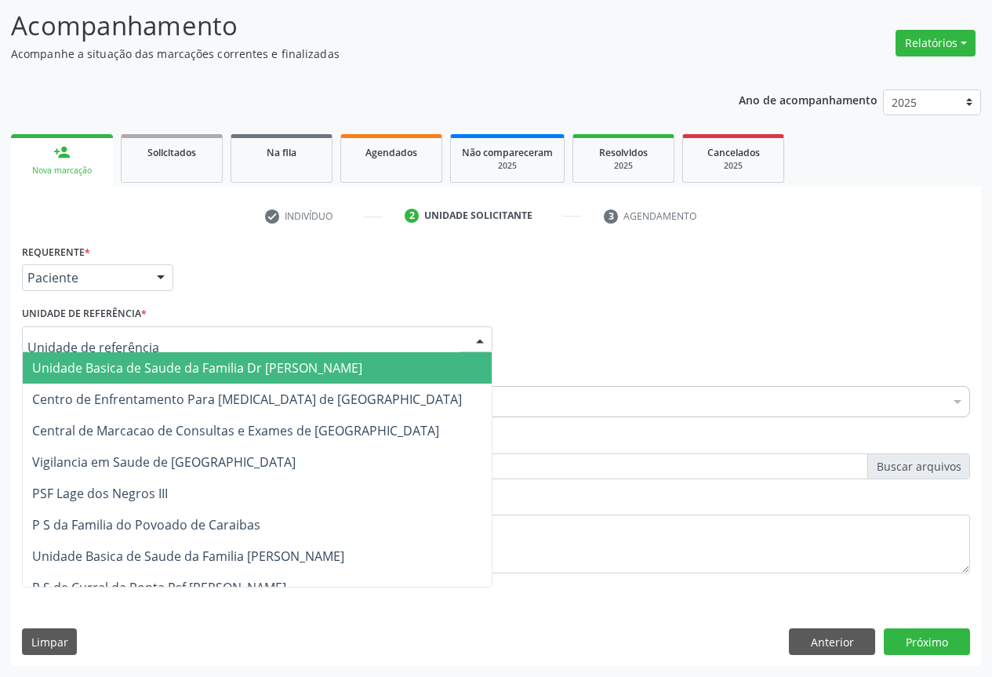
click at [191, 362] on span "Unidade Basica de Saude da Familia Dr [PERSON_NAME]" at bounding box center [197, 367] width 330 height 17
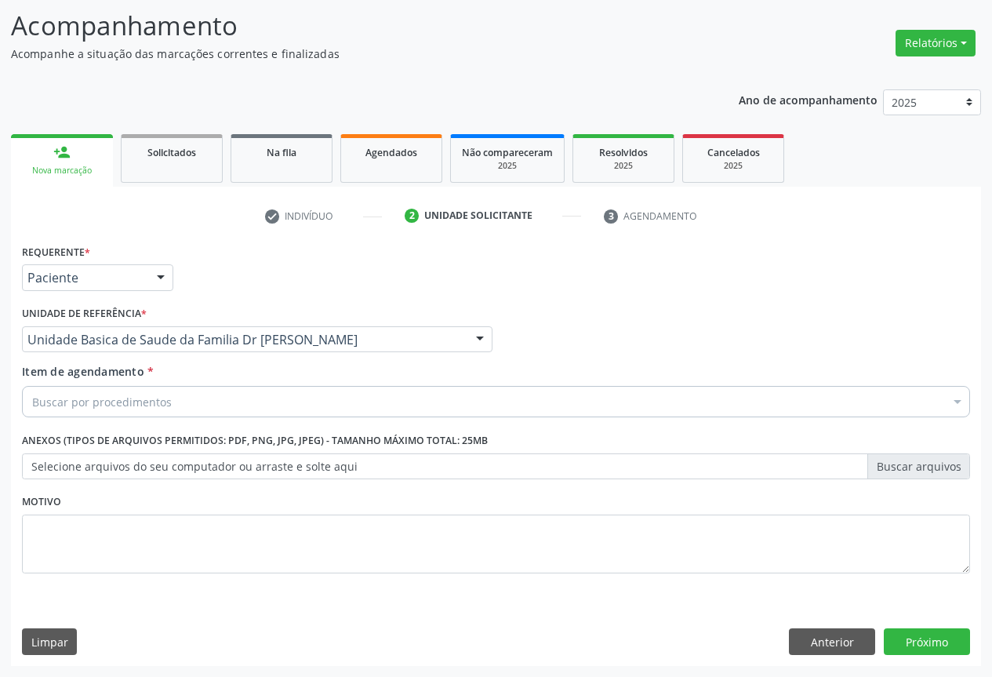
drag, startPoint x: 181, startPoint y: 403, endPoint x: 187, endPoint y: 377, distance: 27.4
click at [181, 398] on div "Buscar por procedimentos" at bounding box center [496, 401] width 948 height 31
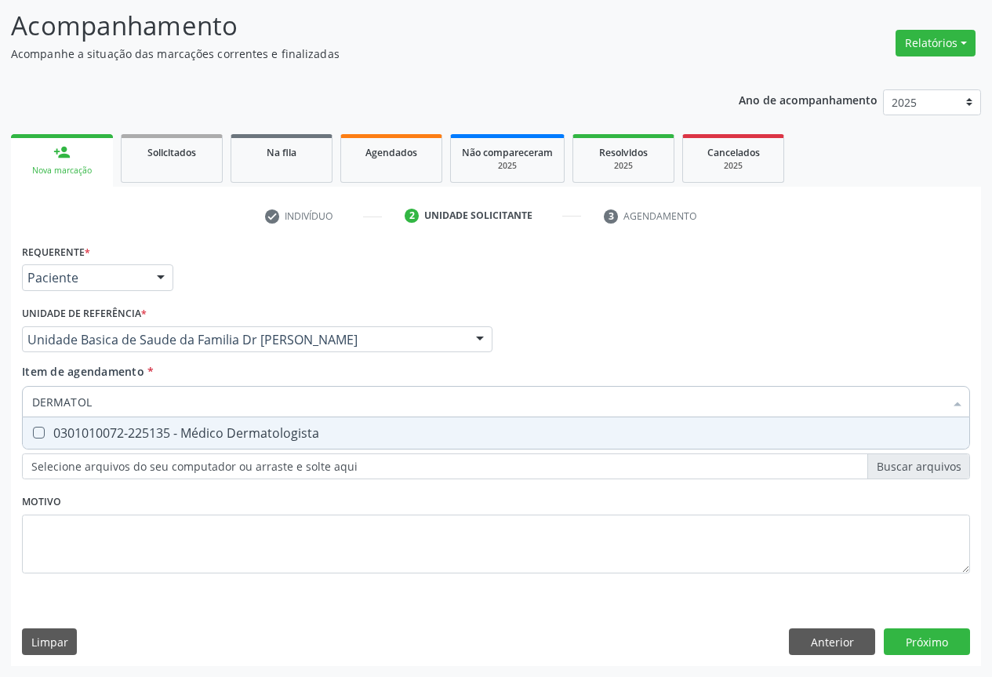
type input "DERMATOLO"
click at [194, 435] on div "0301010072-225135 - Médico Dermatologista" at bounding box center [496, 433] width 928 height 13
checkbox Dermatologista "true"
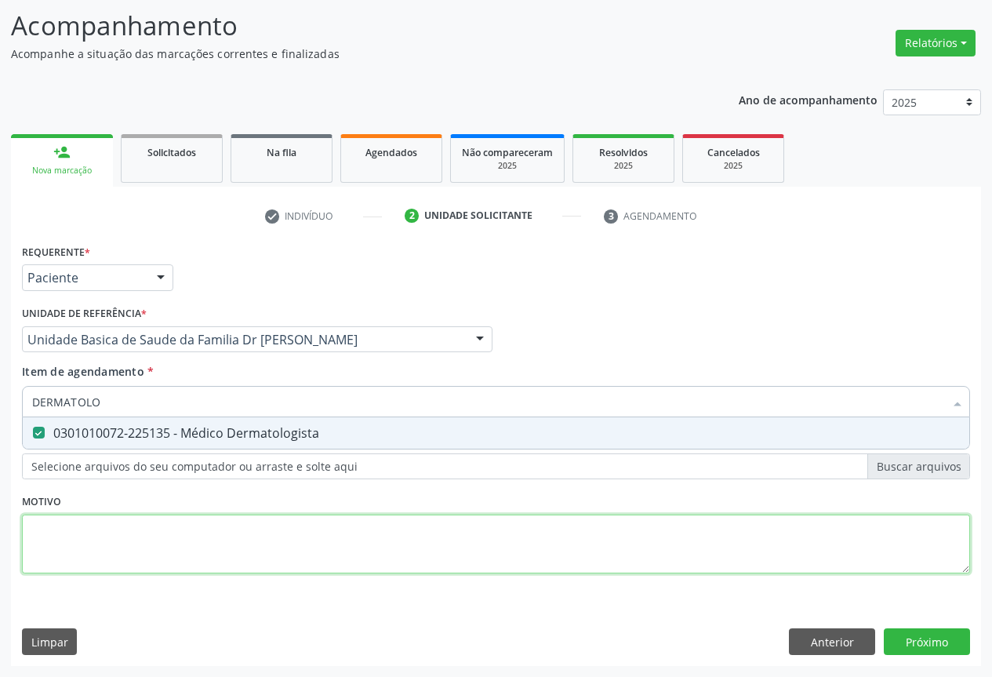
click at [162, 528] on div "Requerente * Paciente Profissional de Saúde Paciente Nenhum resultado encontrad…" at bounding box center [496, 417] width 948 height 355
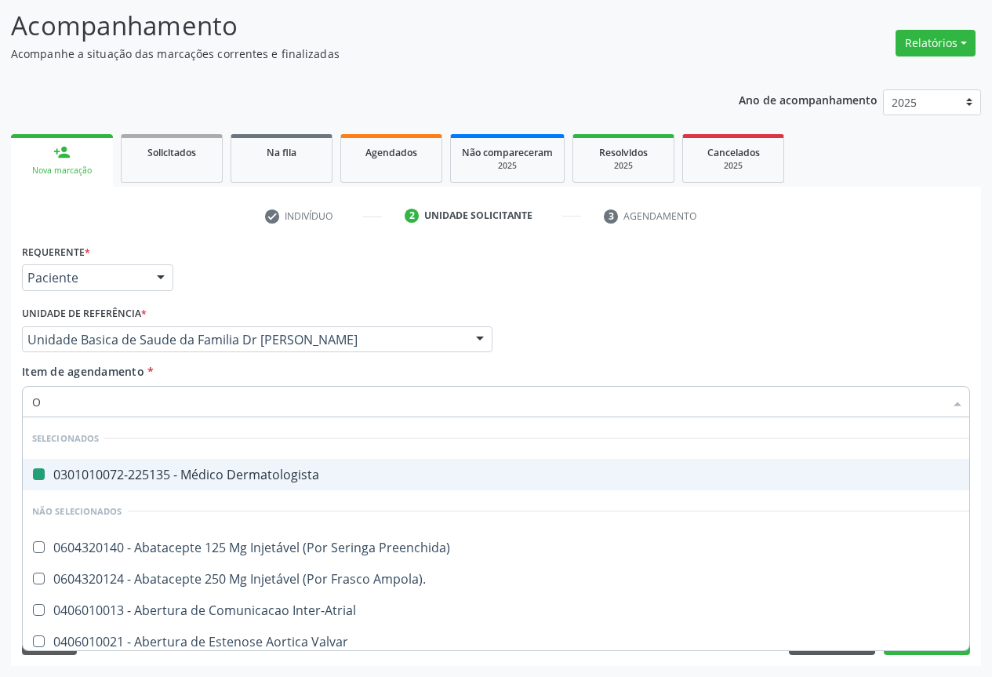
type input "OF"
checkbox Dermatologista "false"
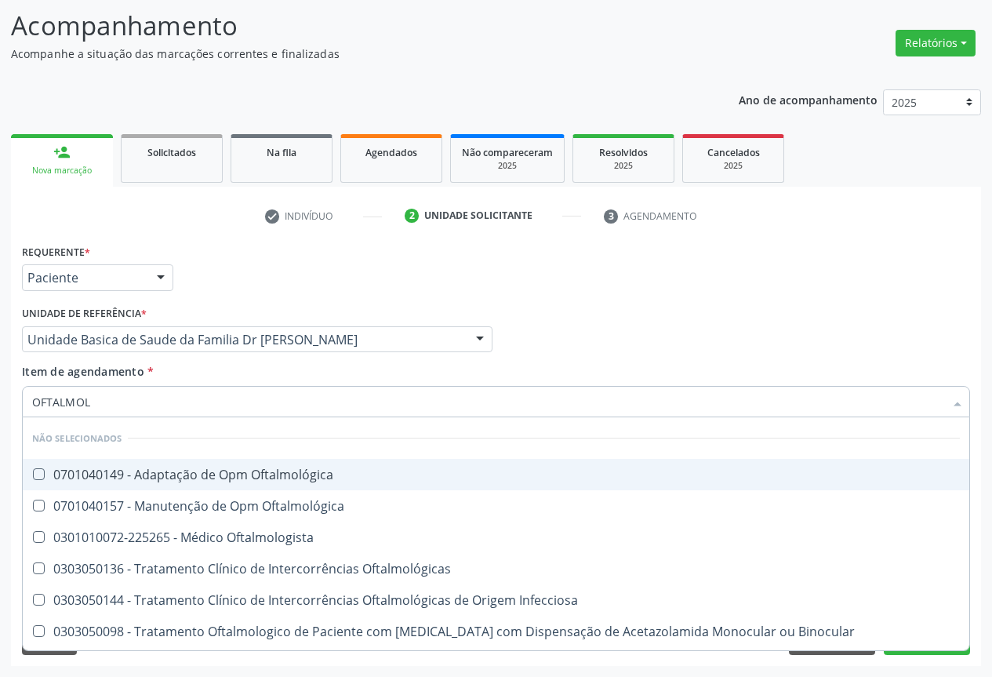
type input "OFTALMOLO"
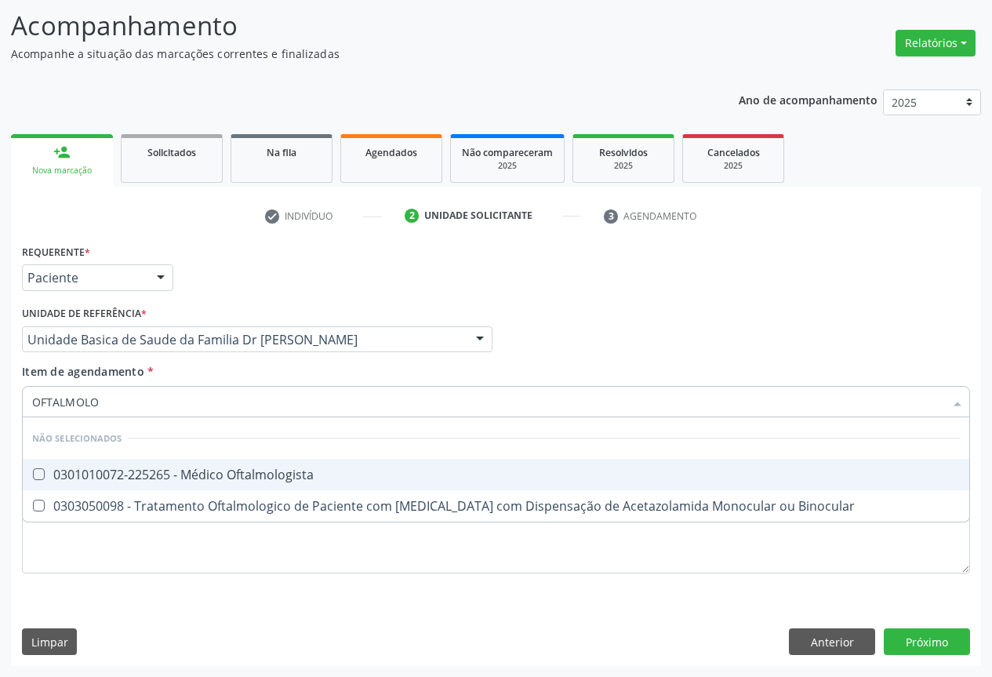
drag, startPoint x: 225, startPoint y: 473, endPoint x: 249, endPoint y: 460, distance: 26.7
click at [238, 473] on div "0301010072-225265 - Médico Oftalmologista" at bounding box center [496, 474] width 928 height 13
checkbox Oftalmologista "true"
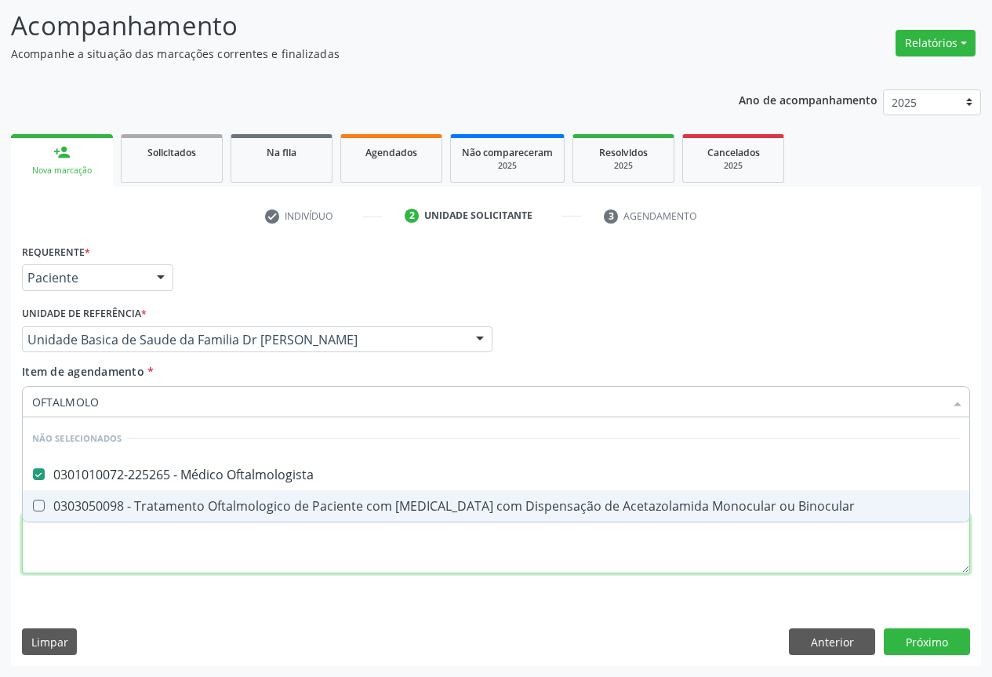
drag, startPoint x: 220, startPoint y: 557, endPoint x: 210, endPoint y: 548, distance: 13.4
click at [222, 552] on div "Requerente * Paciente Profissional de Saúde Paciente Nenhum resultado encontrad…" at bounding box center [496, 417] width 948 height 355
checkbox Binocular "true"
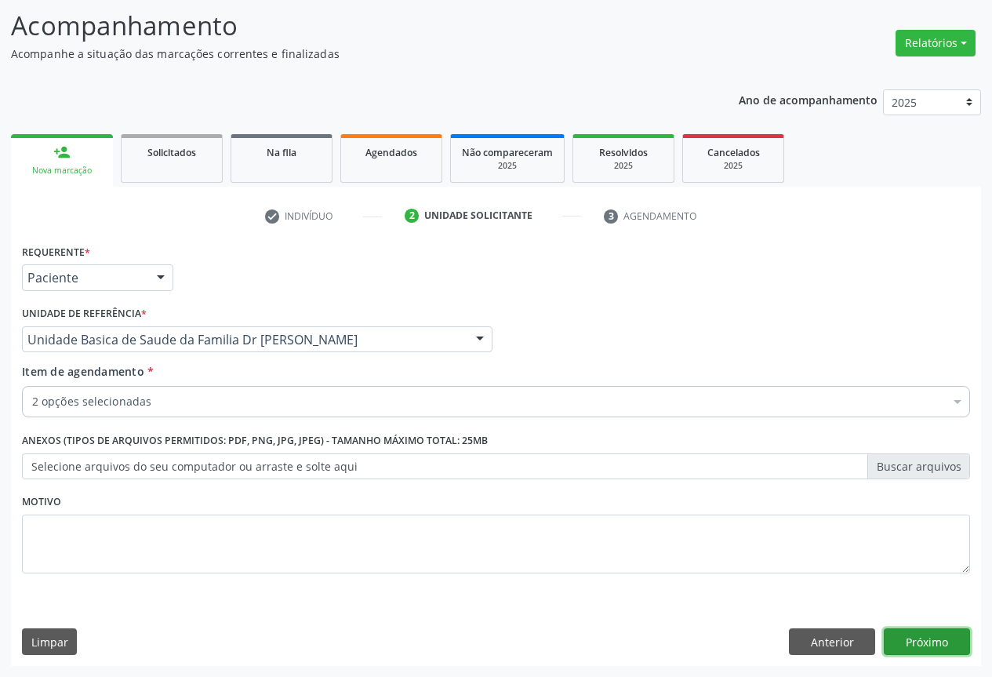
click at [925, 631] on button "Próximo" at bounding box center [927, 641] width 86 height 27
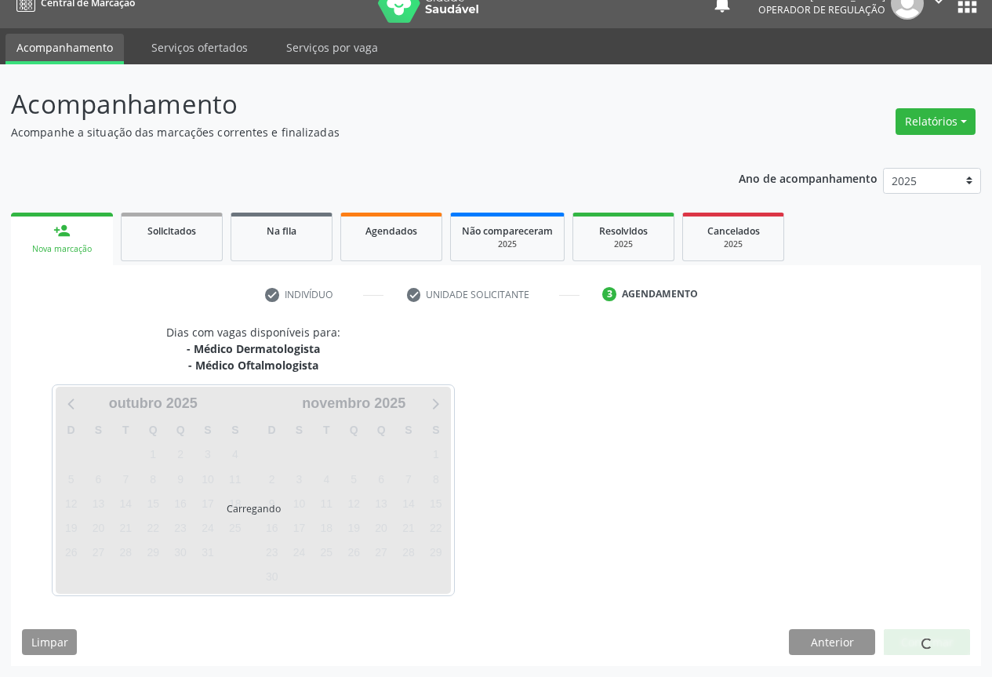
scroll to position [68, 0]
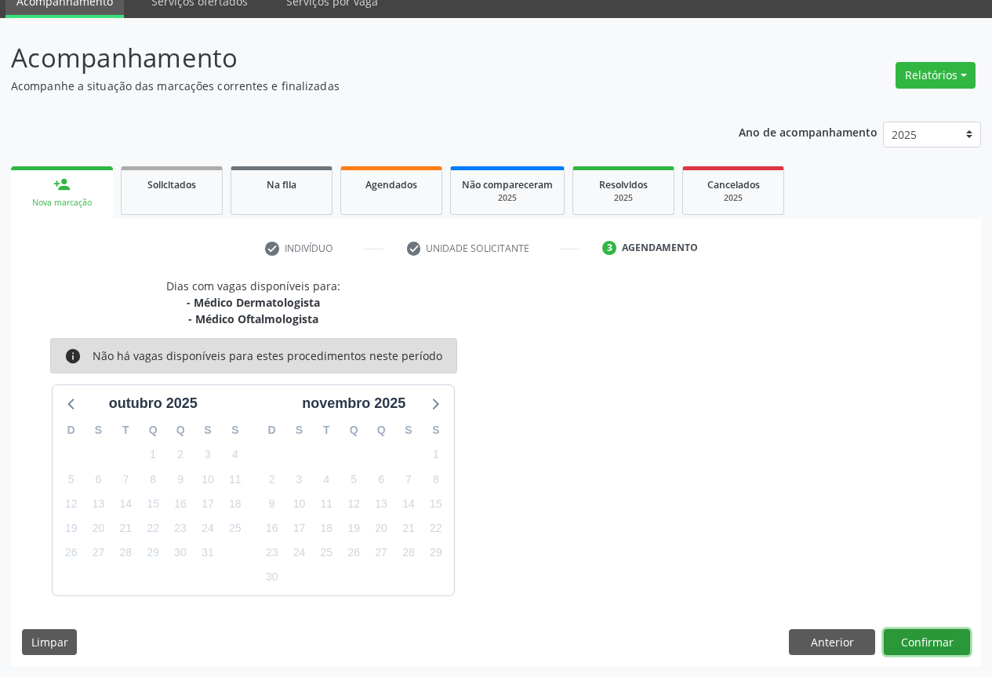
click at [921, 634] on button "Confirmar" at bounding box center [927, 642] width 86 height 27
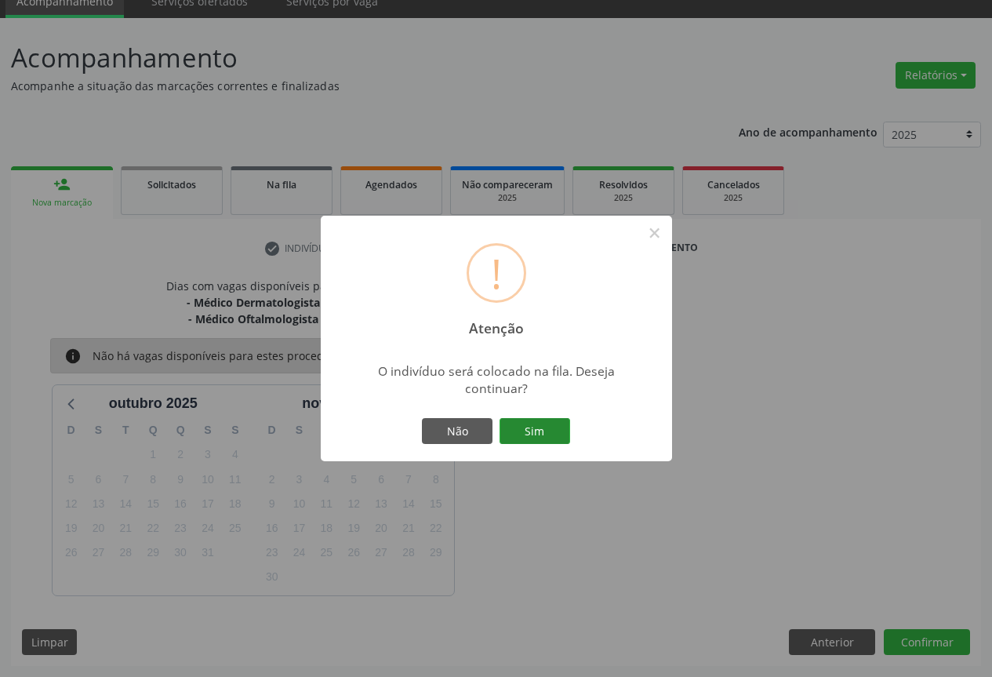
click at [532, 427] on button "Sim" at bounding box center [535, 431] width 71 height 27
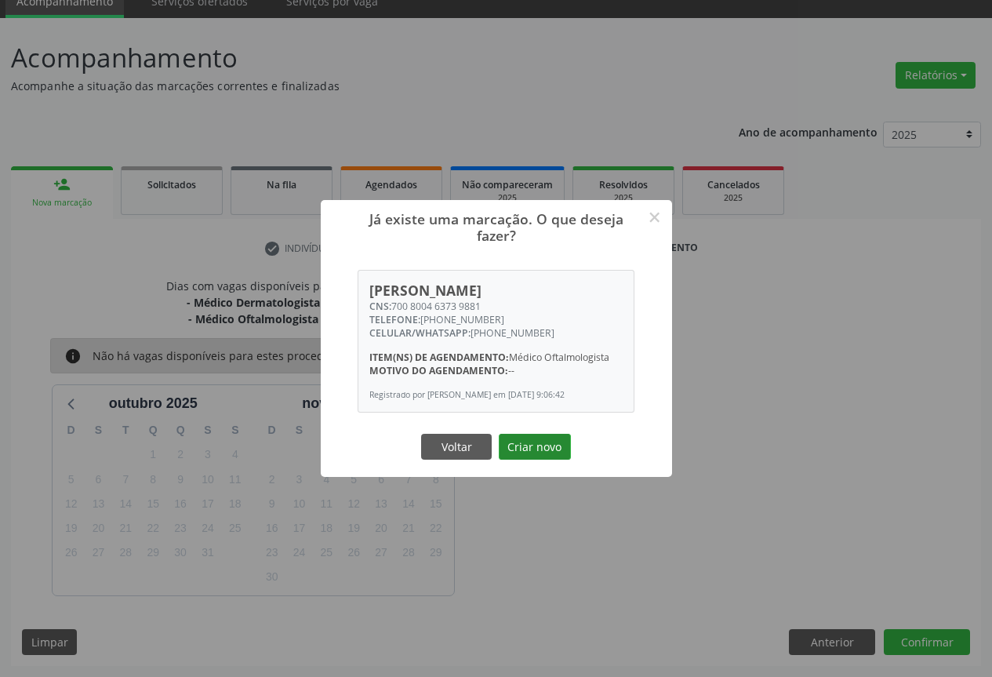
click at [542, 438] on button "Criar novo" at bounding box center [535, 447] width 72 height 27
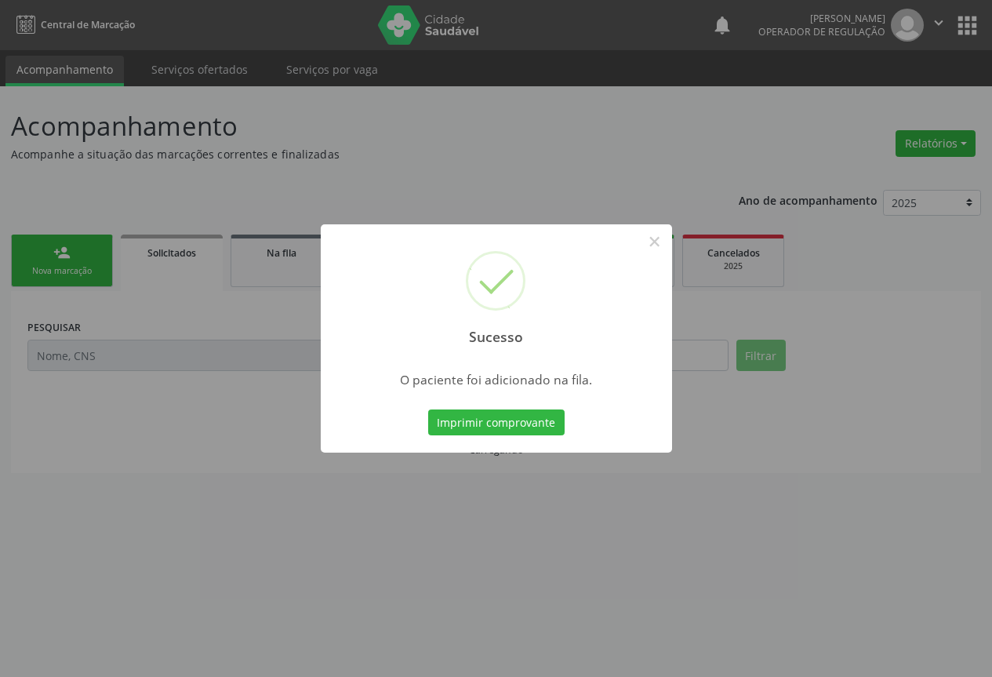
scroll to position [0, 0]
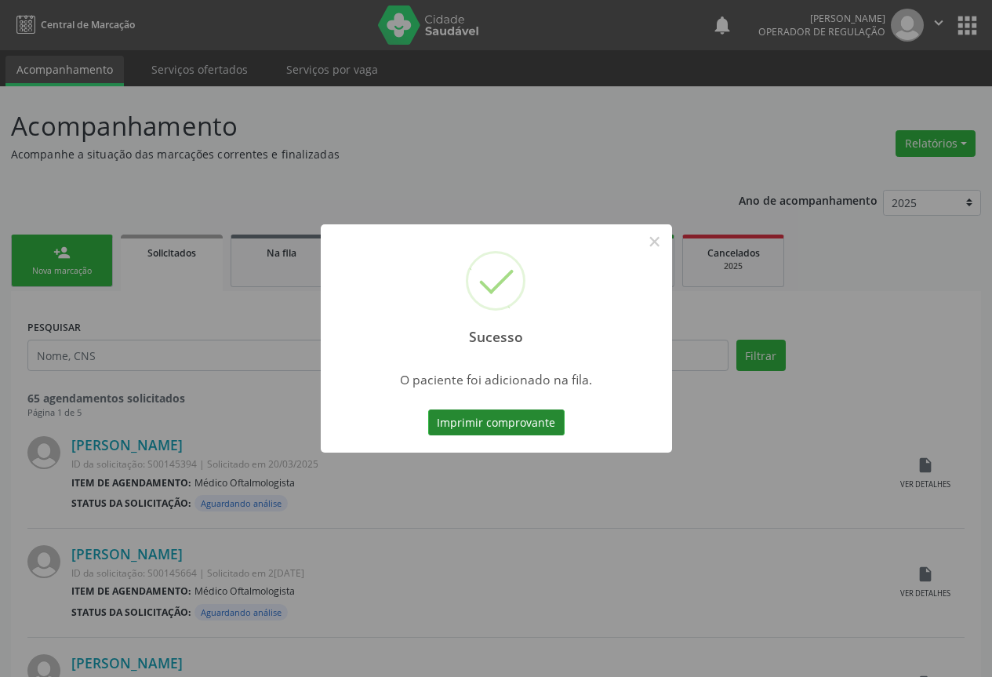
click at [488, 421] on button "Imprimir comprovante" at bounding box center [496, 422] width 136 height 27
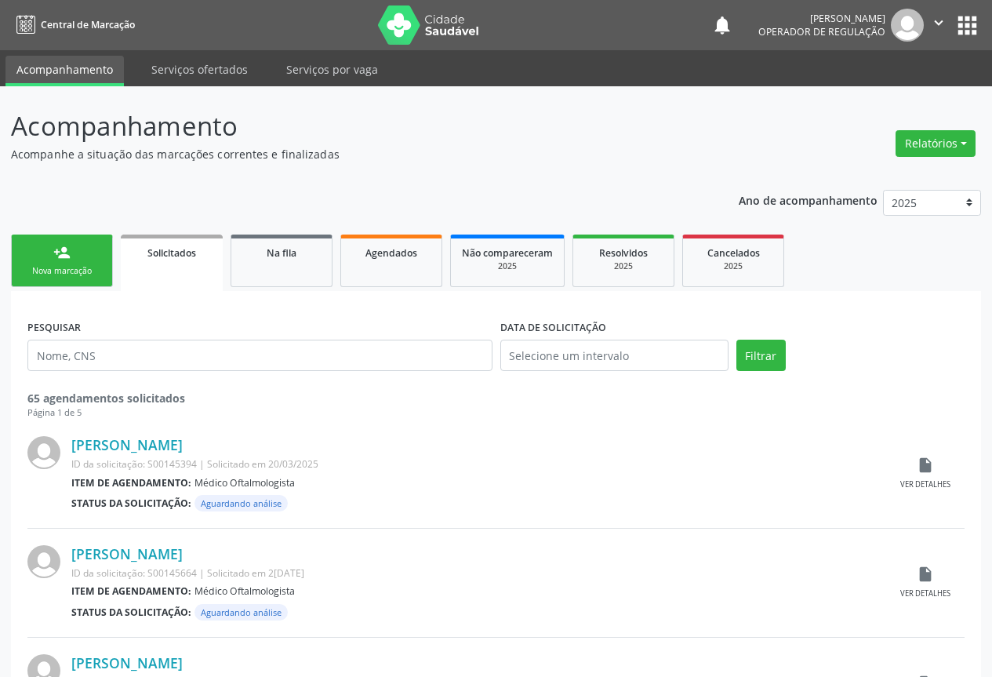
click at [71, 255] on link "person_add Nova marcação" at bounding box center [62, 261] width 102 height 53
drag, startPoint x: 71, startPoint y: 255, endPoint x: 131, endPoint y: 1, distance: 261.0
click at [74, 245] on link "person_add Nova marcação" at bounding box center [62, 261] width 102 height 53
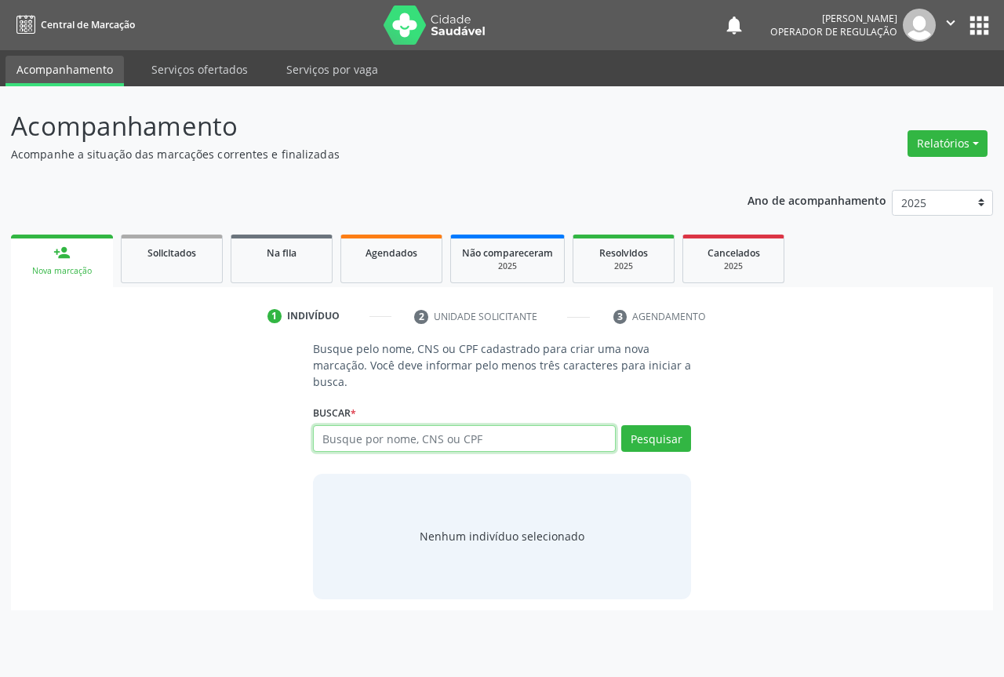
click at [398, 434] on input "text" at bounding box center [464, 438] width 303 height 27
click at [340, 440] on input "text" at bounding box center [464, 438] width 303 height 27
click at [337, 428] on input "text" at bounding box center [464, 438] width 303 height 27
drag, startPoint x: 356, startPoint y: 441, endPoint x: 367, endPoint y: 437, distance: 11.7
click at [356, 441] on input "text" at bounding box center [464, 438] width 303 height 27
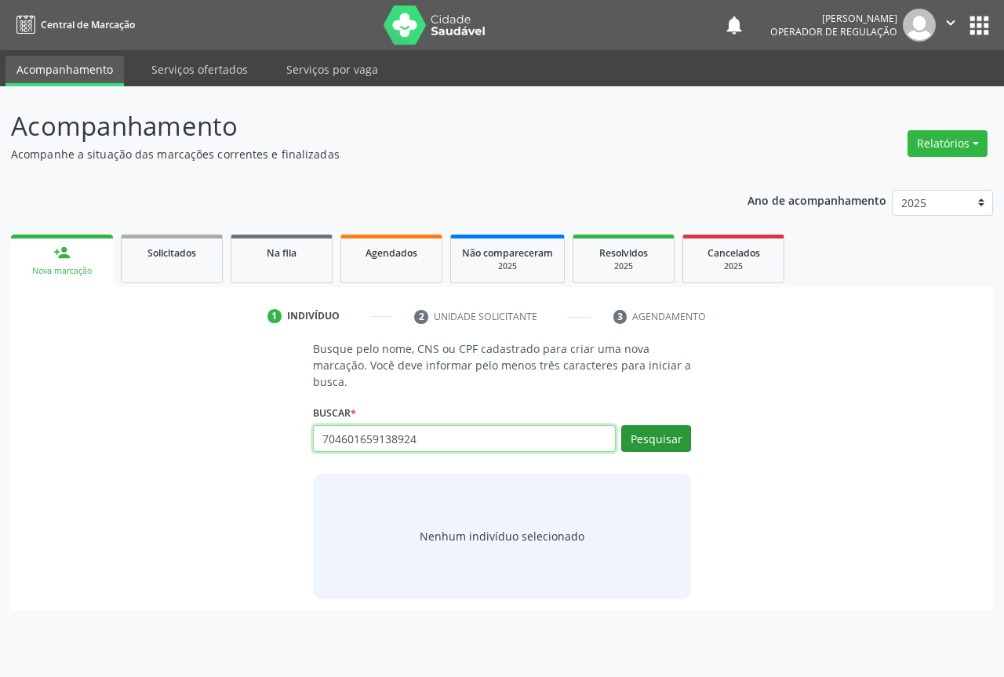
type input "704601659138924"
click at [641, 435] on button "Pesquisar" at bounding box center [656, 438] width 70 height 27
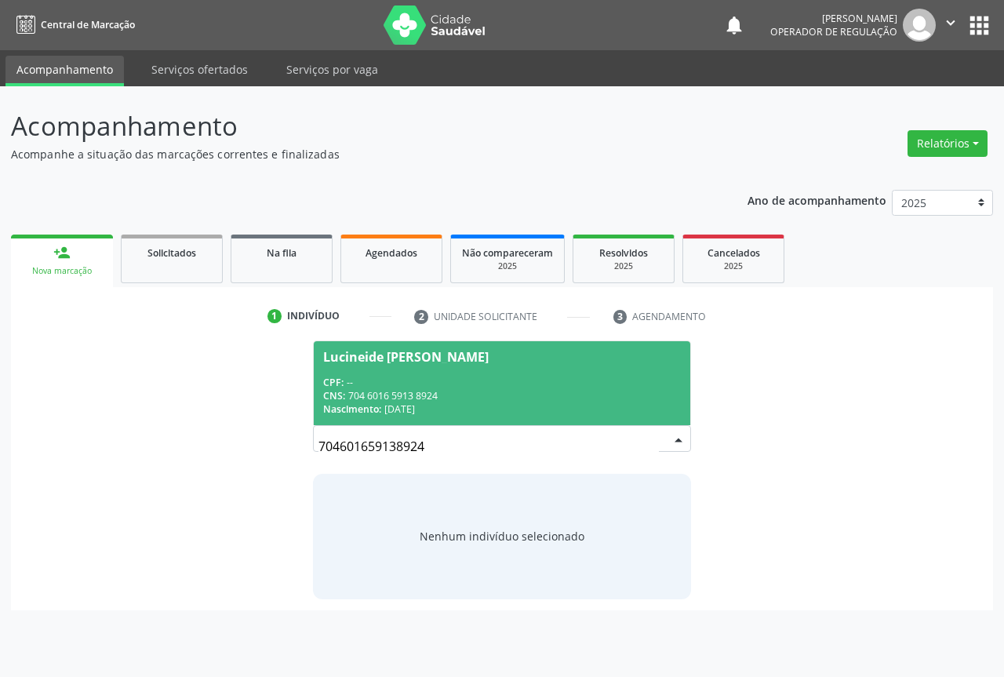
click at [342, 377] on span "CPF:" at bounding box center [333, 382] width 20 height 13
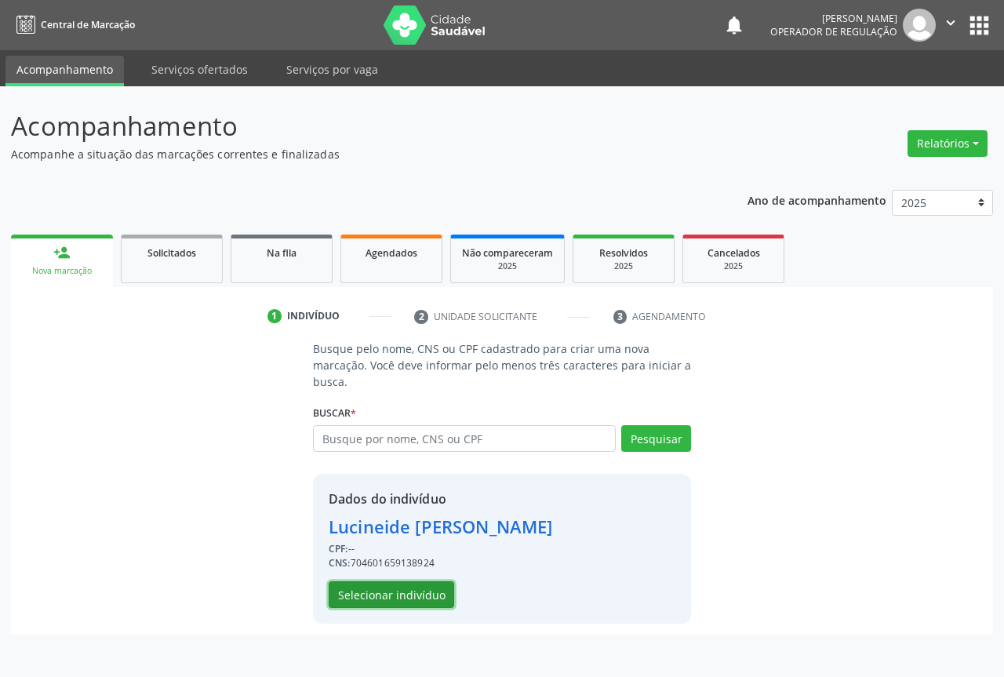
click at [384, 592] on button "Selecionar indivíduo" at bounding box center [392, 594] width 126 height 27
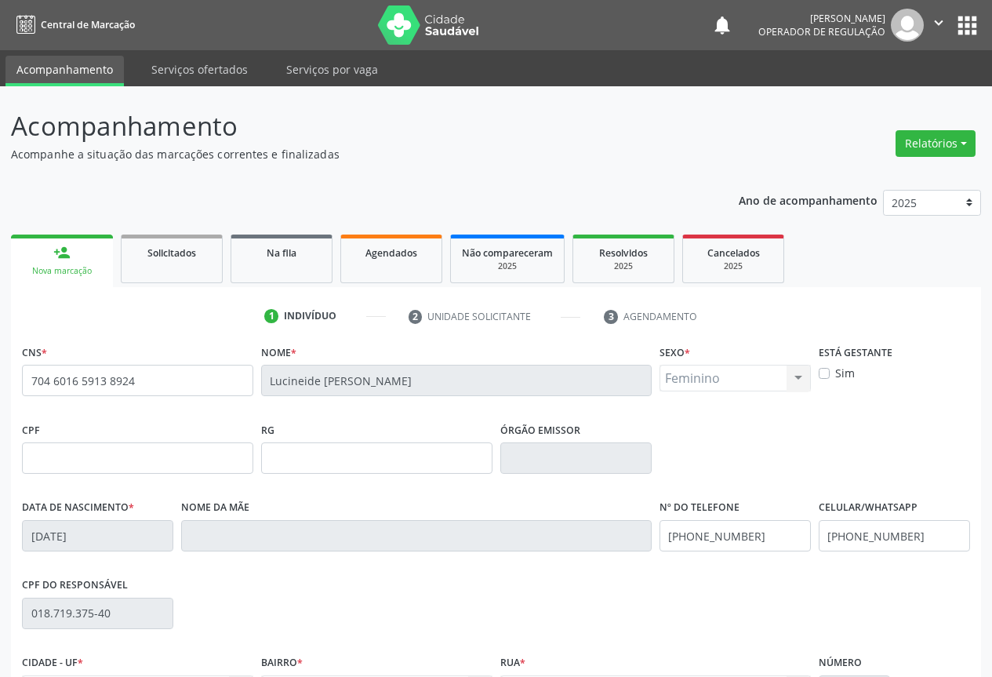
scroll to position [173, 0]
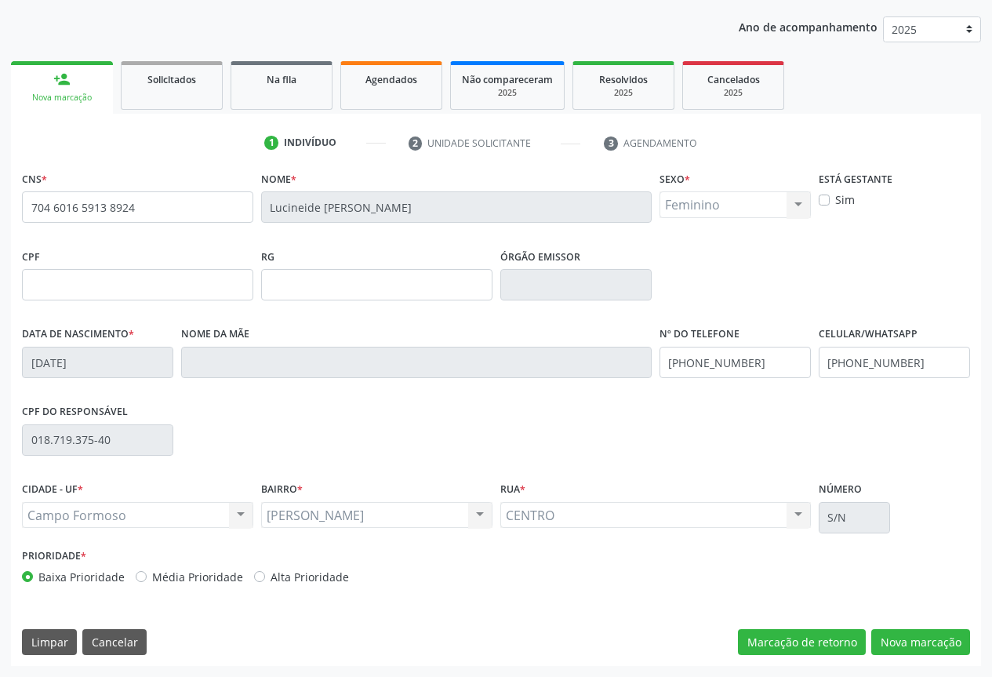
click at [922, 625] on div "CNS * 704 6016 5913 8924 [GEOGRAPHIC_DATA] * [PERSON_NAME] * Feminino Masculino…" at bounding box center [496, 416] width 970 height 499
drag, startPoint x: 911, startPoint y: 641, endPoint x: 884, endPoint y: 608, distance: 42.9
click at [911, 642] on button "Nova marcação" at bounding box center [920, 642] width 99 height 27
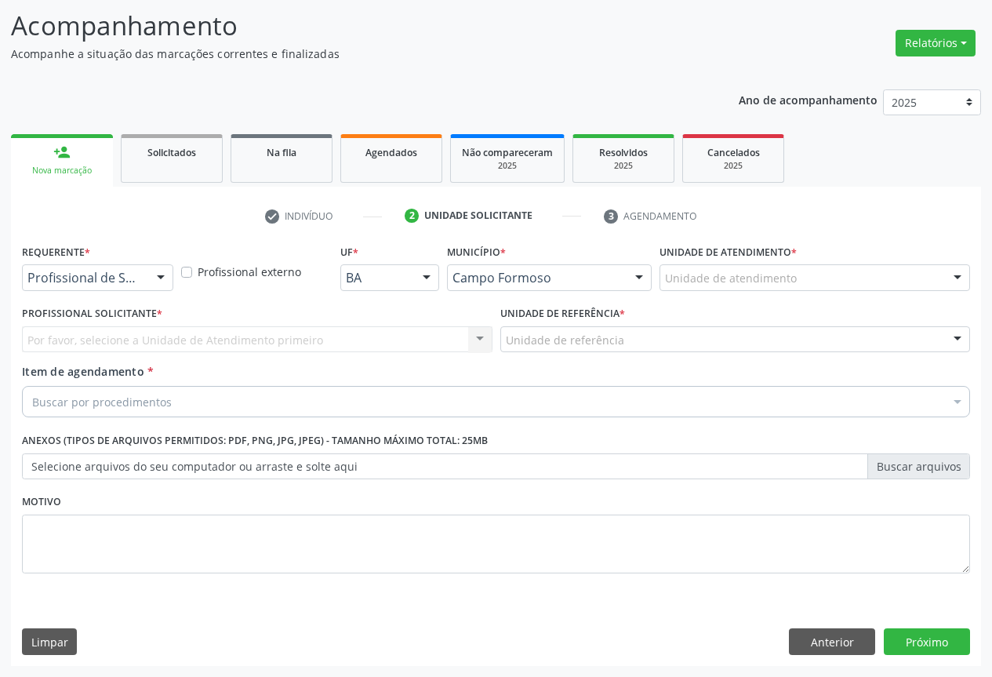
click at [150, 280] on div at bounding box center [161, 278] width 24 height 27
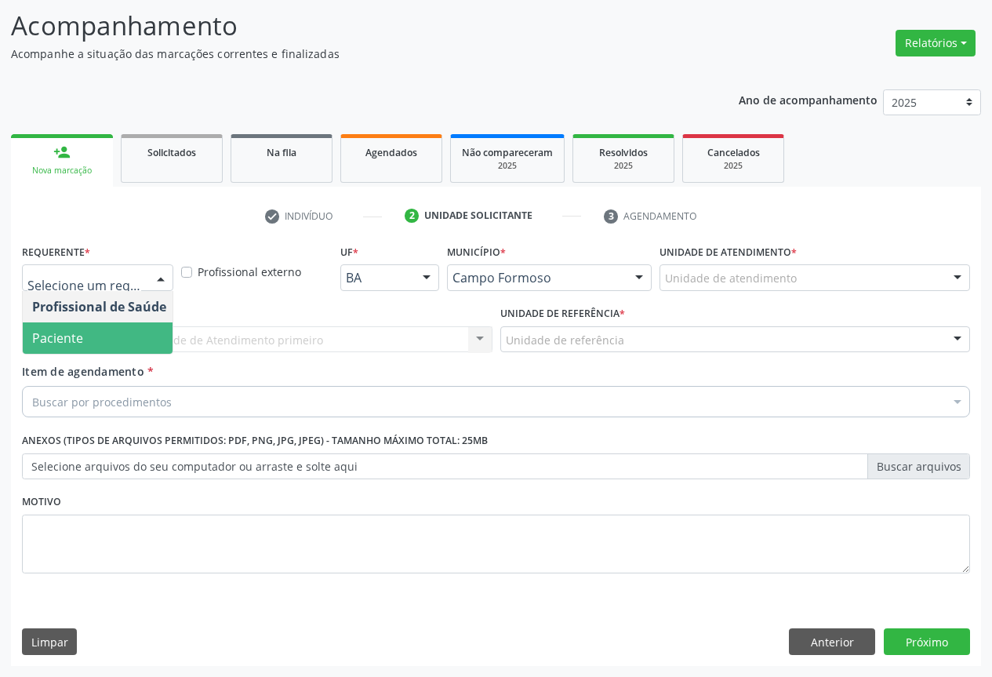
click at [102, 347] on span "Paciente" at bounding box center [99, 337] width 153 height 31
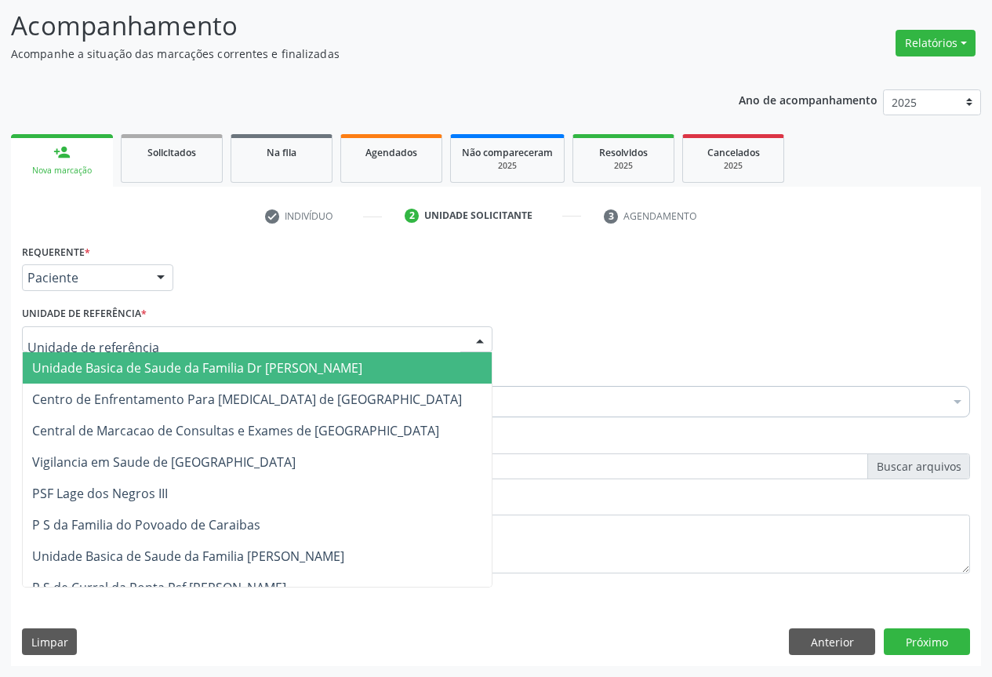
click at [215, 347] on div at bounding box center [257, 339] width 471 height 27
click at [165, 373] on span "Unidade Basica de Saude da Familia Dr [PERSON_NAME]" at bounding box center [197, 367] width 330 height 17
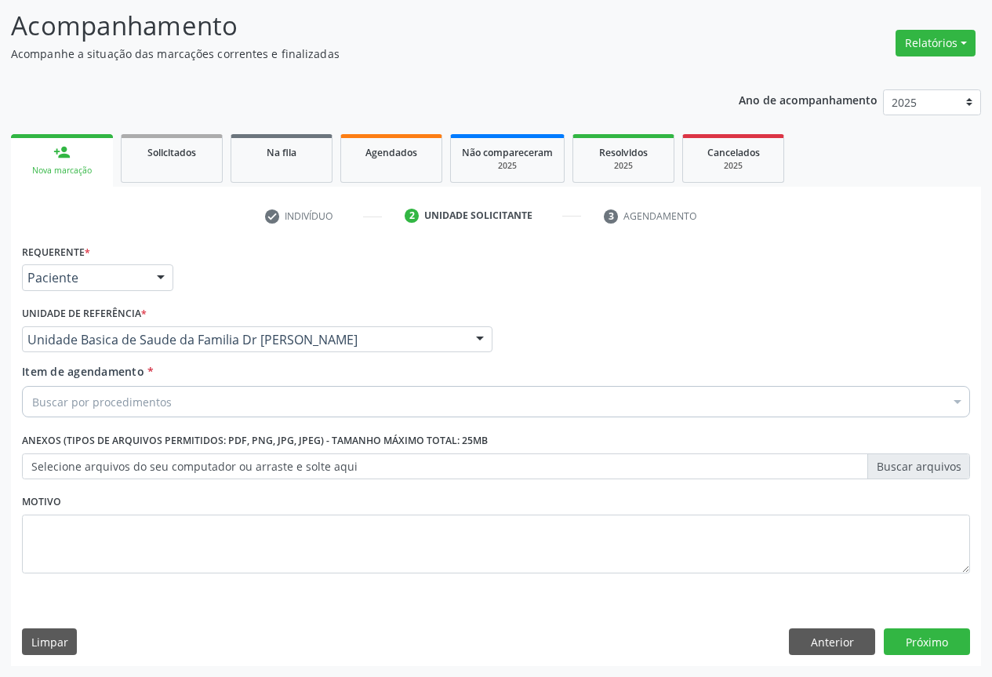
click at [173, 399] on div "Buscar por procedimentos" at bounding box center [496, 401] width 948 height 31
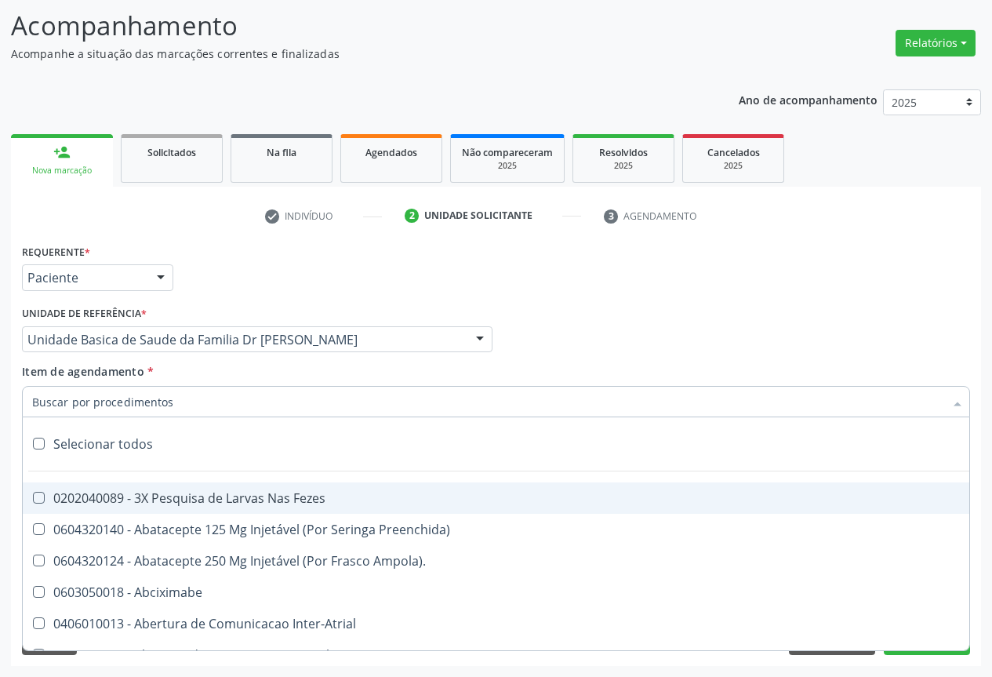
type input "V"
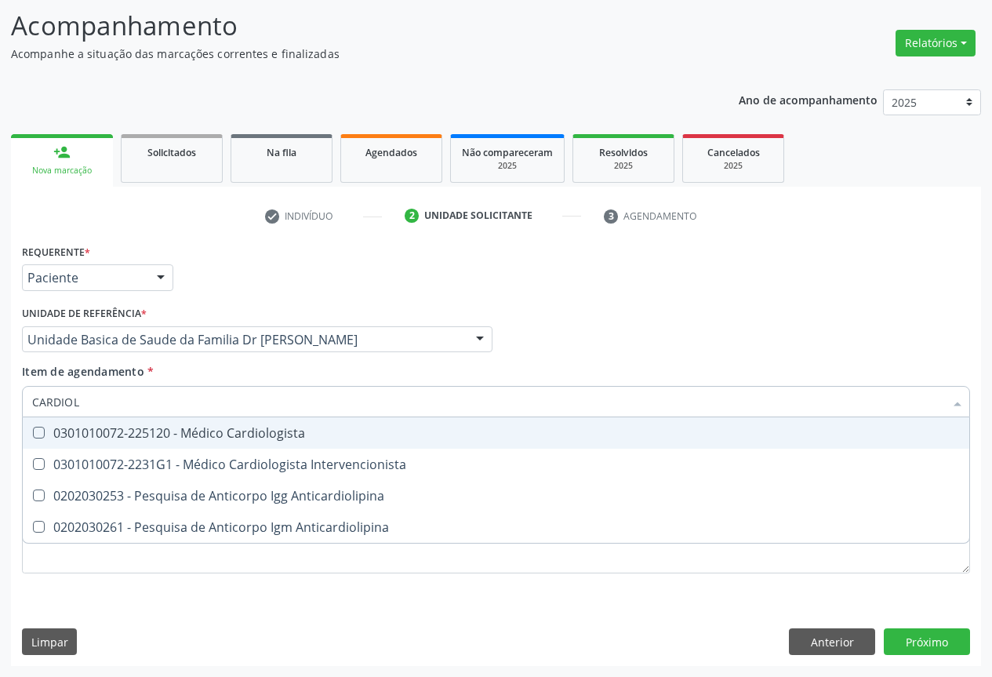
type input "CARDIOLO"
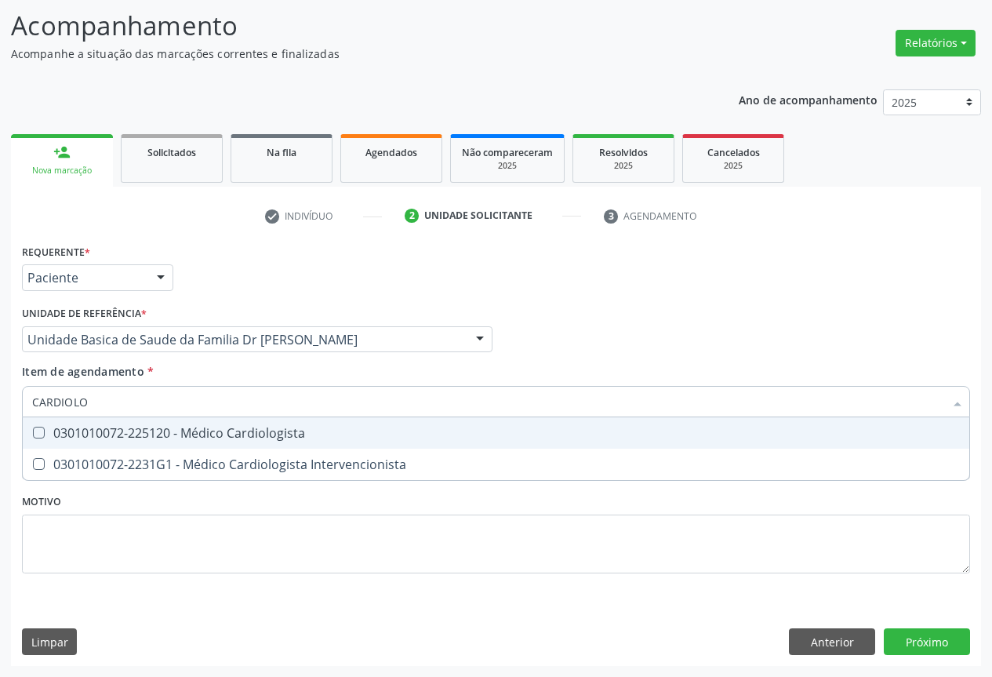
click at [202, 431] on div "0301010072-225120 - Médico Cardiologista" at bounding box center [496, 433] width 928 height 13
checkbox Cardiologista "true"
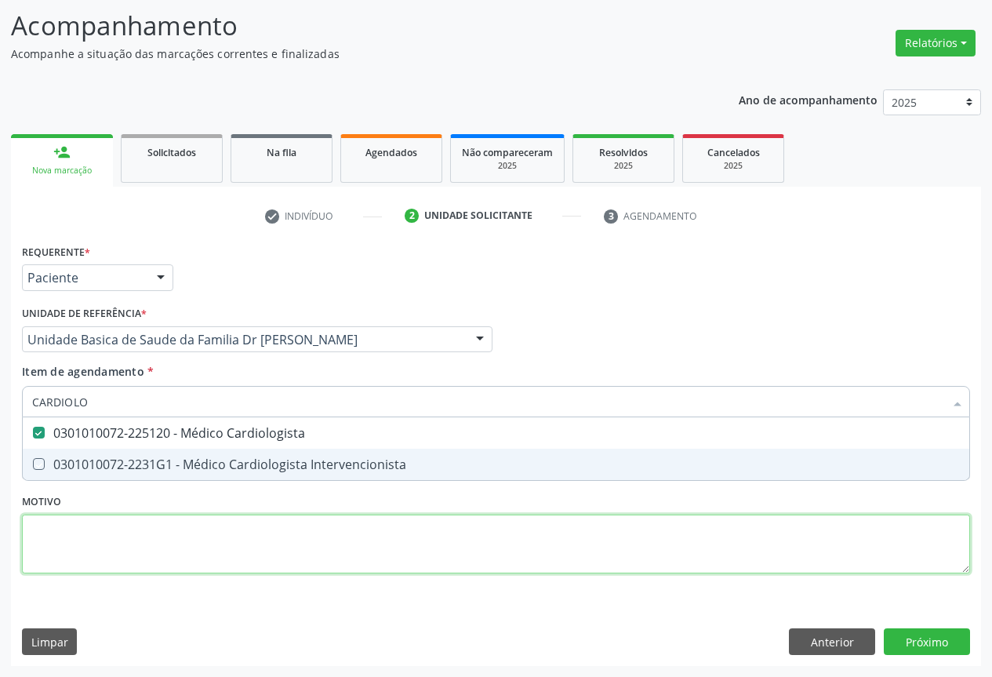
click at [253, 551] on div "Requerente * Paciente Profissional de Saúde Paciente Nenhum resultado encontrad…" at bounding box center [496, 417] width 948 height 355
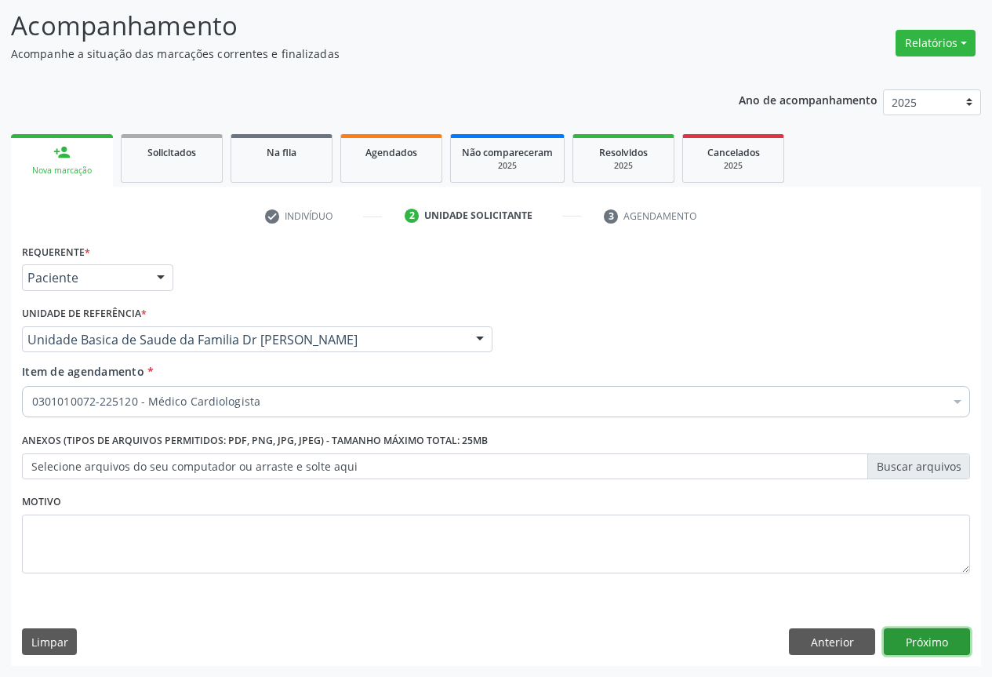
click at [933, 634] on button "Próximo" at bounding box center [927, 641] width 86 height 27
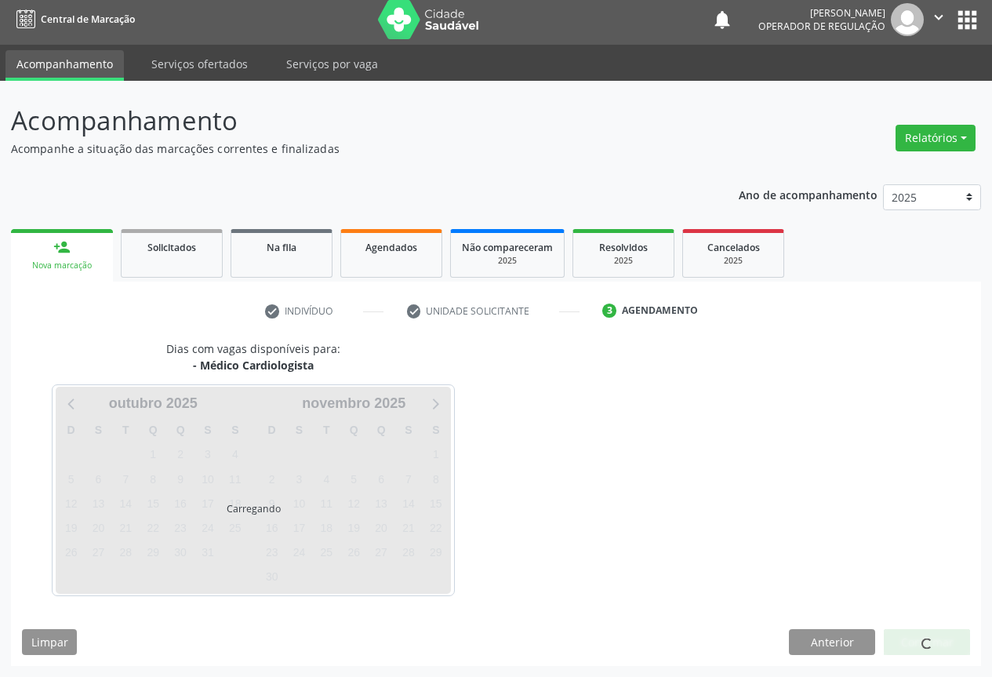
scroll to position [5, 0]
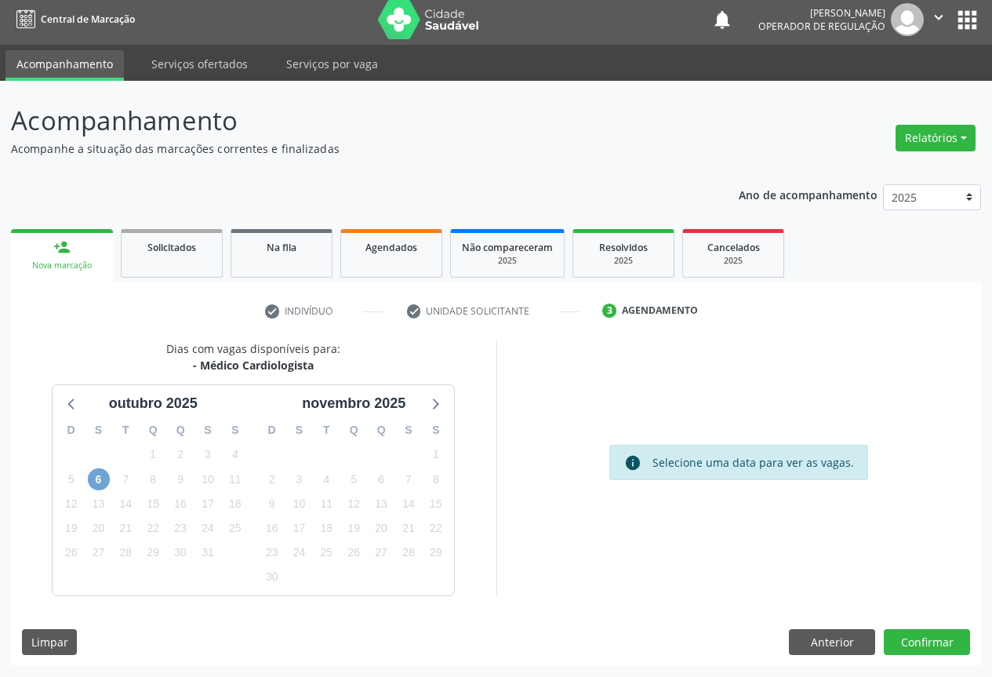
click at [101, 481] on span "6" at bounding box center [99, 479] width 22 height 22
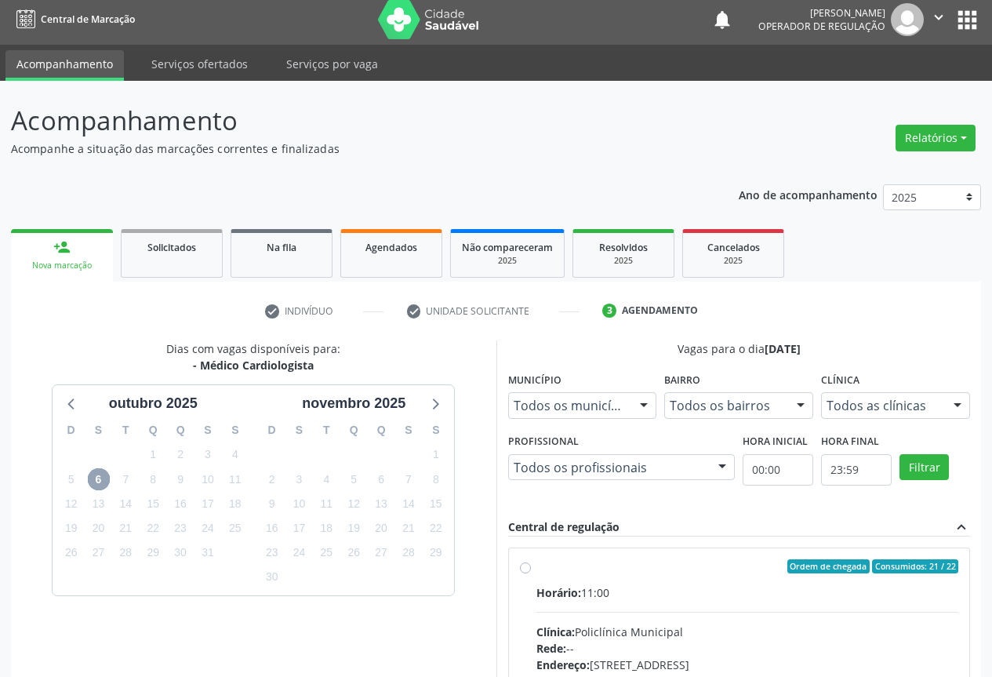
scroll to position [232, 0]
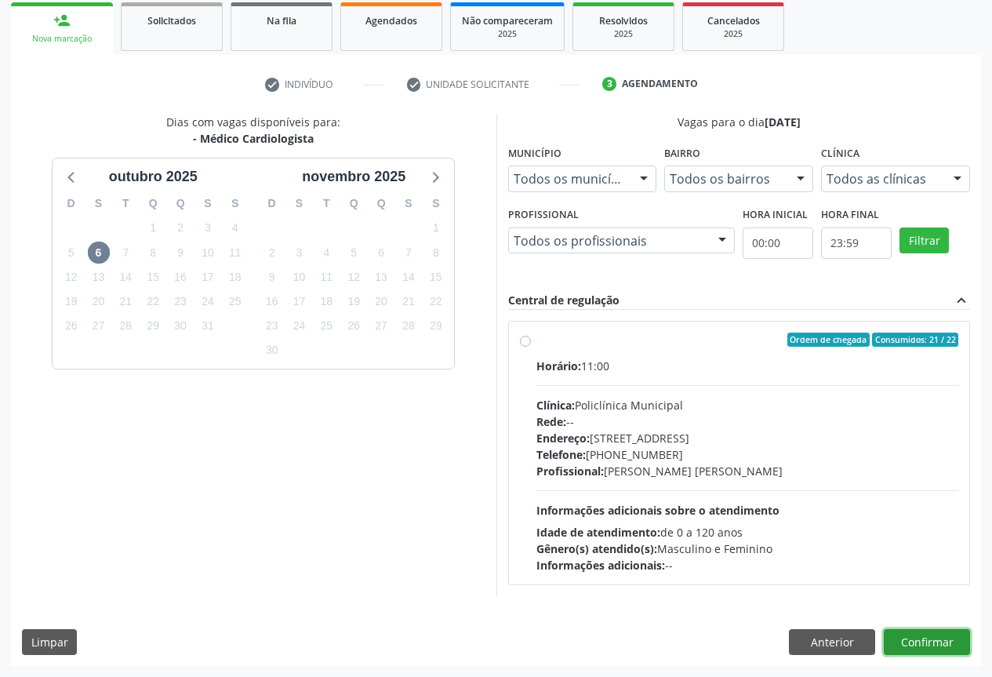
click at [929, 638] on button "Confirmar" at bounding box center [927, 642] width 86 height 27
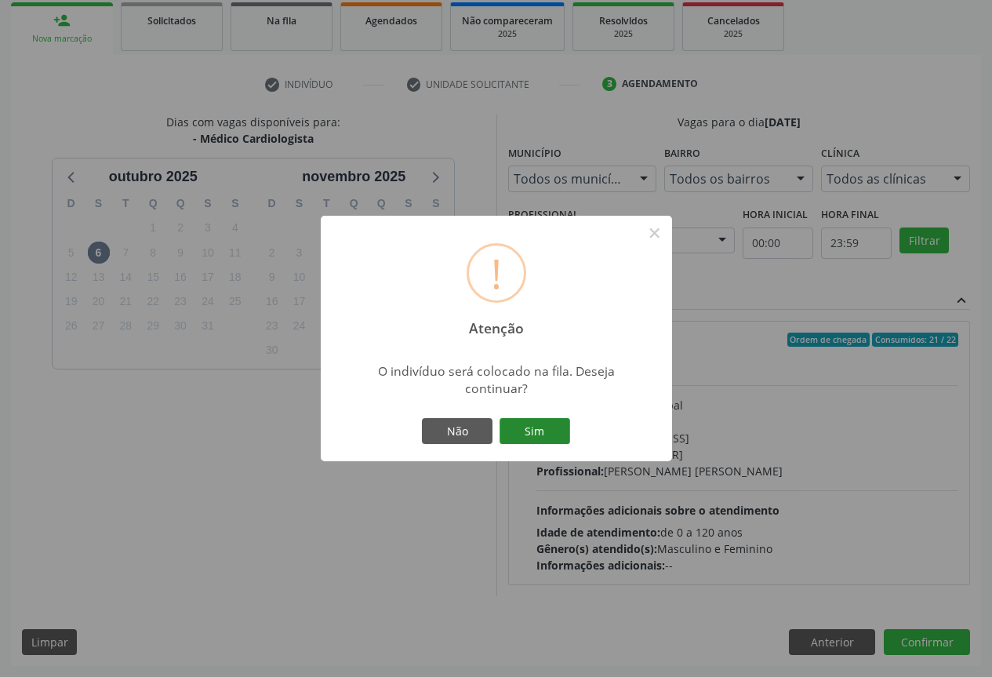
click at [540, 428] on button "Sim" at bounding box center [535, 431] width 71 height 27
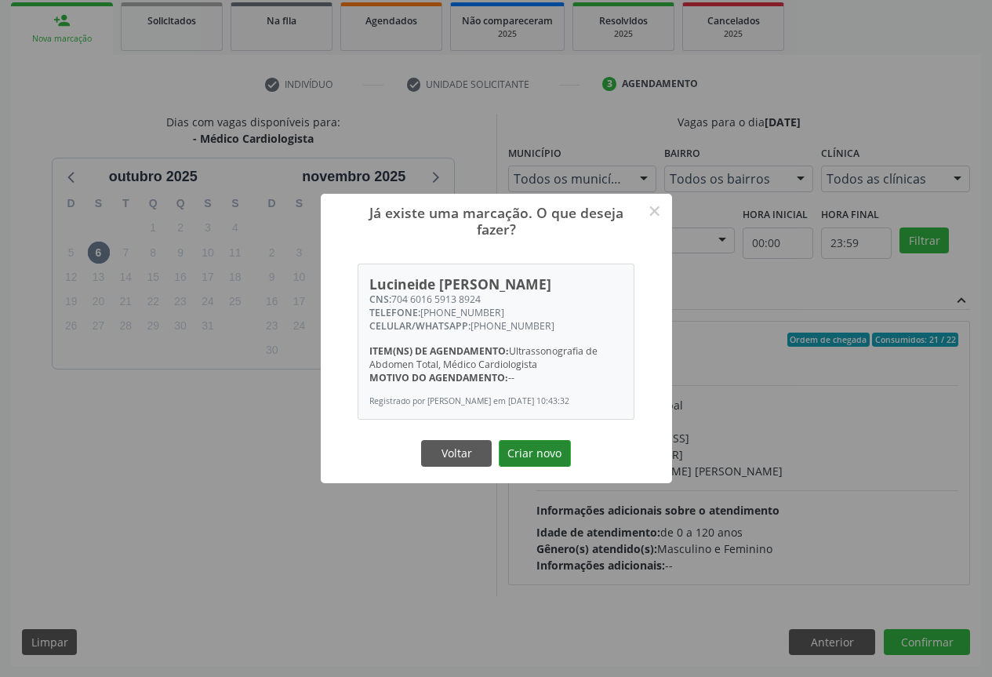
click at [528, 457] on button "Criar novo" at bounding box center [535, 453] width 72 height 27
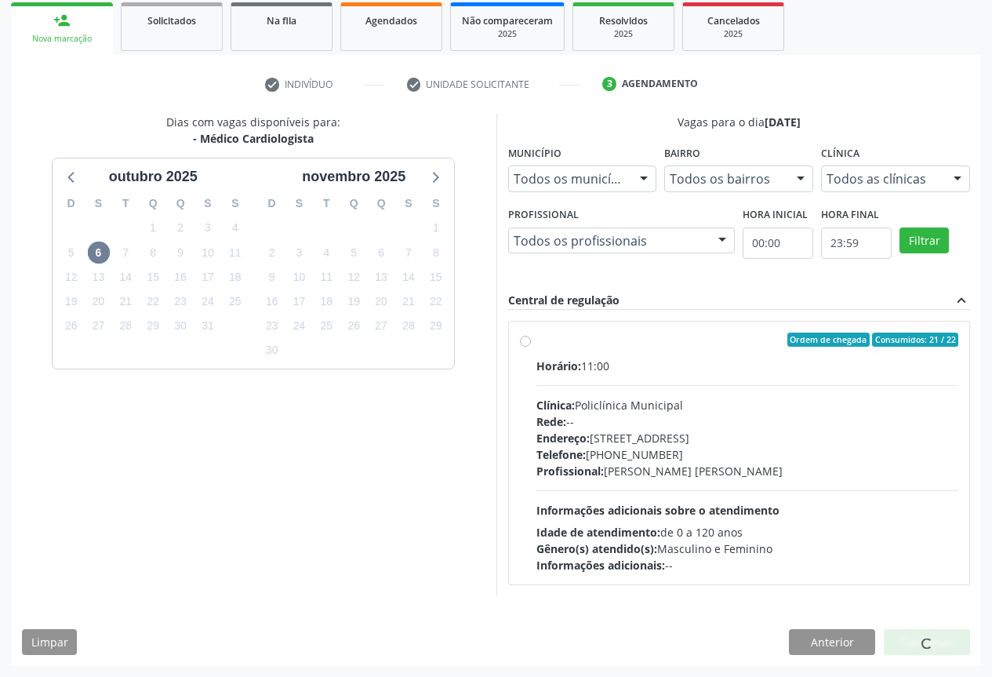
scroll to position [0, 0]
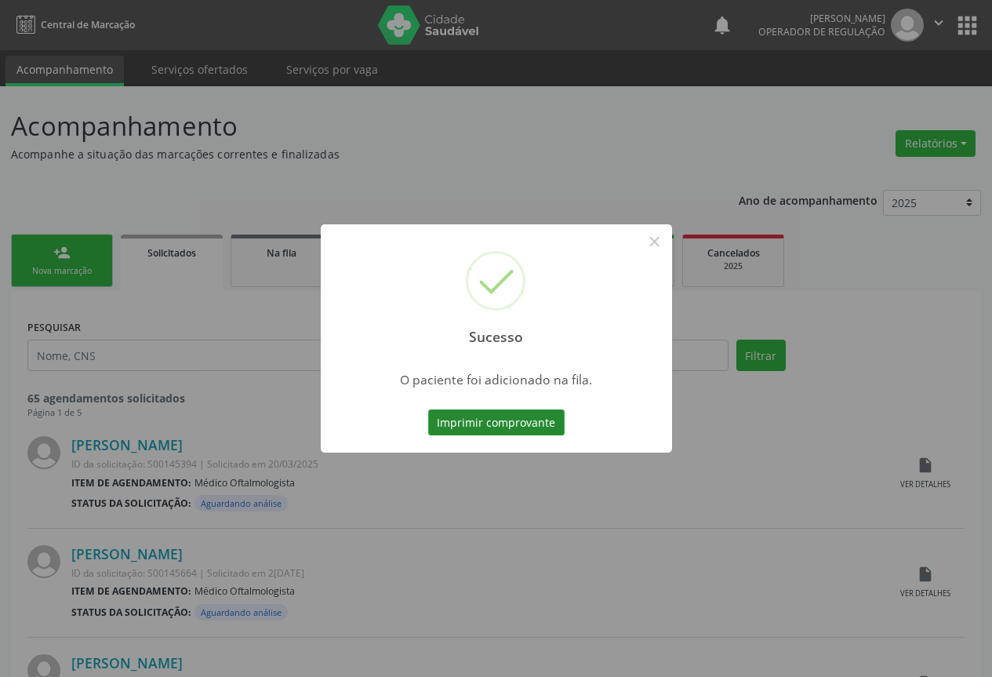
click at [484, 423] on button "Imprimir comprovante" at bounding box center [496, 422] width 136 height 27
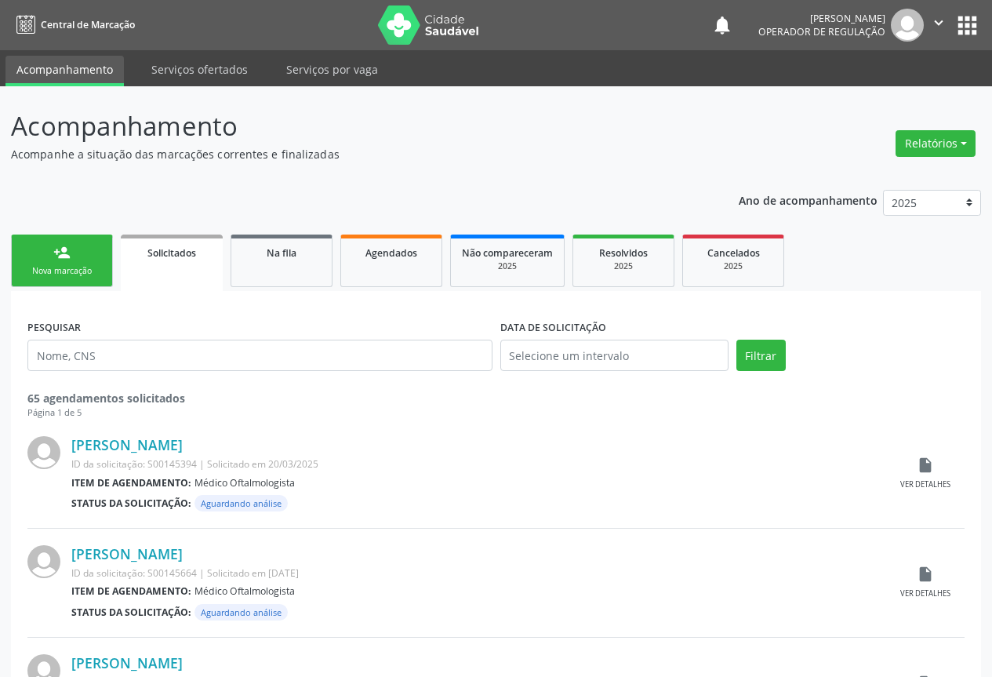
click at [943, 20] on icon "" at bounding box center [938, 22] width 17 height 17
click at [869, 96] on link "Sair" at bounding box center [899, 96] width 108 height 22
